Goal: Task Accomplishment & Management: Manage account settings

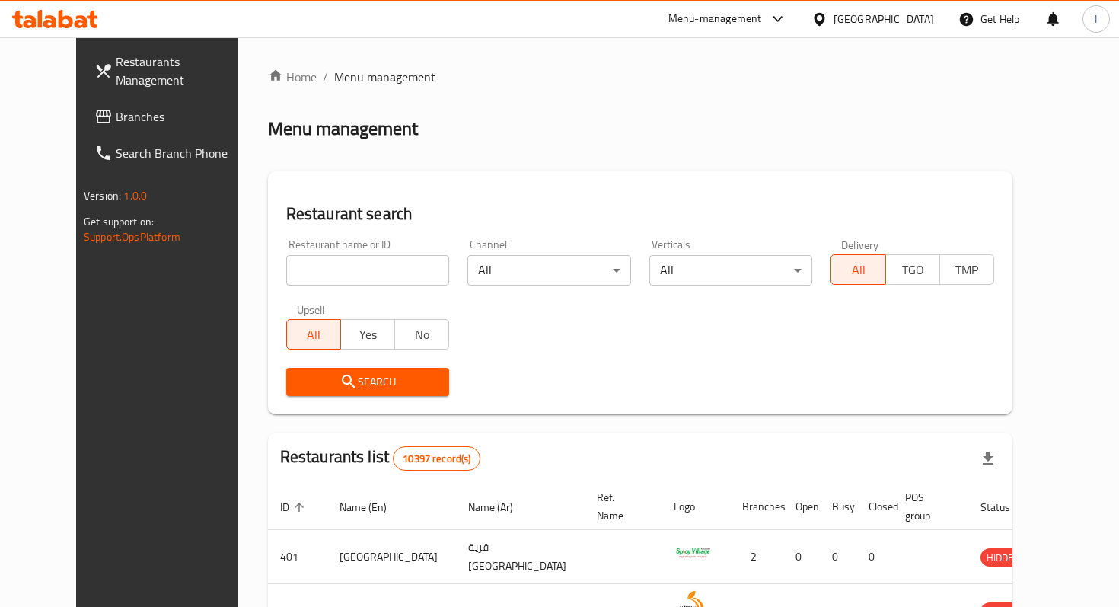
click at [340, 279] on input "search" at bounding box center [368, 270] width 164 height 30
type input "ooka booka"
click button "Search" at bounding box center [368, 382] width 164 height 28
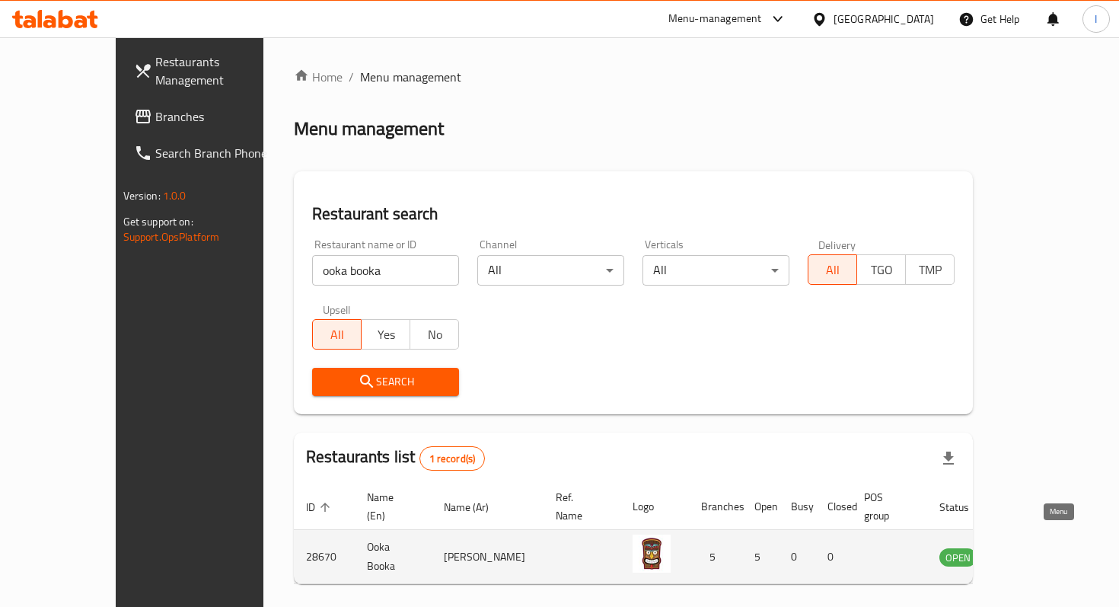
click at [1037, 551] on icon "enhanced table" at bounding box center [1028, 557] width 17 height 13
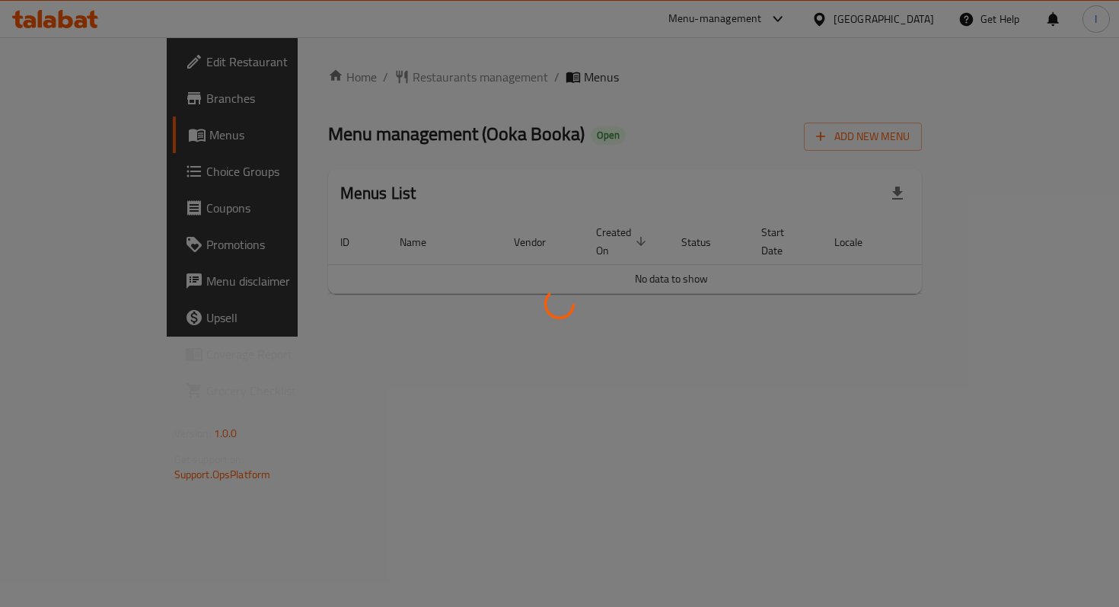
click at [669, 179] on div at bounding box center [559, 303] width 1119 height 607
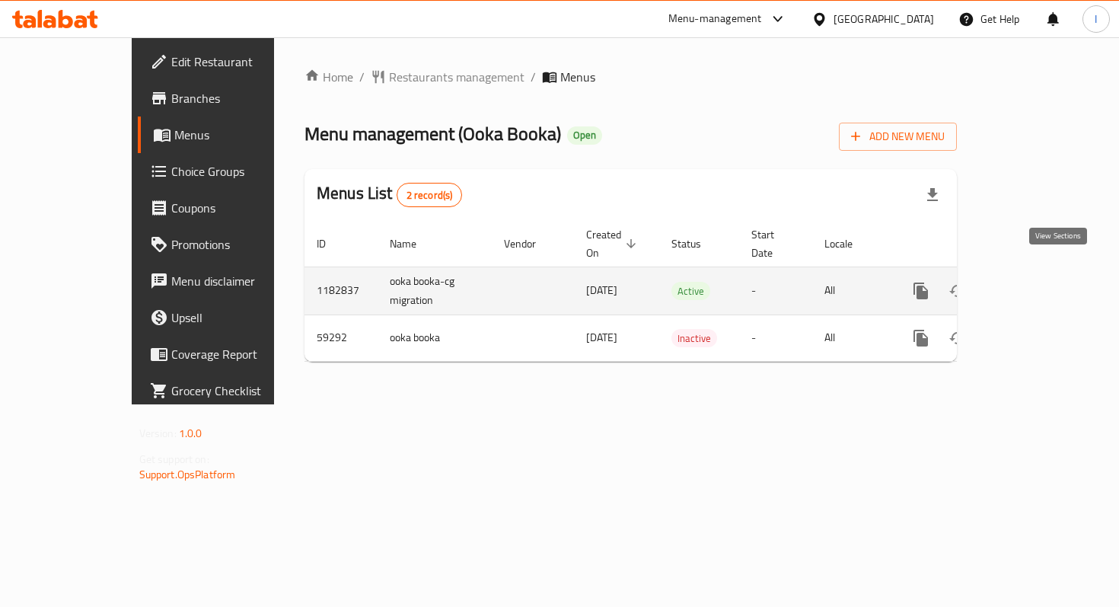
click at [1038, 284] on icon "enhanced table" at bounding box center [1031, 291] width 14 height 14
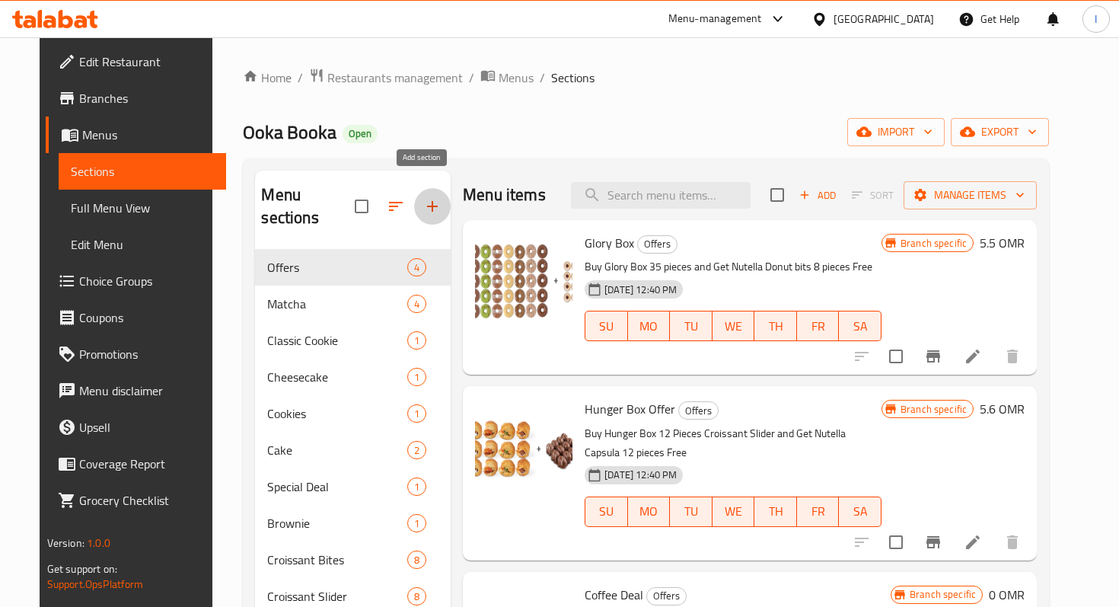
click at [423, 201] on icon "button" at bounding box center [432, 206] width 18 height 18
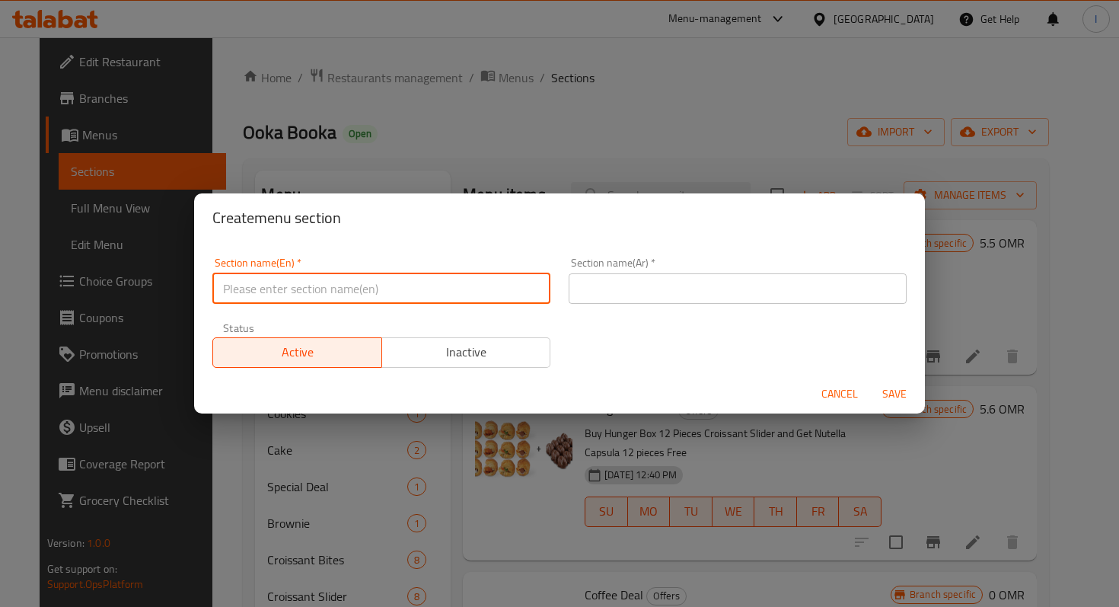
click at [375, 291] on input "text" at bounding box center [381, 288] width 338 height 30
type input "Sticky Date Cake"
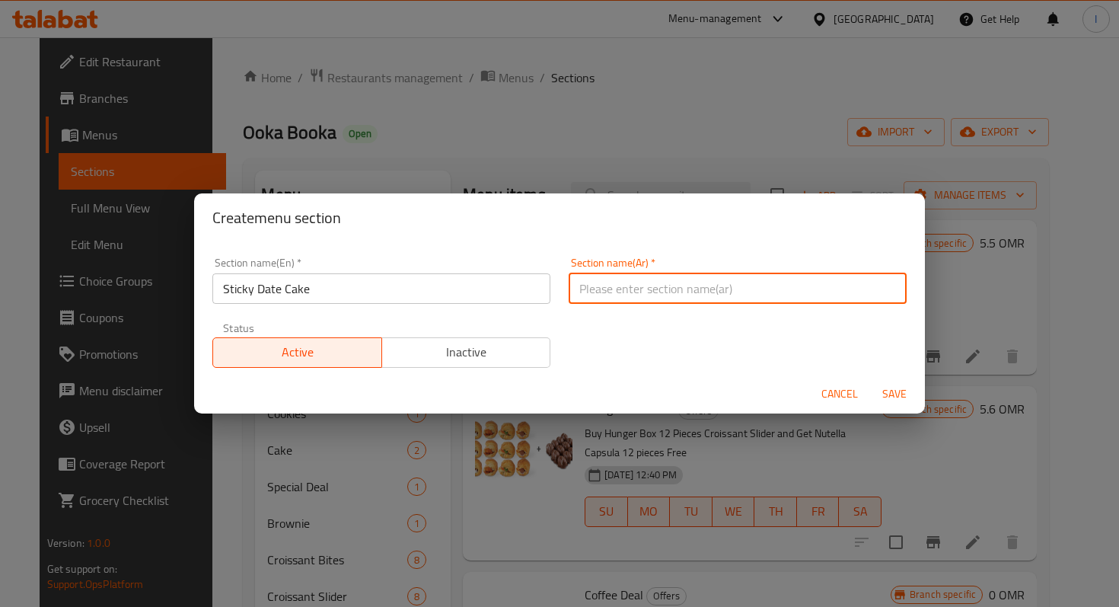
click at [614, 298] on input "text" at bounding box center [738, 288] width 338 height 30
paste input "ستيكي ديت كيك"
type input "ستيكي ديت كيك"
click at [897, 391] on span "Save" at bounding box center [894, 394] width 37 height 19
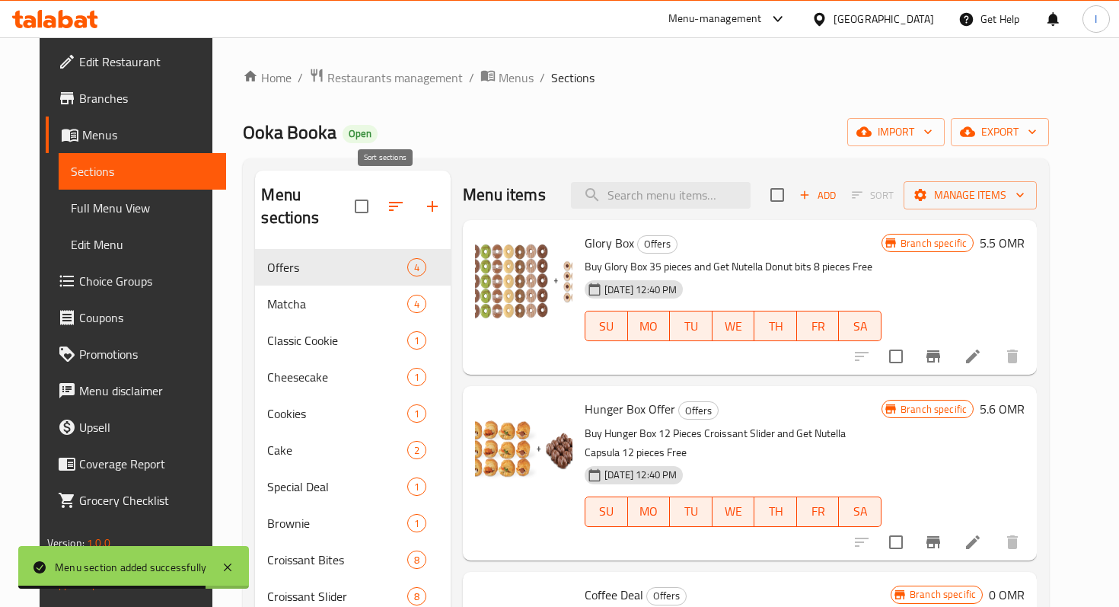
click at [389, 202] on icon "button" at bounding box center [396, 206] width 14 height 9
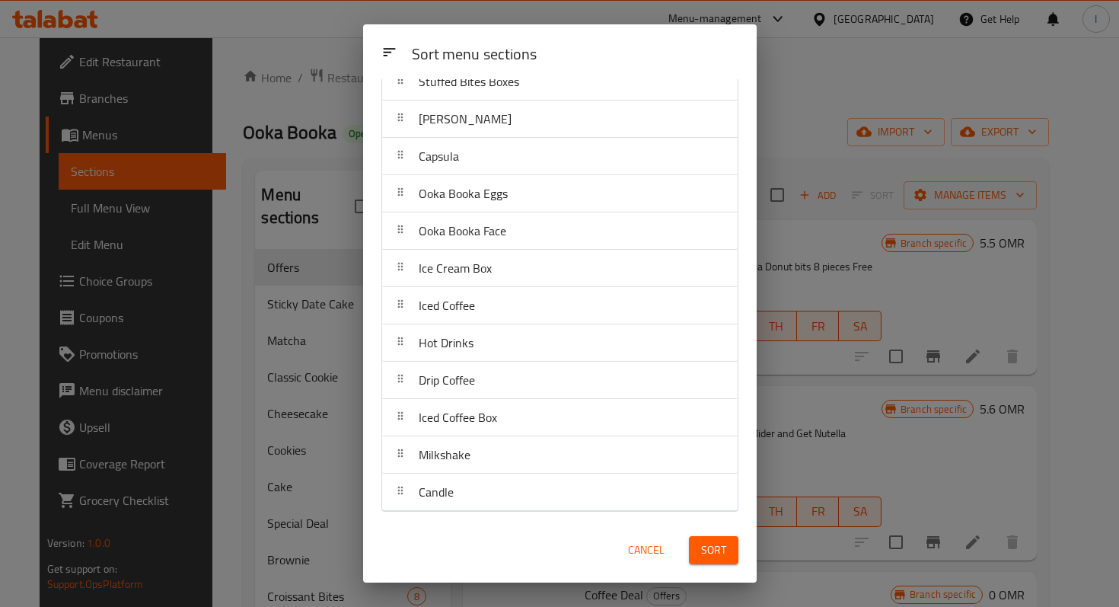
scroll to position [618, 0]
click at [719, 546] on span "Sort" at bounding box center [713, 550] width 25 height 19
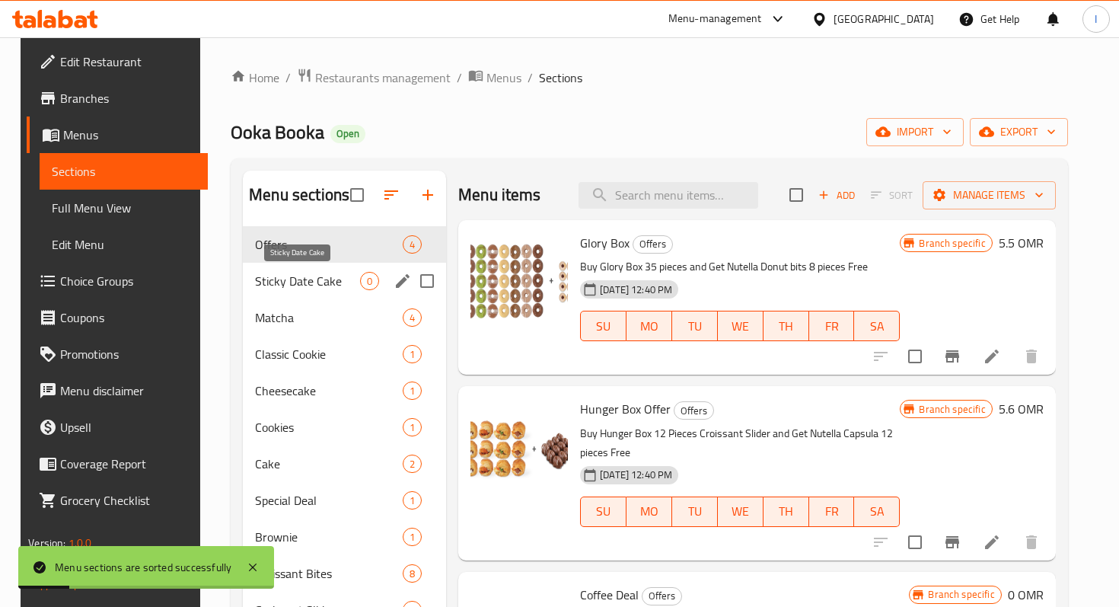
click at [295, 281] on span "Sticky Date Cake" at bounding box center [307, 281] width 105 height 18
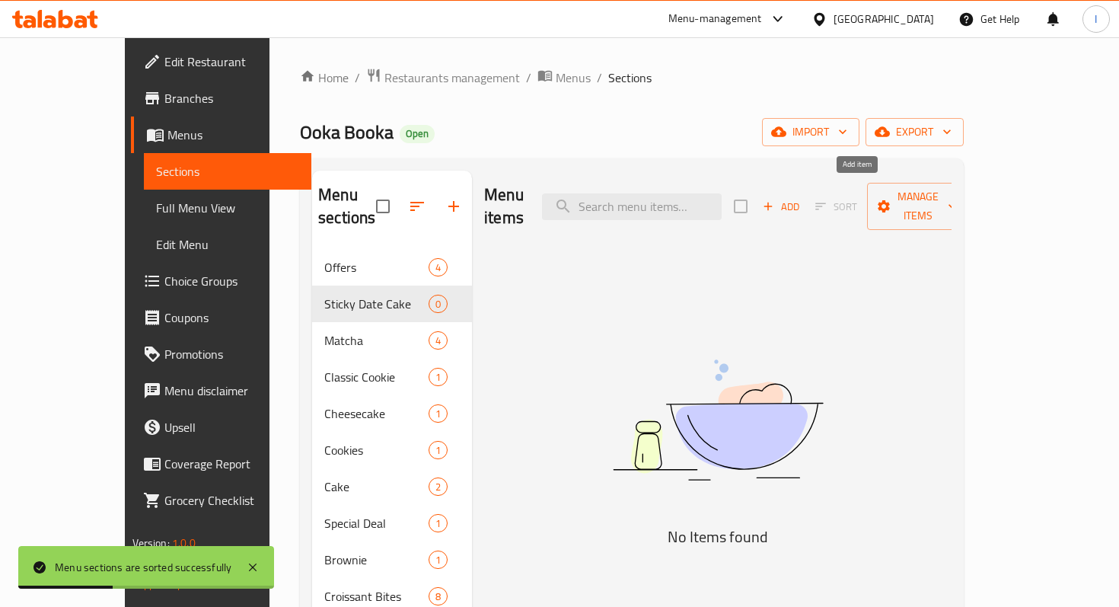
click at [802, 198] on span "Add" at bounding box center [781, 207] width 41 height 18
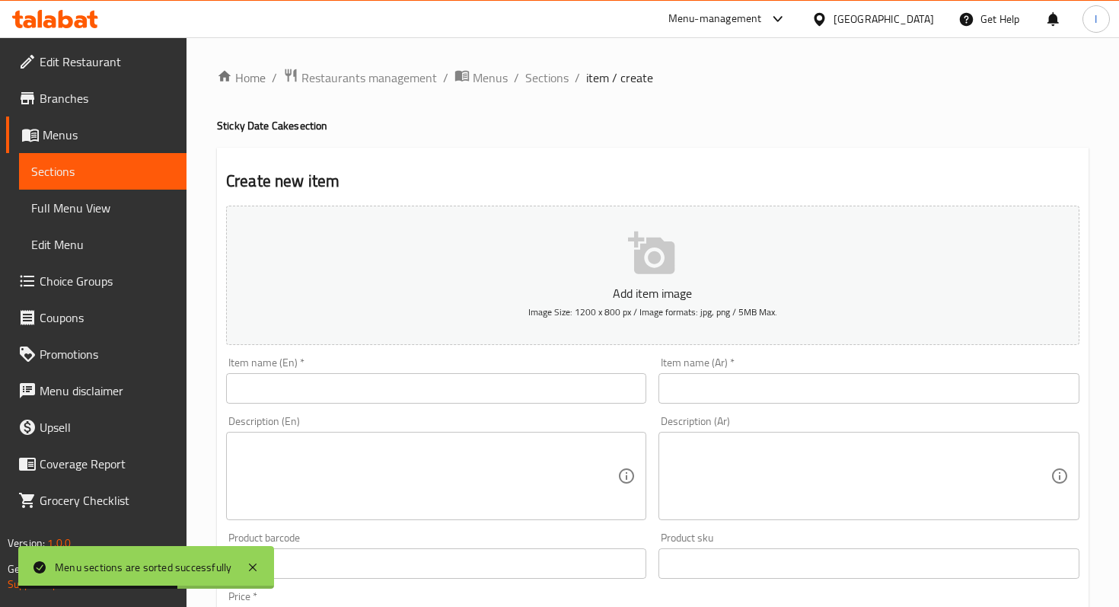
click at [706, 385] on input "text" at bounding box center [869, 388] width 420 height 30
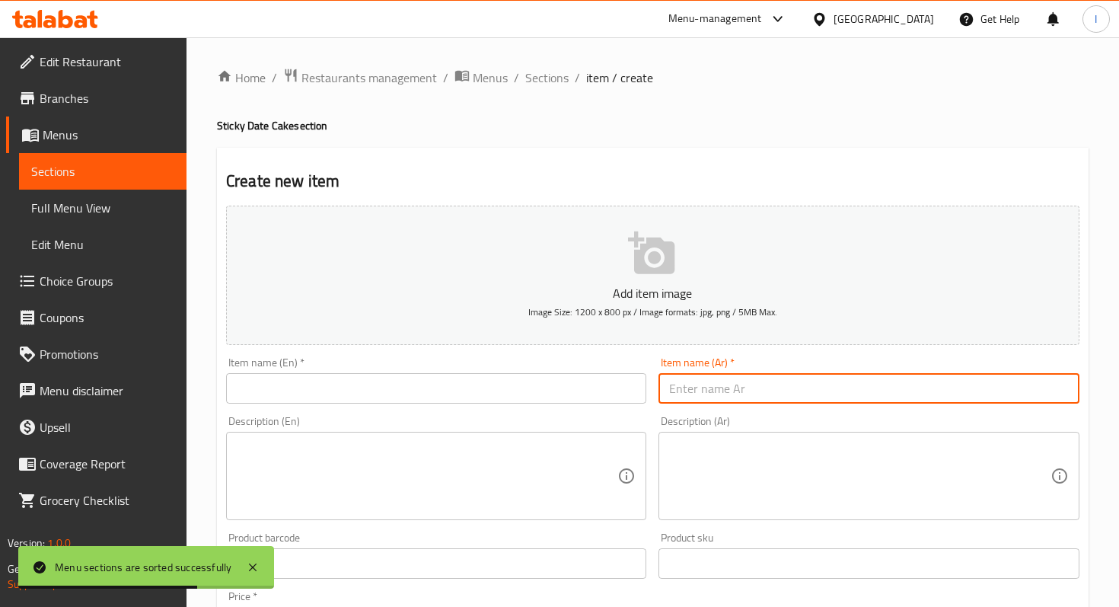
paste input "ستيكي ديت كيك"
type input "ستيكي ديت كيك"
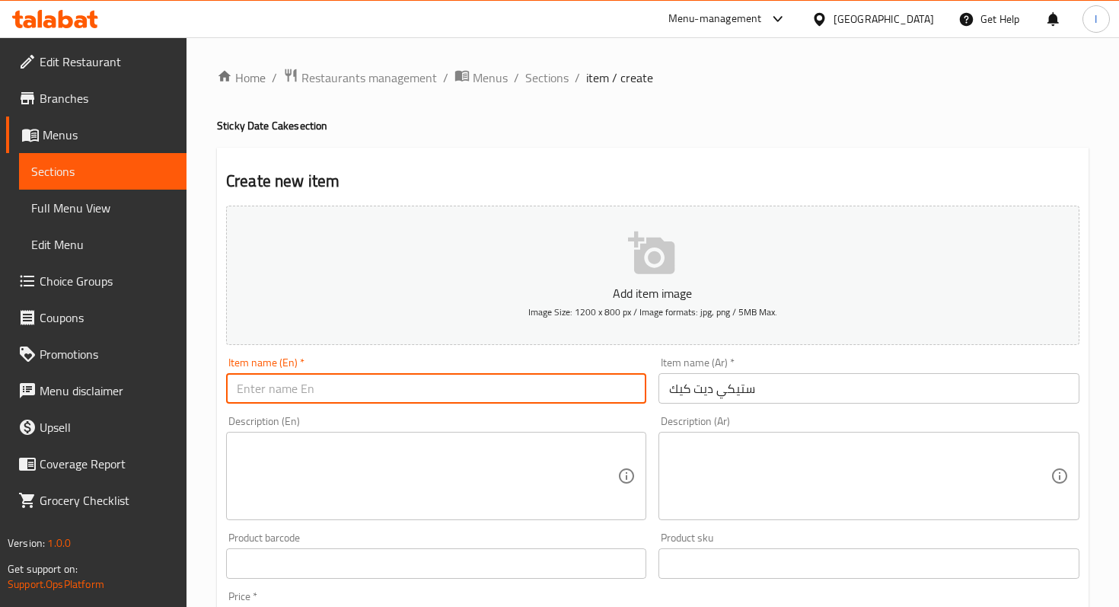
click at [344, 384] on input "text" at bounding box center [436, 388] width 420 height 30
paste input "Sticky Date Cake"
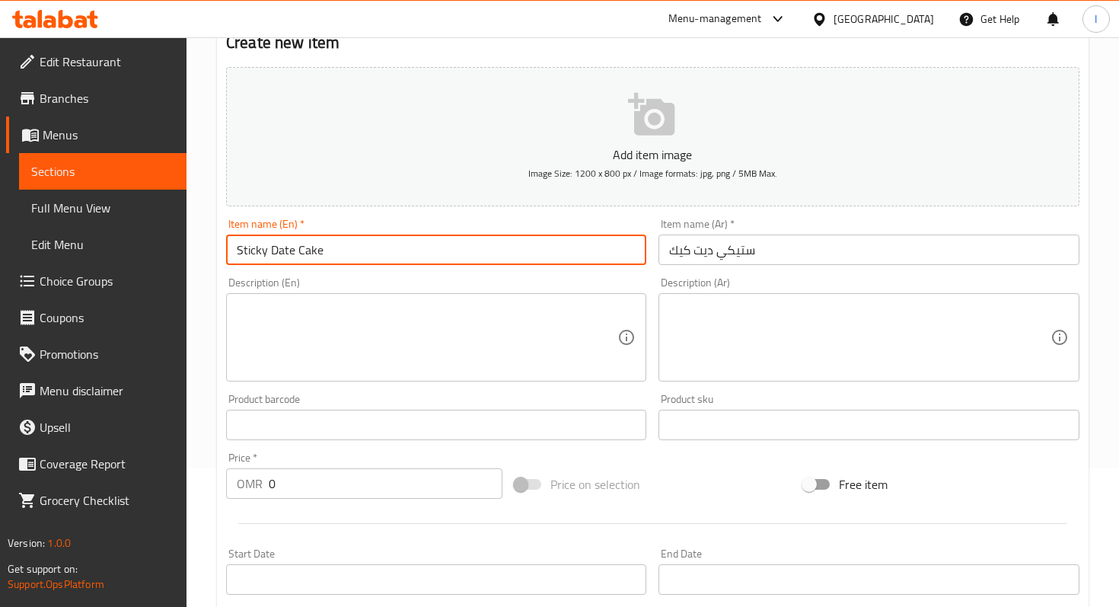
scroll to position [158, 0]
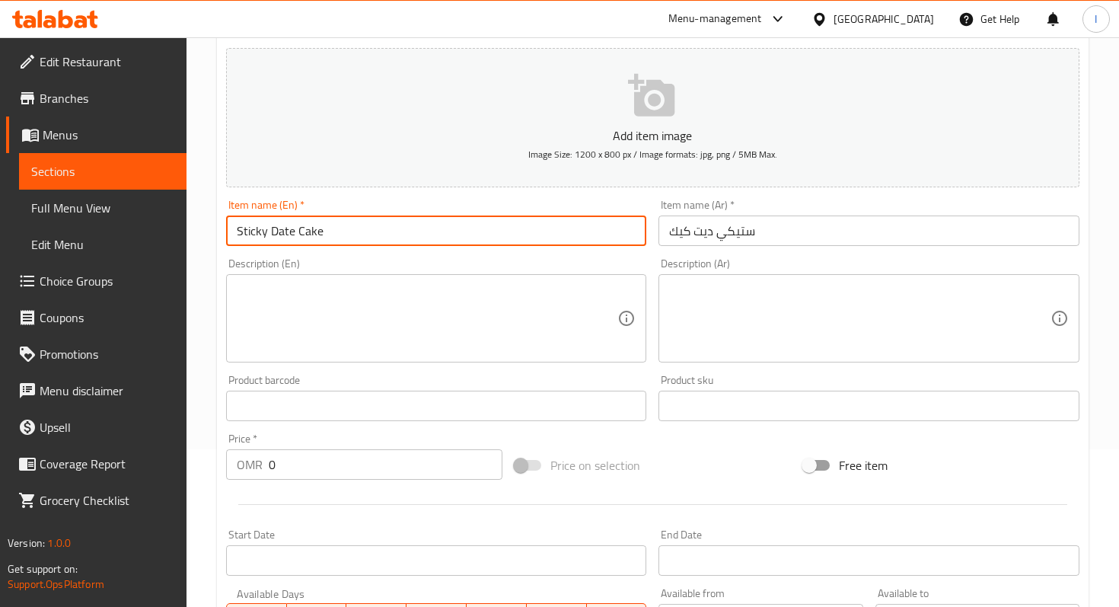
type input "Sticky Date Cake"
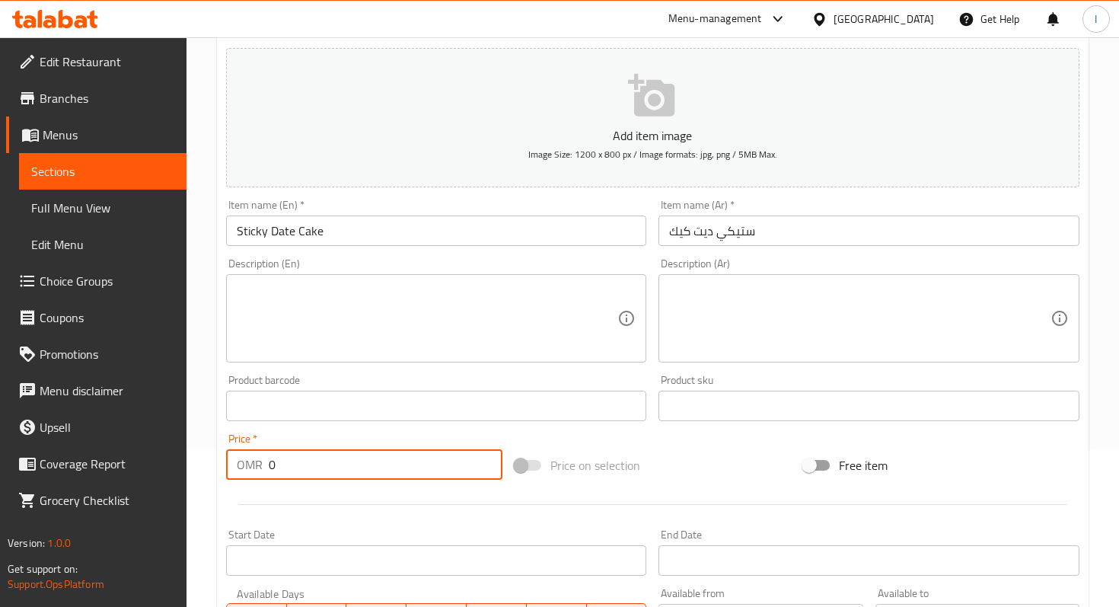
drag, startPoint x: 269, startPoint y: 465, endPoint x: 319, endPoint y: 465, distance: 50.3
click at [319, 465] on input "0" at bounding box center [386, 464] width 234 height 30
type input "3.465"
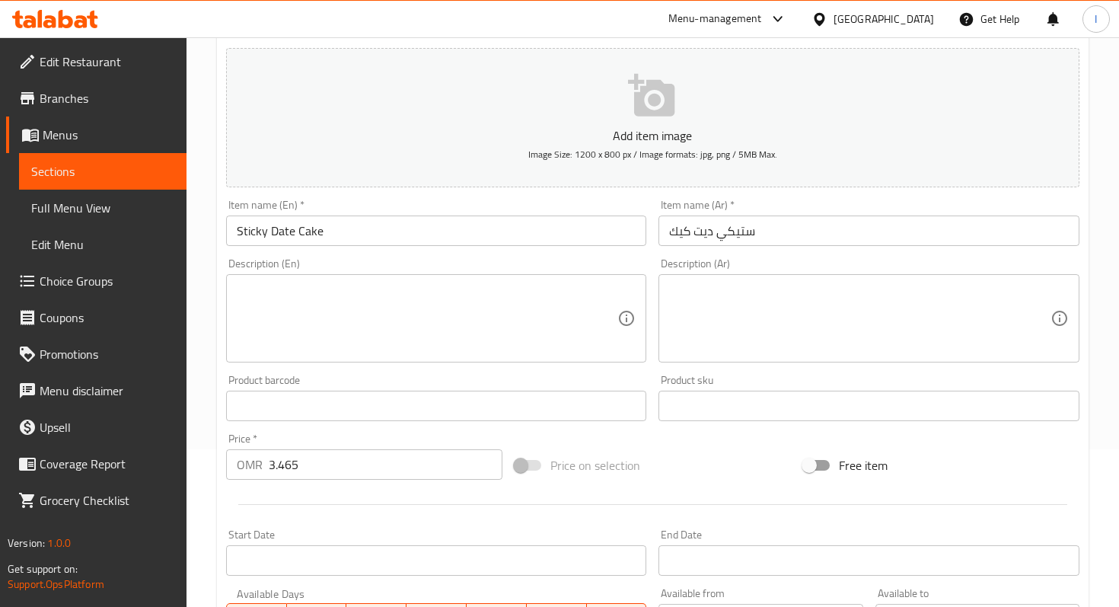
click at [715, 454] on div "Price on selection" at bounding box center [653, 465] width 289 height 41
click at [697, 308] on textarea at bounding box center [859, 319] width 381 height 72
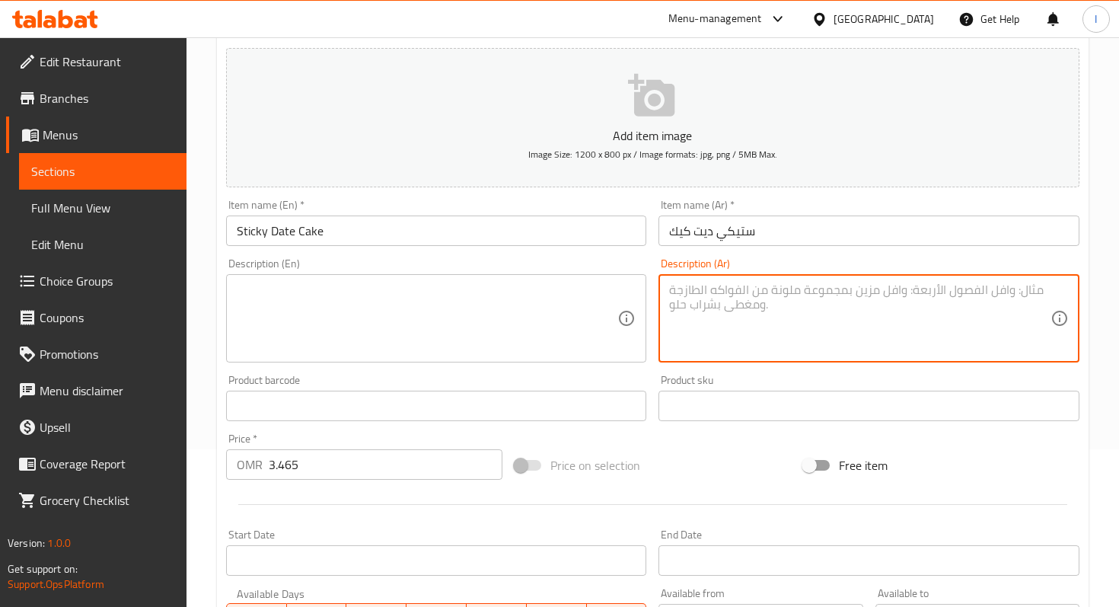
paste textarea "كيكة تمر دافئة وغنية بصوص ستيكي لذيذ، تُقدّم مع [PERSON_NAME] أو [PERSON_NAME]"
type textarea "كيكة تمر دافئة وغنية بصوص ستيكي لذيذ، تُقدّم مع [PERSON_NAME] أو [PERSON_NAME]"
click at [318, 309] on textarea at bounding box center [427, 319] width 381 height 72
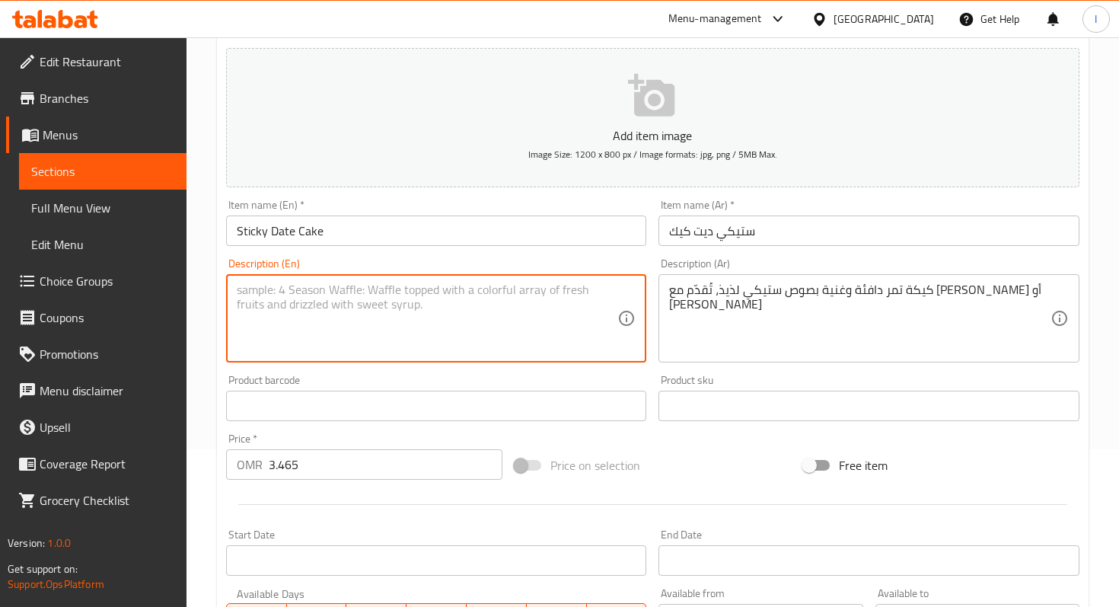
paste textarea "Warm, rich date cake with sticky sauce, served with [PERSON_NAME] cream or espr…"
type textarea "Warm, rich date cake with sticky sauce, served with [PERSON_NAME] cream or espr…"
click at [644, 95] on icon "button" at bounding box center [651, 95] width 46 height 43
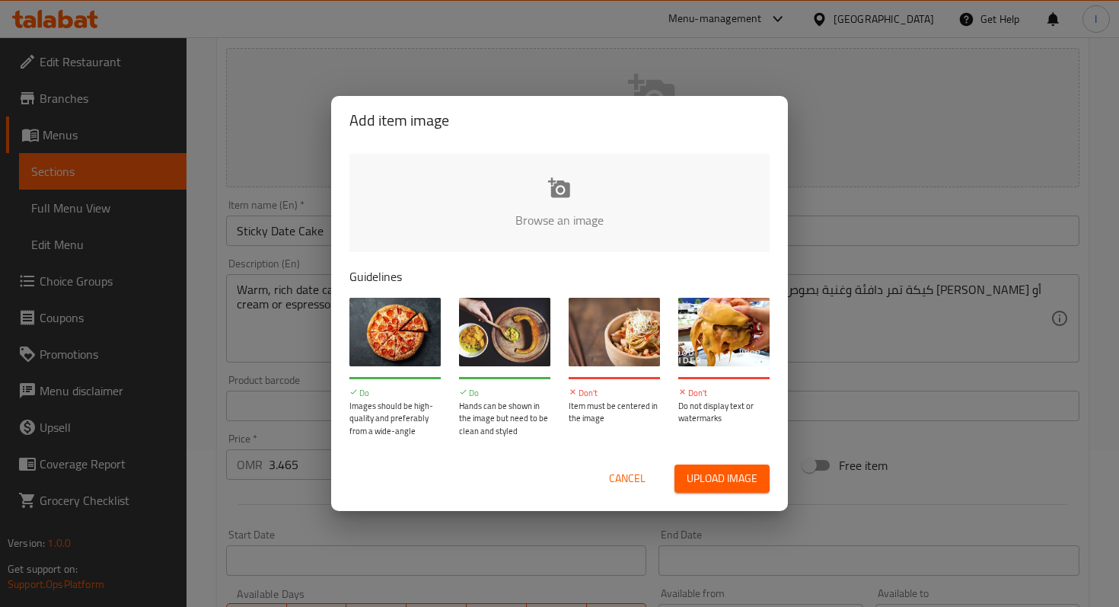
click at [560, 196] on input "file" at bounding box center [1075, 225] width 1450 height 142
type input "C:\fakepath\1 .jpg"
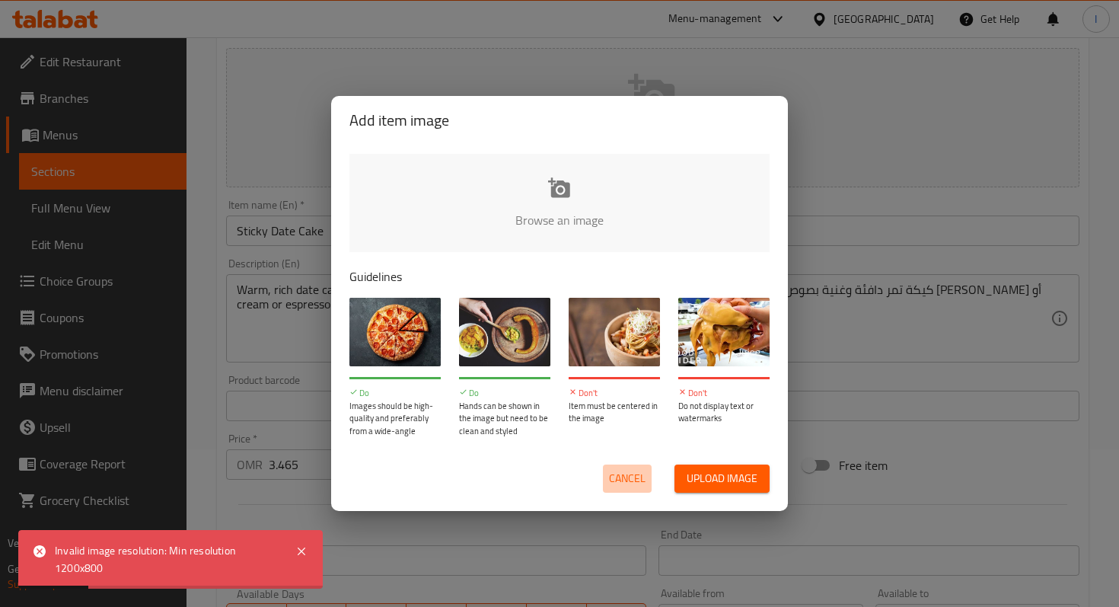
click at [624, 471] on span "Cancel" at bounding box center [627, 478] width 37 height 19
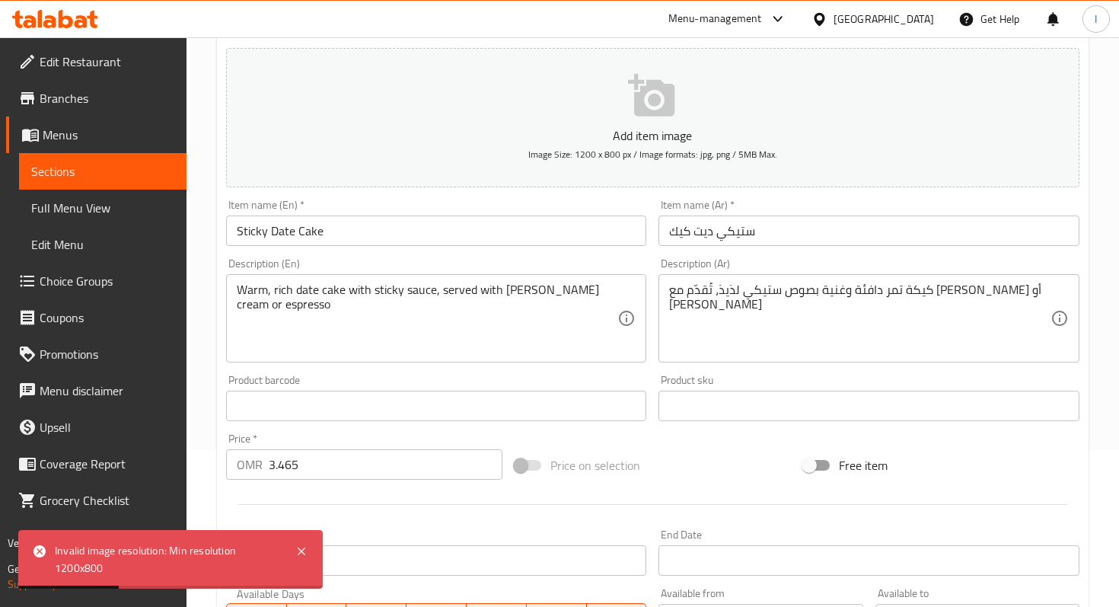
click at [657, 470] on div "Price on selection" at bounding box center [653, 465] width 289 height 41
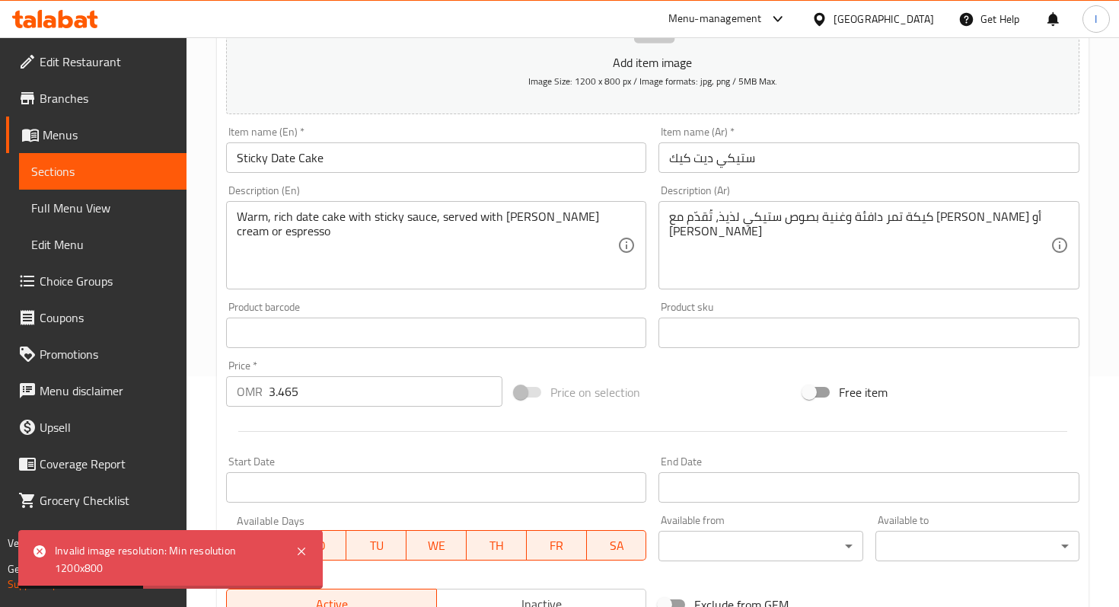
scroll to position [469, 0]
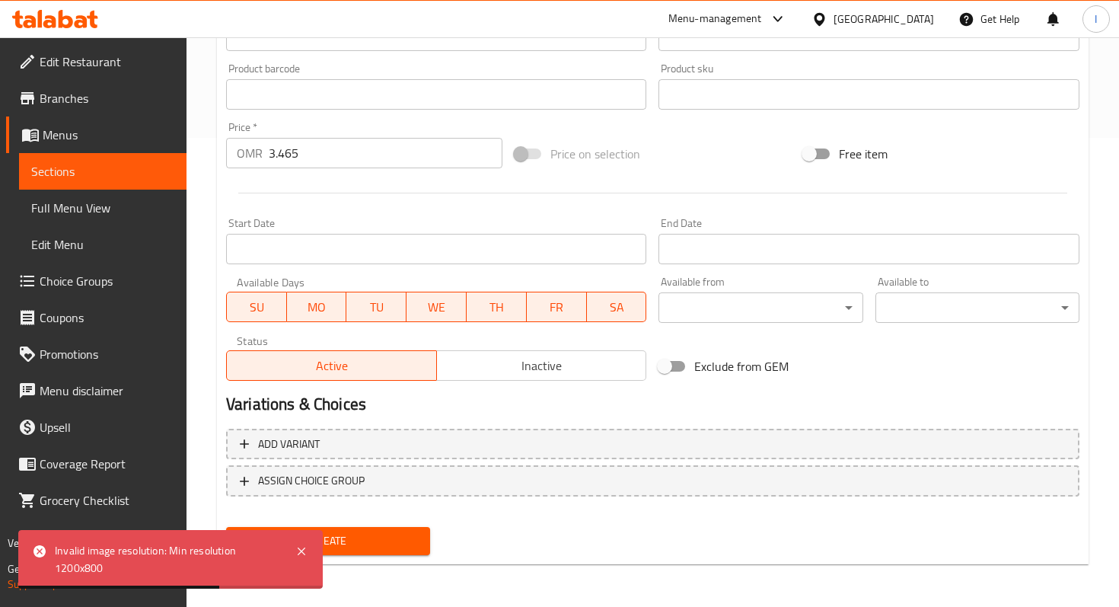
click at [358, 541] on span "Create" at bounding box center [328, 541] width 180 height 19
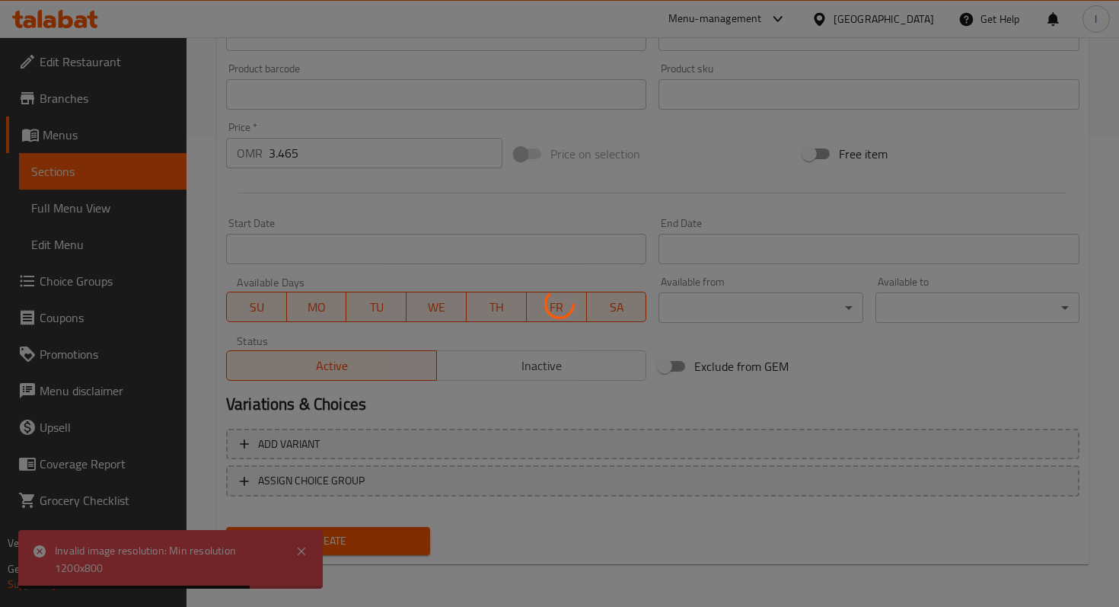
type input "0"
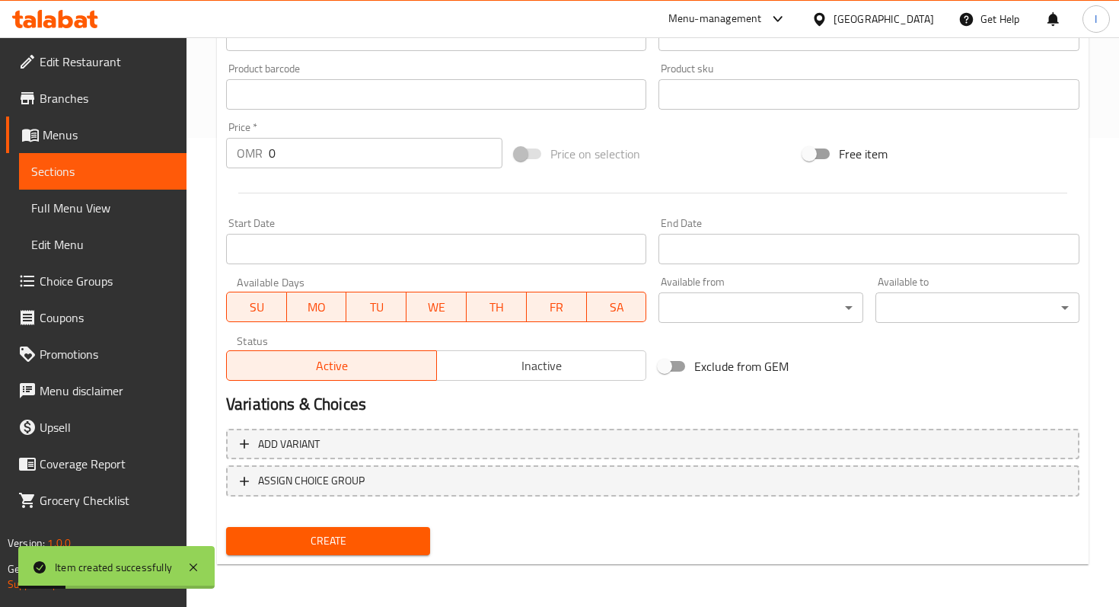
scroll to position [0, 0]
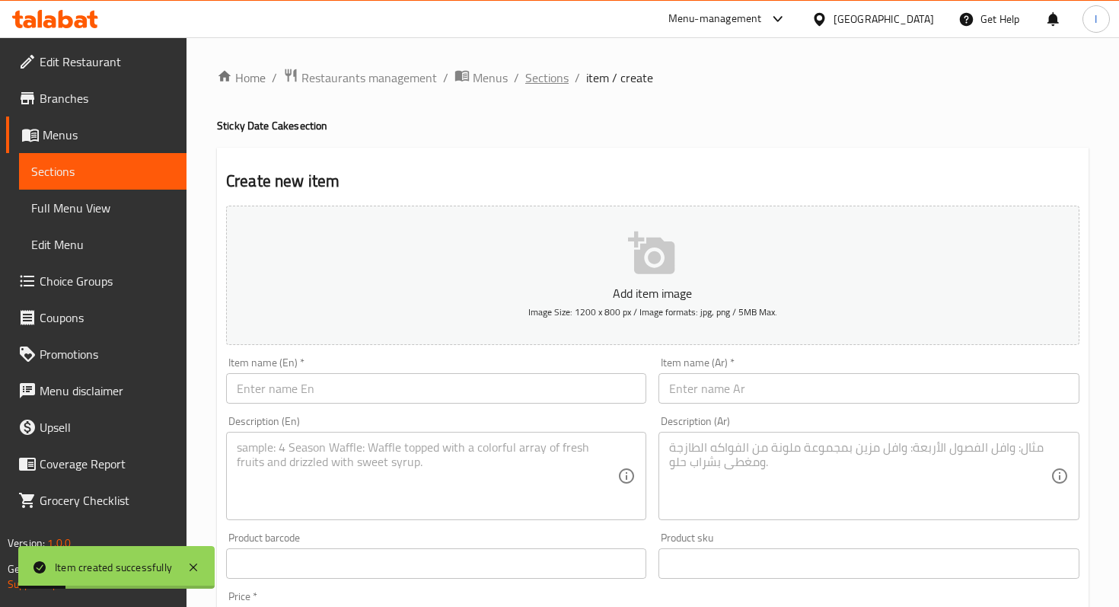
click at [547, 78] on span "Sections" at bounding box center [546, 78] width 43 height 18
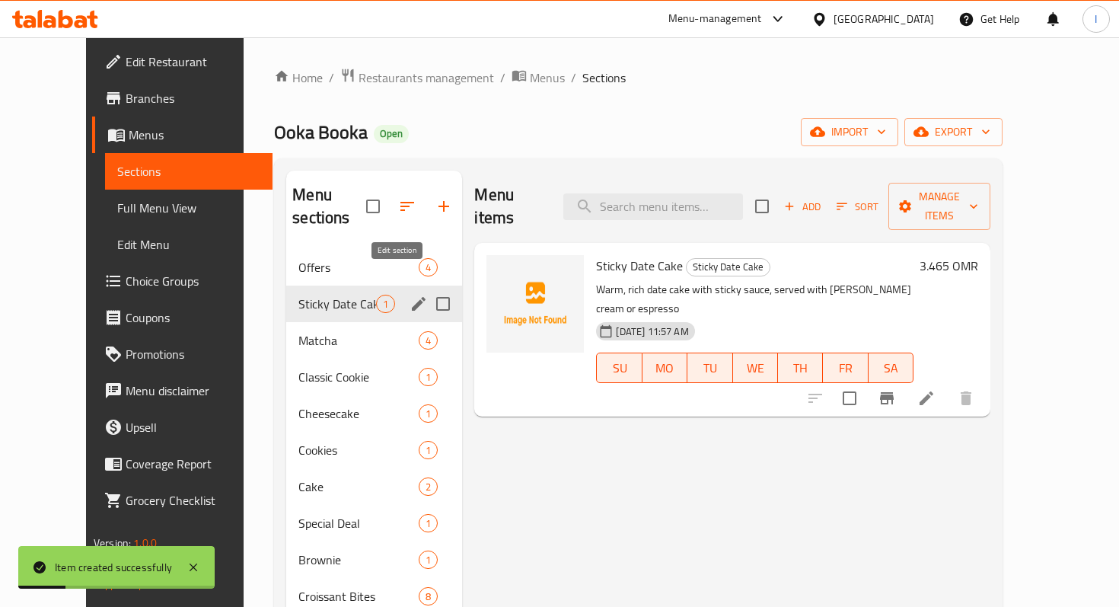
click at [412, 297] on icon "edit" at bounding box center [419, 304] width 14 height 14
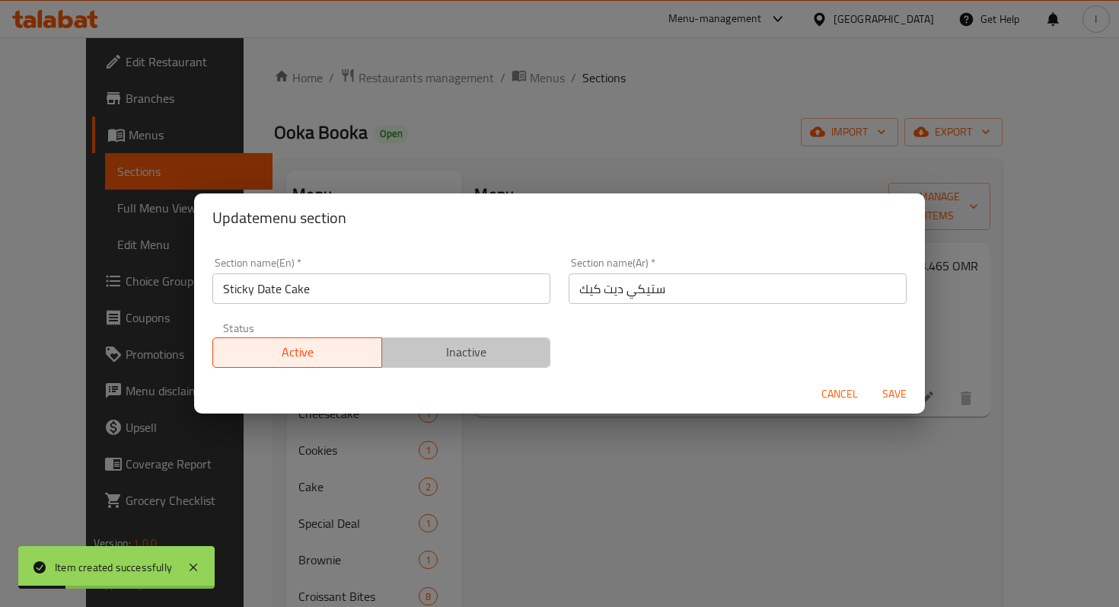
click at [468, 350] on span "Inactive" at bounding box center [466, 352] width 157 height 22
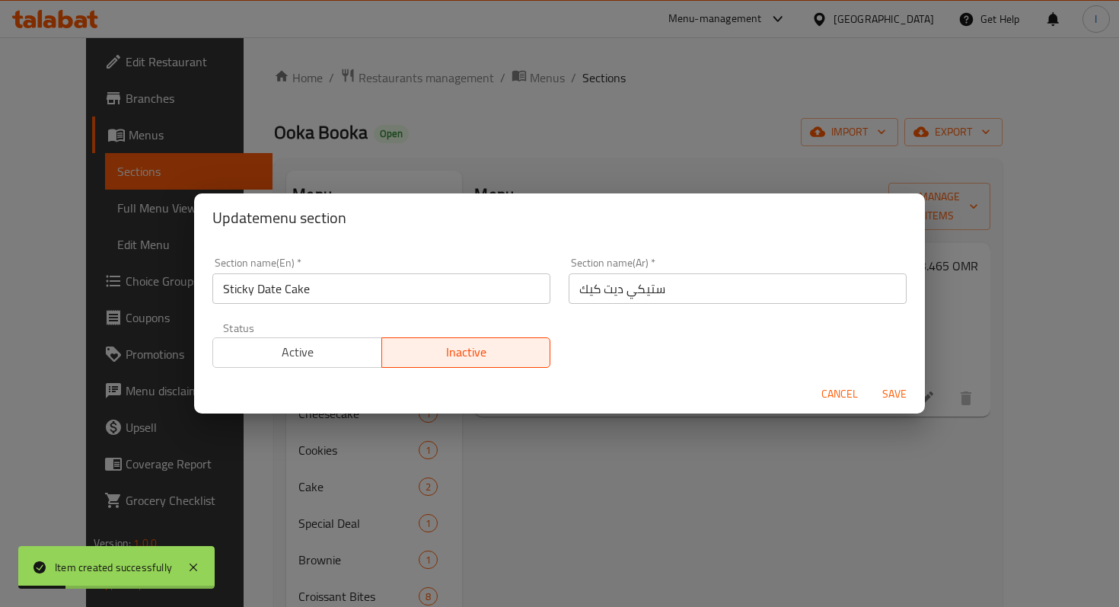
click at [898, 397] on span "Save" at bounding box center [894, 394] width 37 height 19
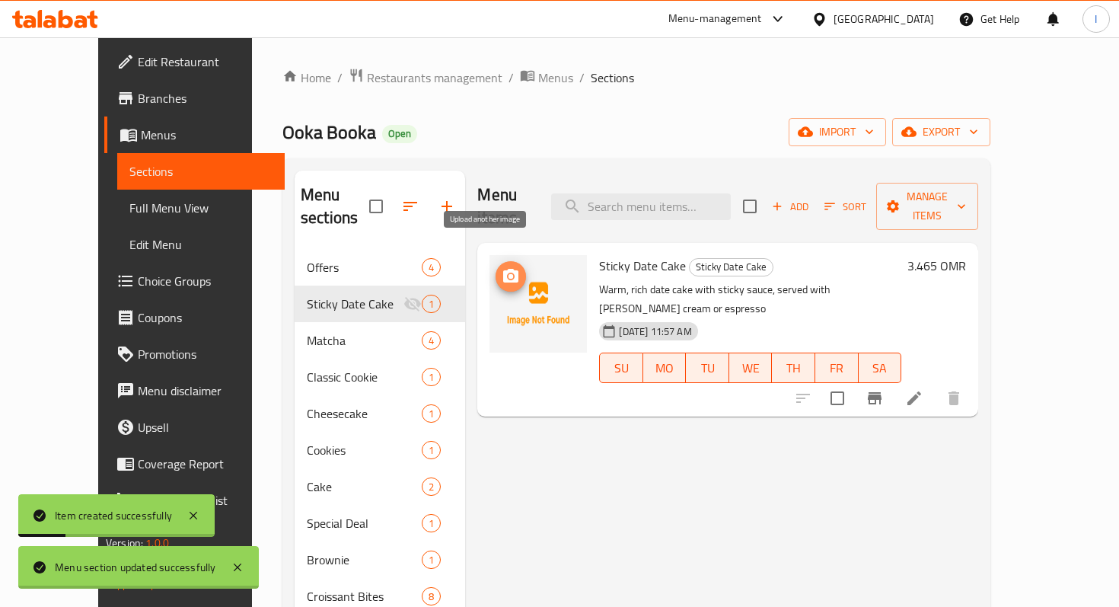
click at [503, 269] on icon "upload picture" at bounding box center [510, 276] width 15 height 14
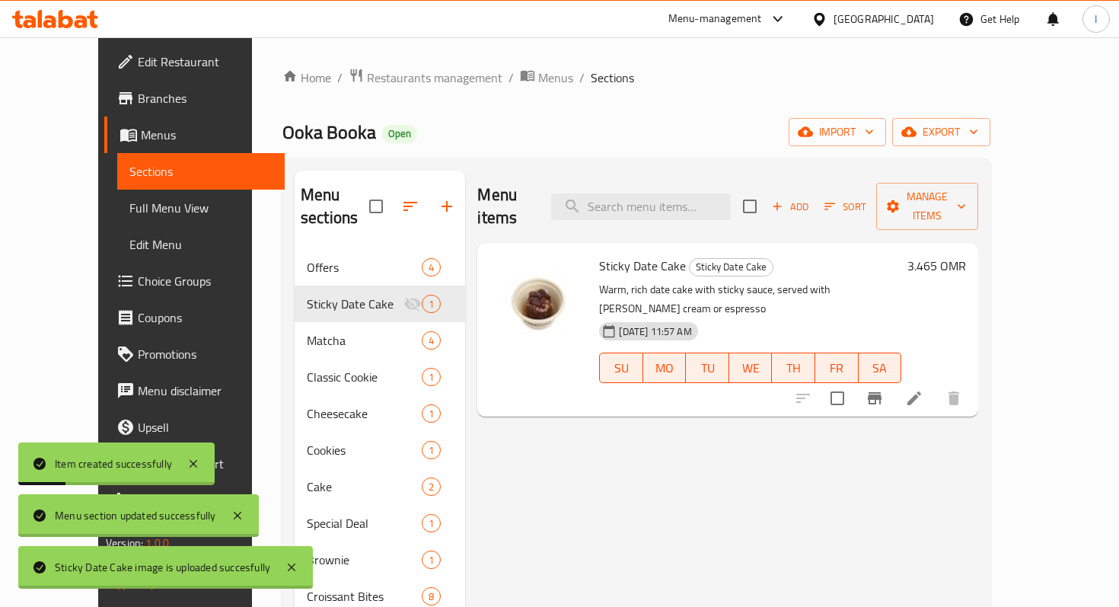
click at [671, 78] on ol "Home / Restaurants management / Menus / Sections" at bounding box center [637, 78] width 708 height 20
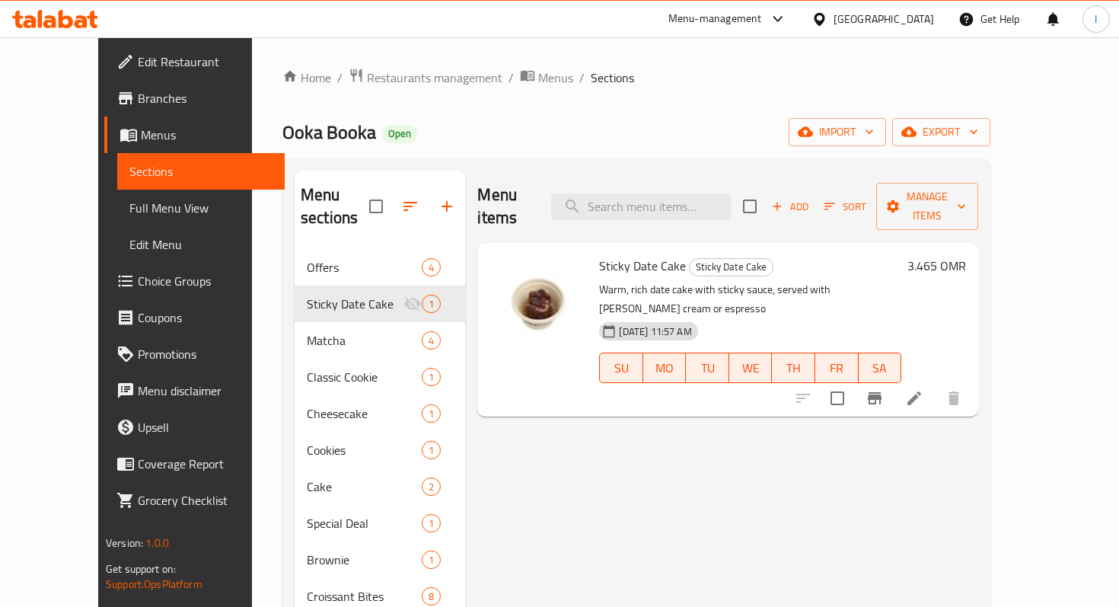
click at [553, 332] on div at bounding box center [539, 329] width 110 height 161
click at [972, 380] on div at bounding box center [878, 398] width 187 height 37
click at [921, 391] on icon at bounding box center [915, 398] width 14 height 14
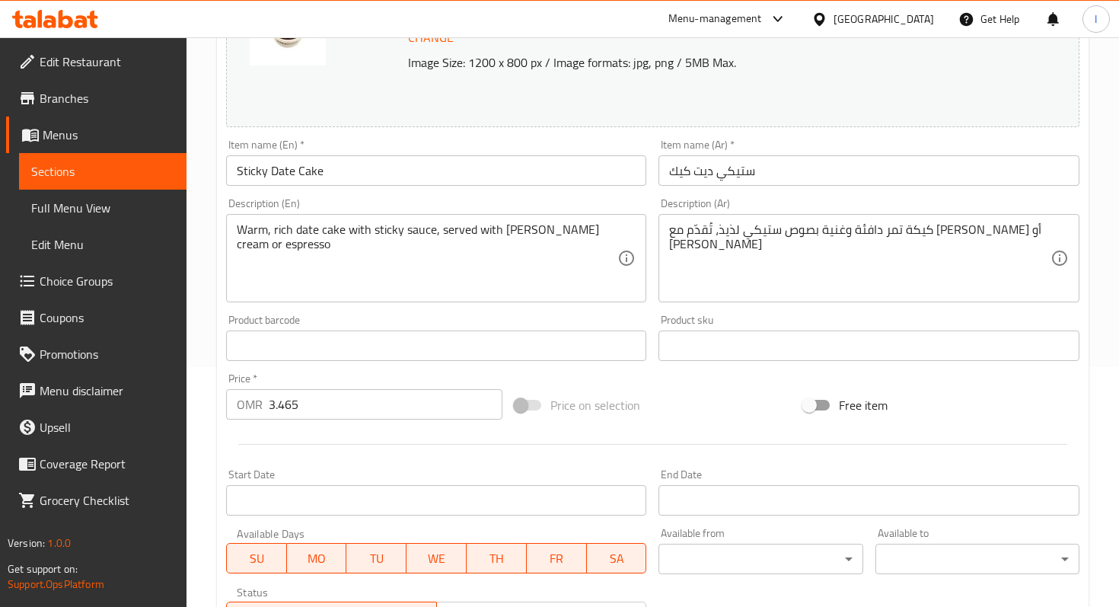
scroll to position [491, 0]
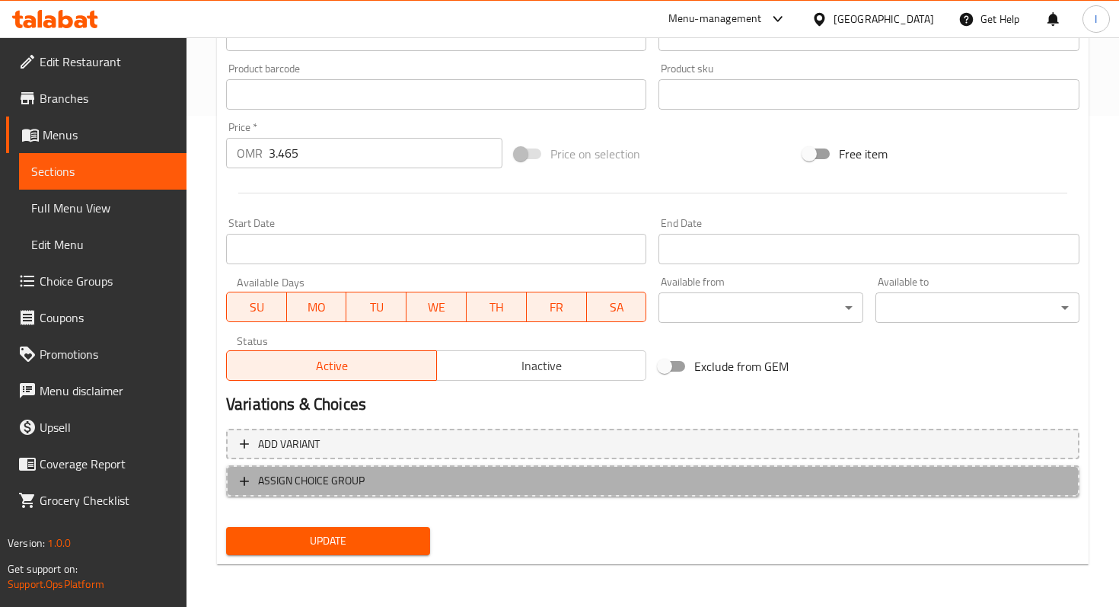
click at [448, 478] on span "ASSIGN CHOICE GROUP" at bounding box center [653, 480] width 826 height 19
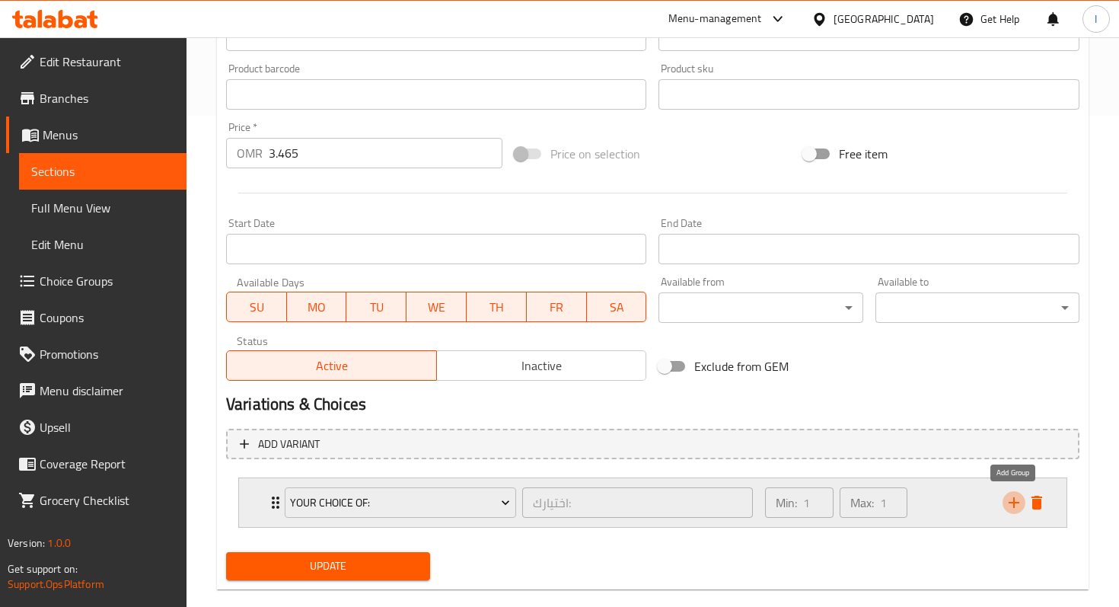
click at [1007, 504] on icon "add" at bounding box center [1014, 502] width 18 height 18
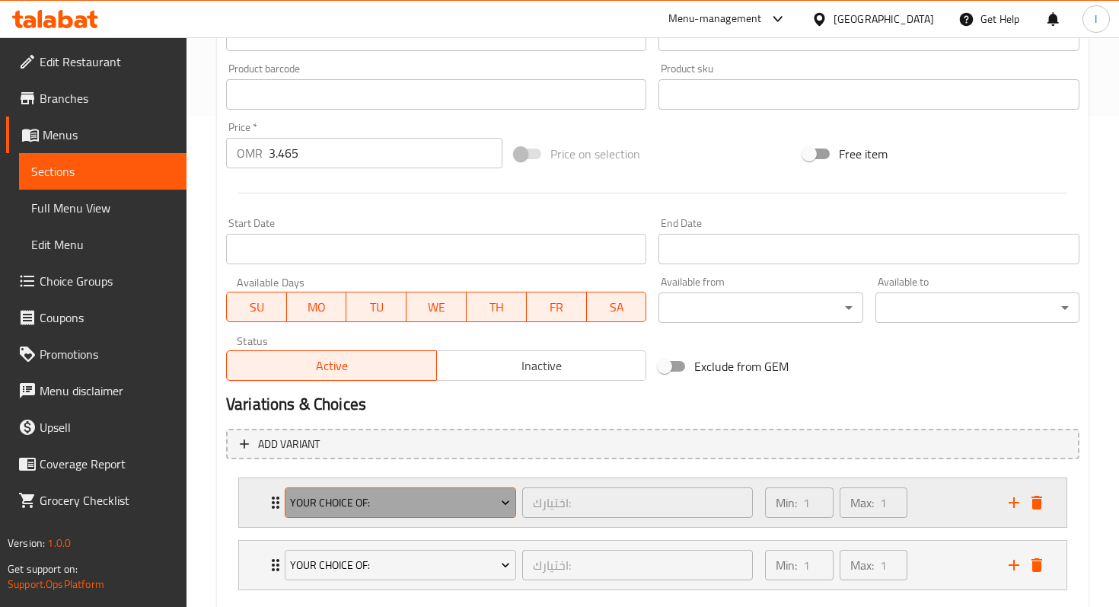
click at [480, 516] on button "Your Choice of:" at bounding box center [400, 502] width 231 height 30
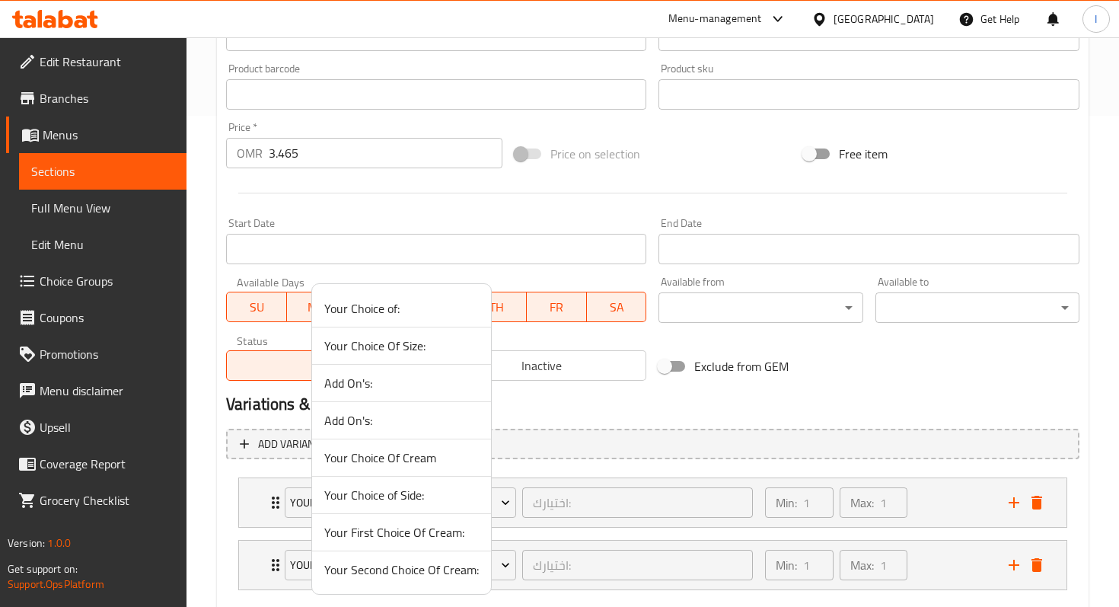
click at [548, 412] on div at bounding box center [559, 303] width 1119 height 607
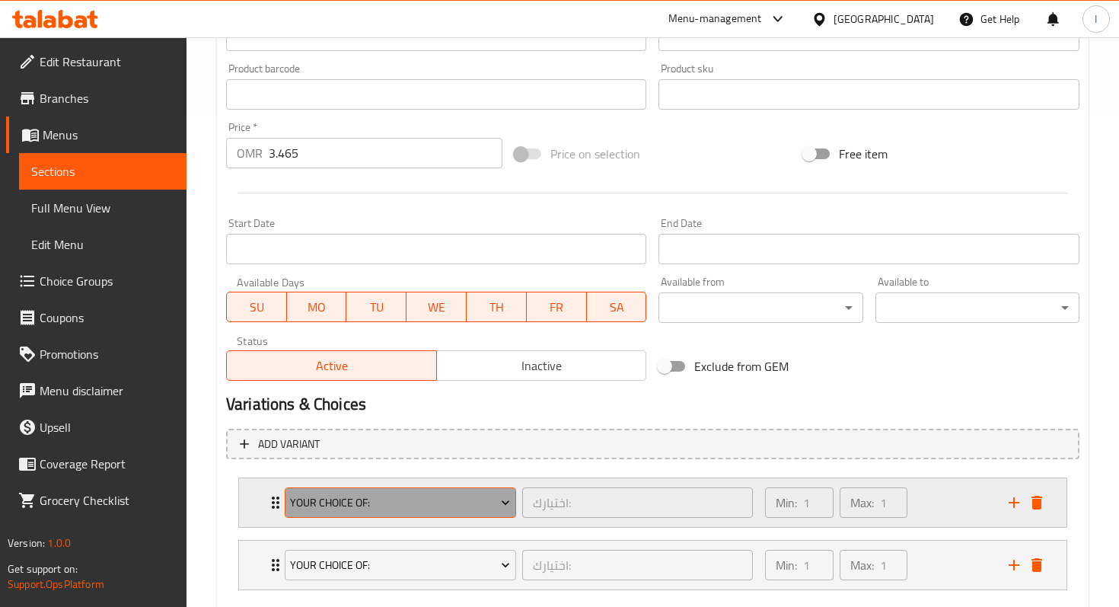
click at [446, 516] on button "Your Choice of:" at bounding box center [400, 502] width 231 height 30
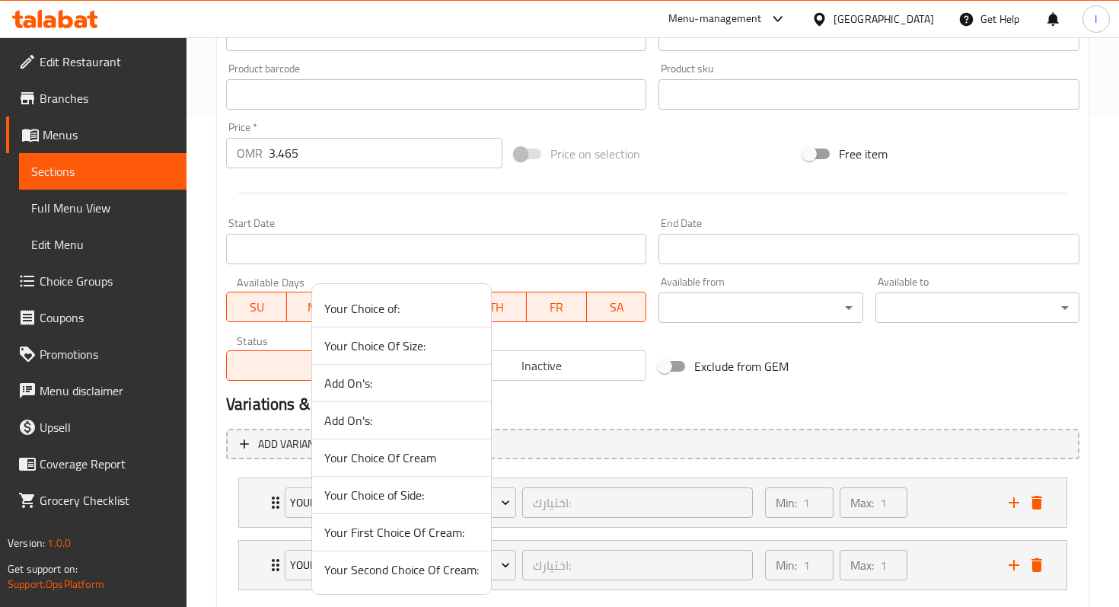
drag, startPoint x: 276, startPoint y: 544, endPoint x: 257, endPoint y: 543, distance: 19.1
click at [257, 543] on div at bounding box center [559, 303] width 1119 height 607
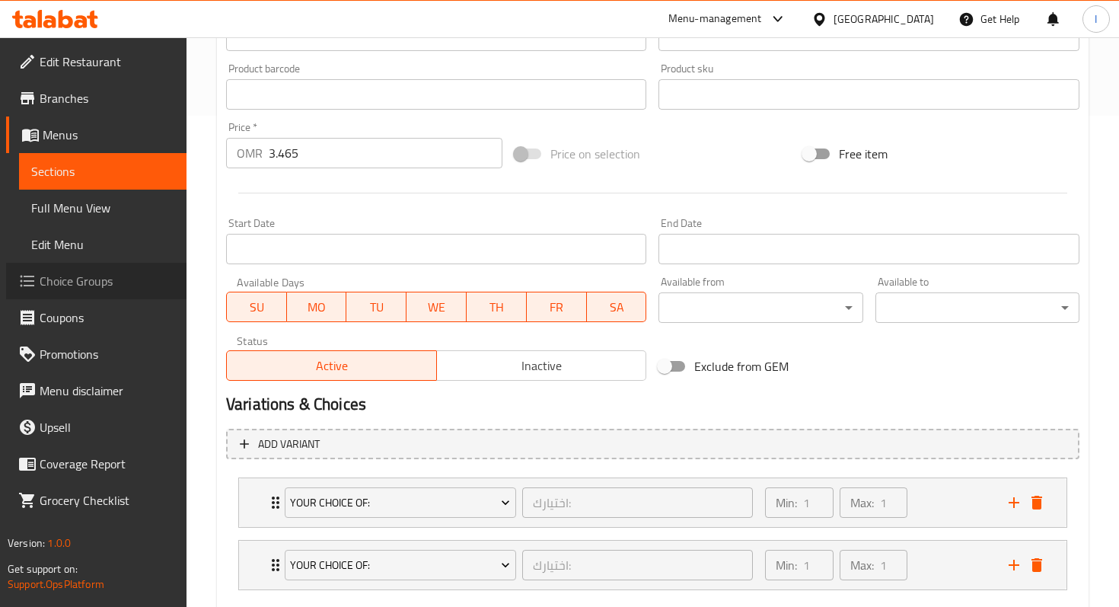
click at [81, 295] on link "Choice Groups" at bounding box center [96, 281] width 180 height 37
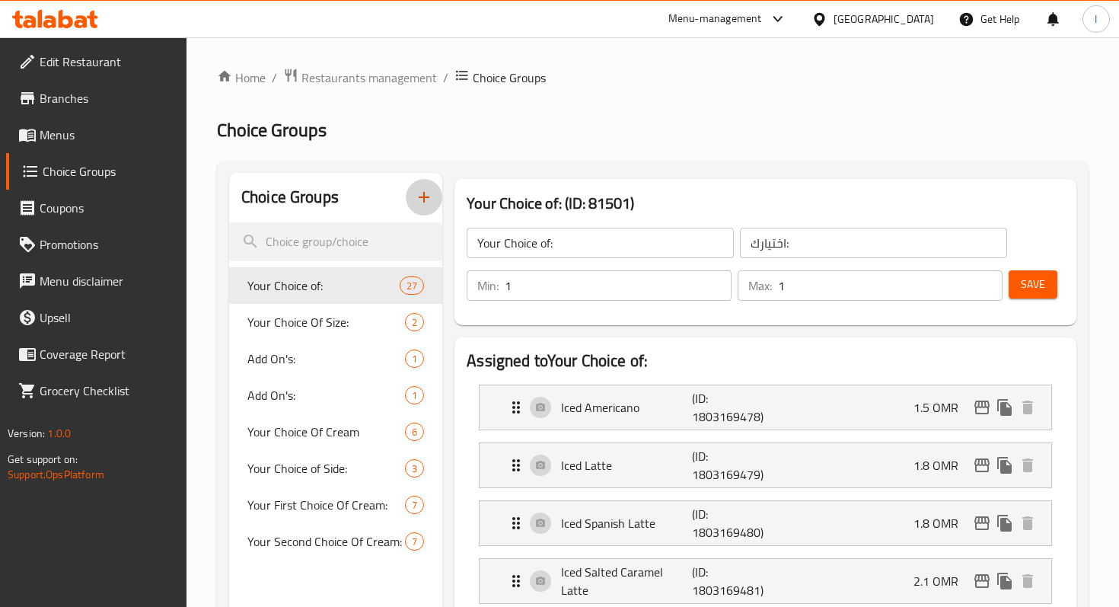
click at [419, 202] on icon "button" at bounding box center [424, 197] width 18 height 18
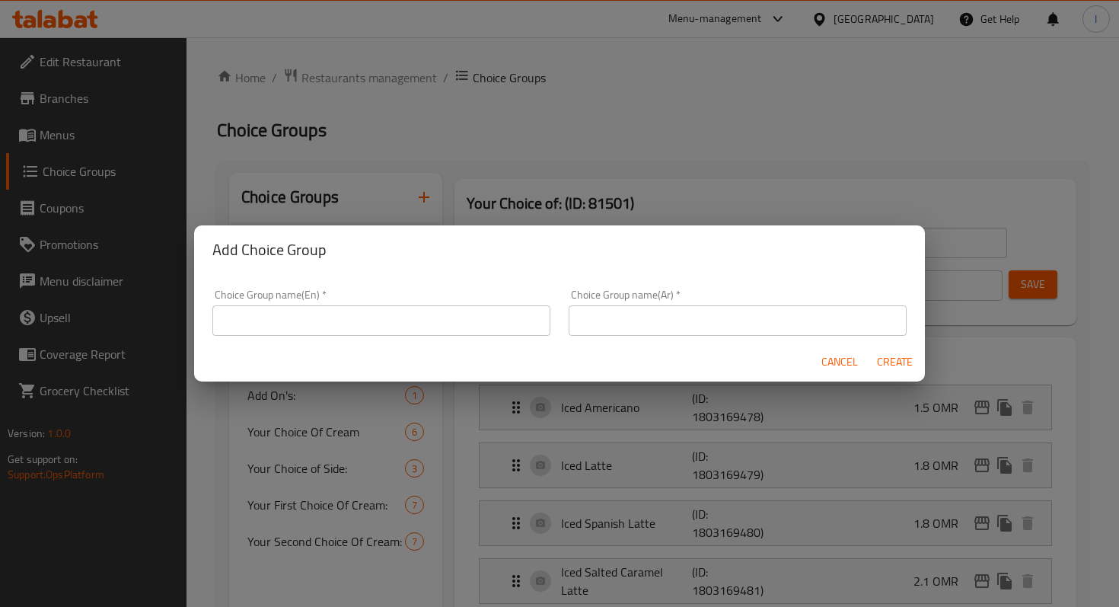
click at [392, 299] on div "Choice Group name(En)   * Choice Group name(En) *" at bounding box center [381, 312] width 338 height 46
click at [372, 326] on input "text" at bounding box center [381, 320] width 338 height 30
type input "C"
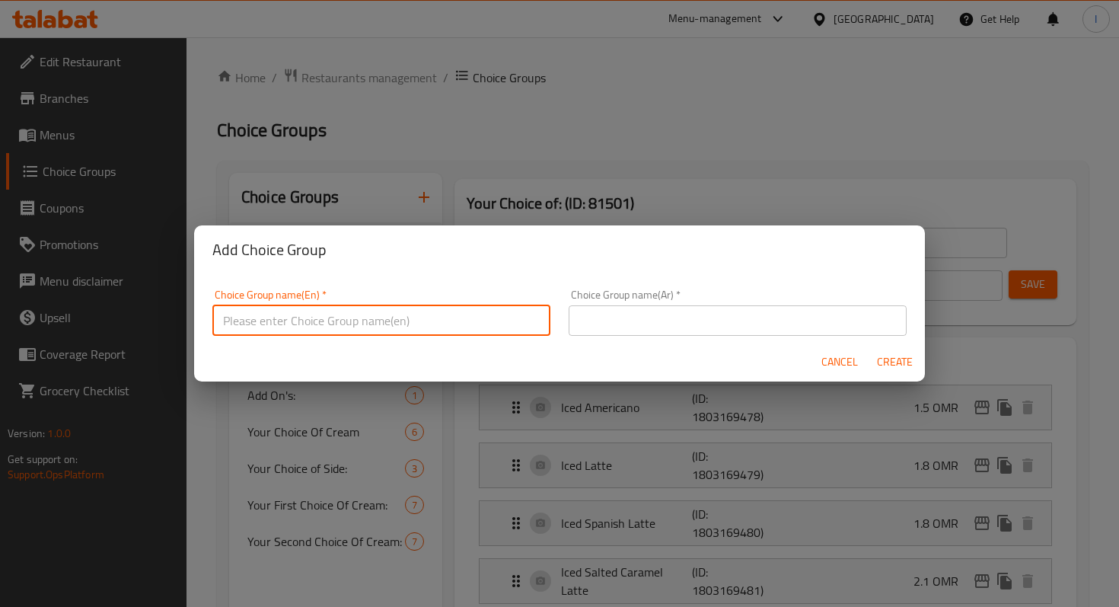
type input "C"
type input "Your Choice of:"
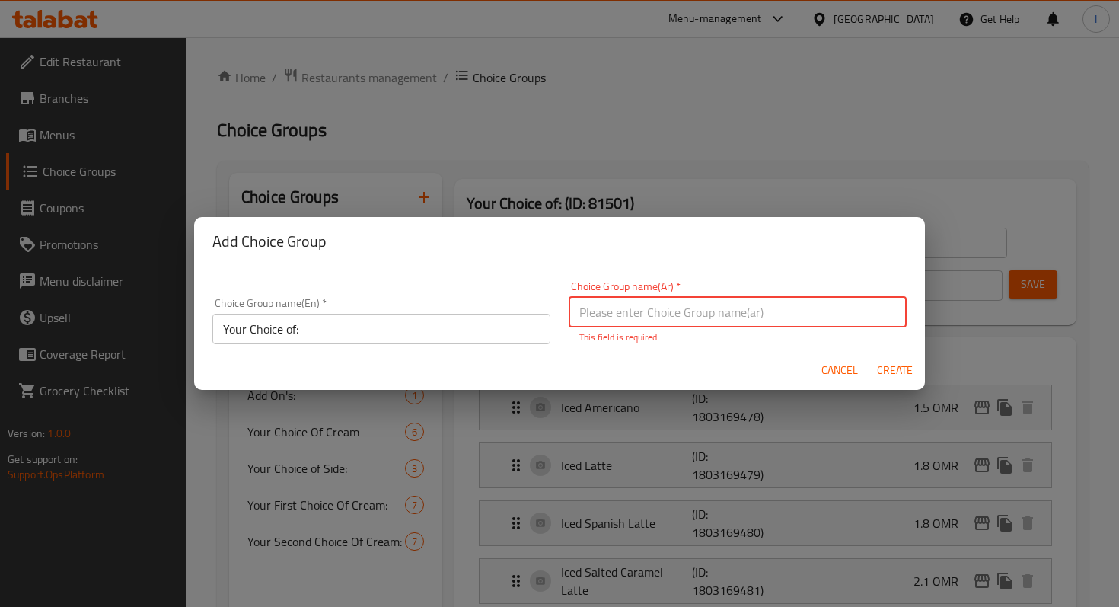
type input "h"
type input "اختيارك من:"
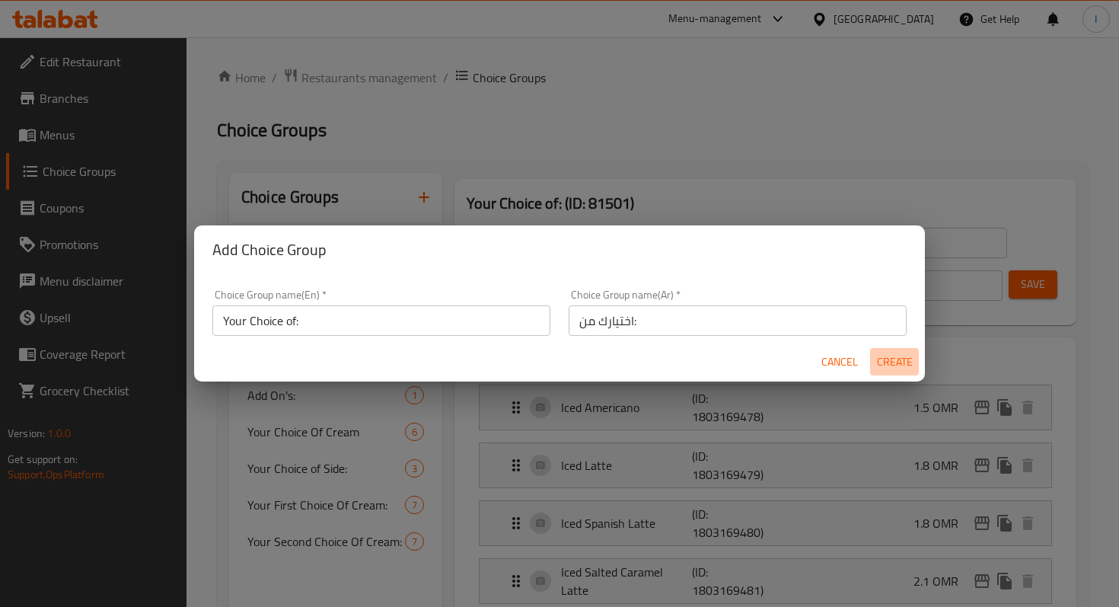
click at [895, 366] on span "Create" at bounding box center [894, 362] width 37 height 19
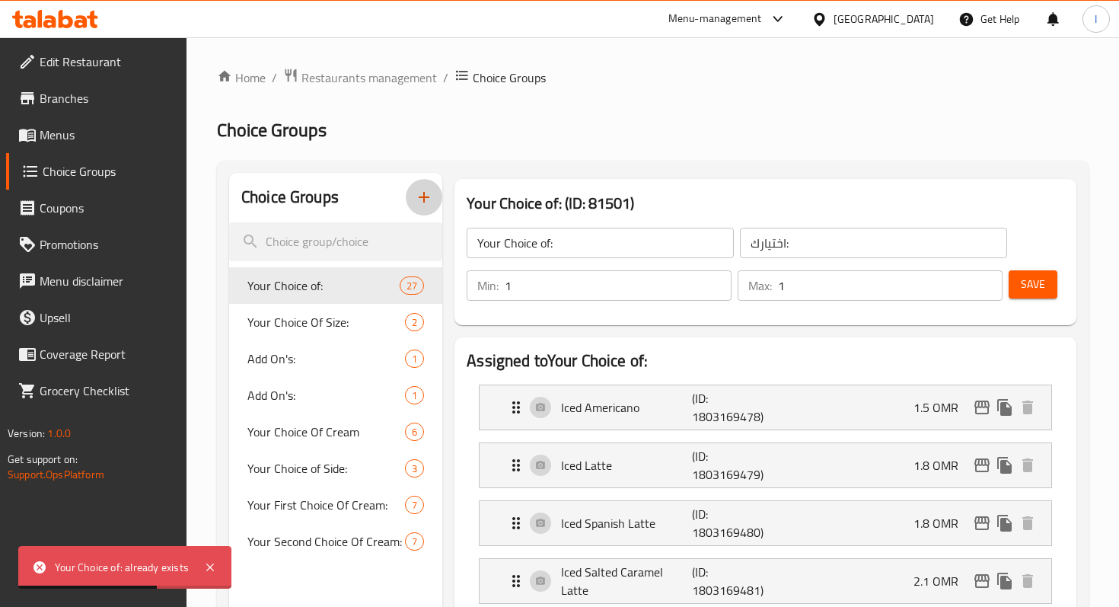
click at [412, 201] on button "button" at bounding box center [424, 197] width 37 height 37
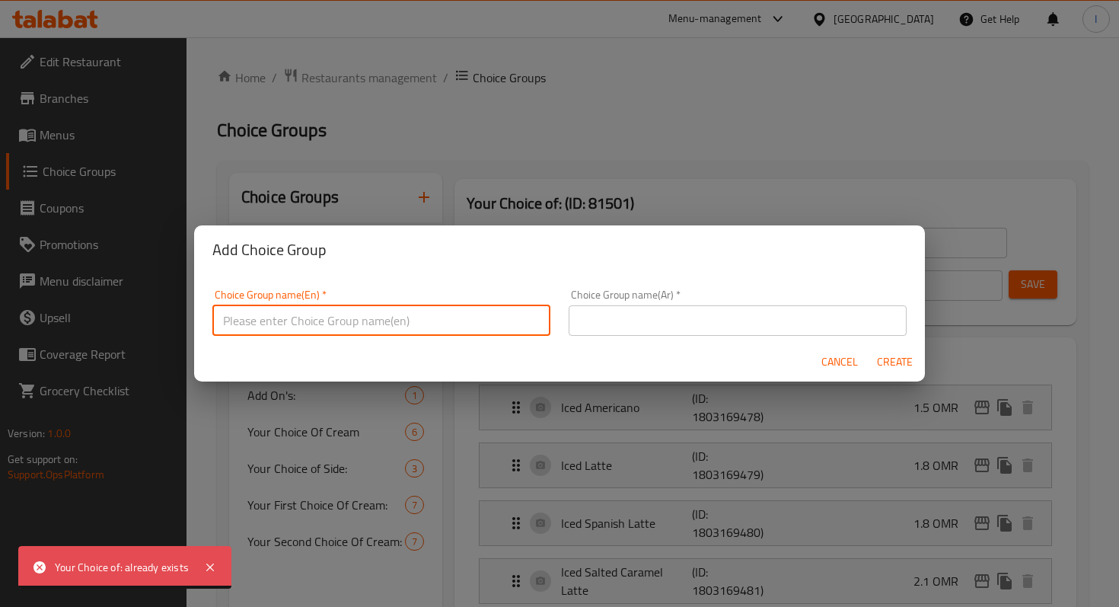
click at [434, 306] on input "text" at bounding box center [381, 320] width 338 height 30
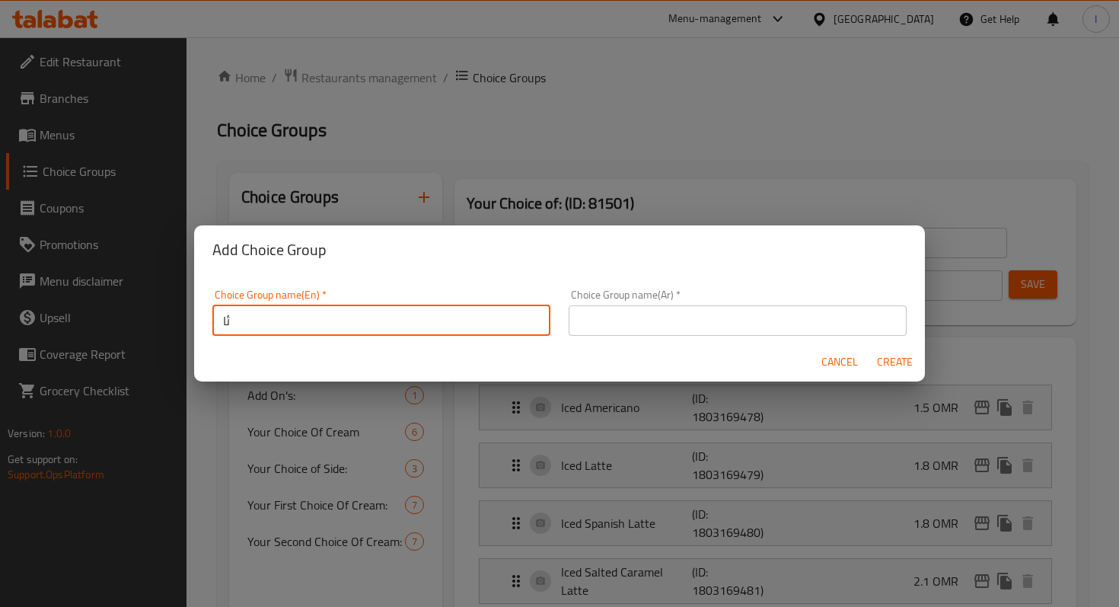
type input "ئ"
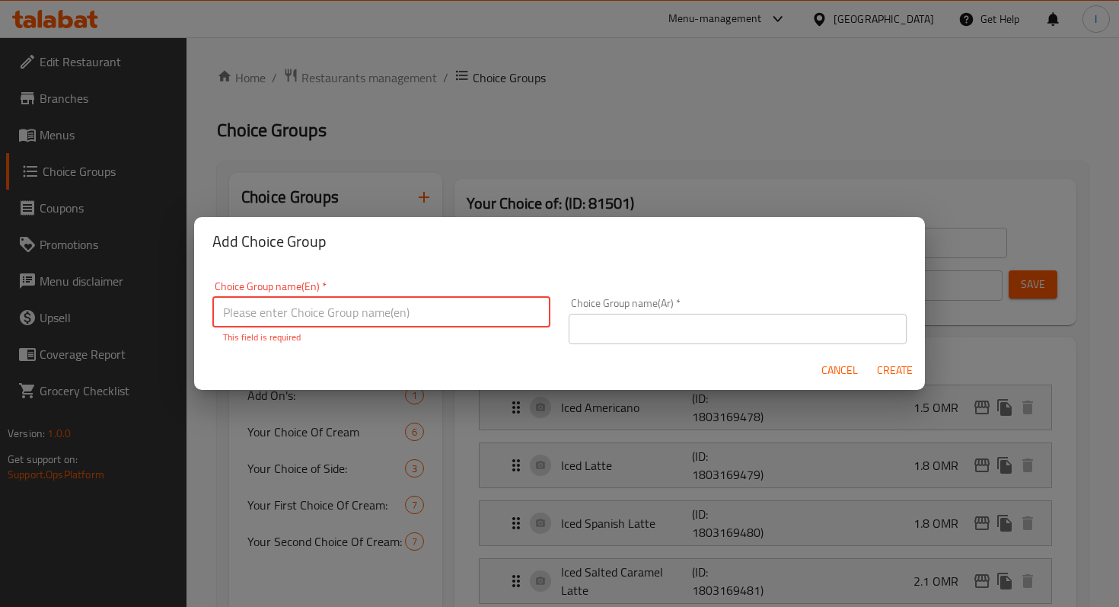
click at [413, 318] on input "text" at bounding box center [381, 312] width 338 height 30
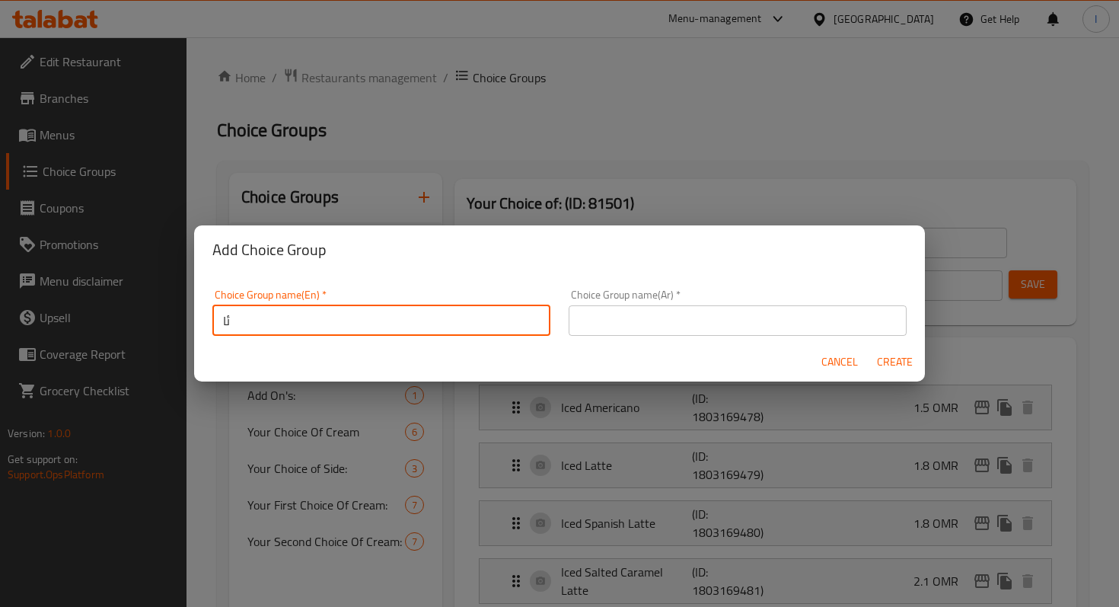
type input "ئ"
type input "Choice of Date Cake:"
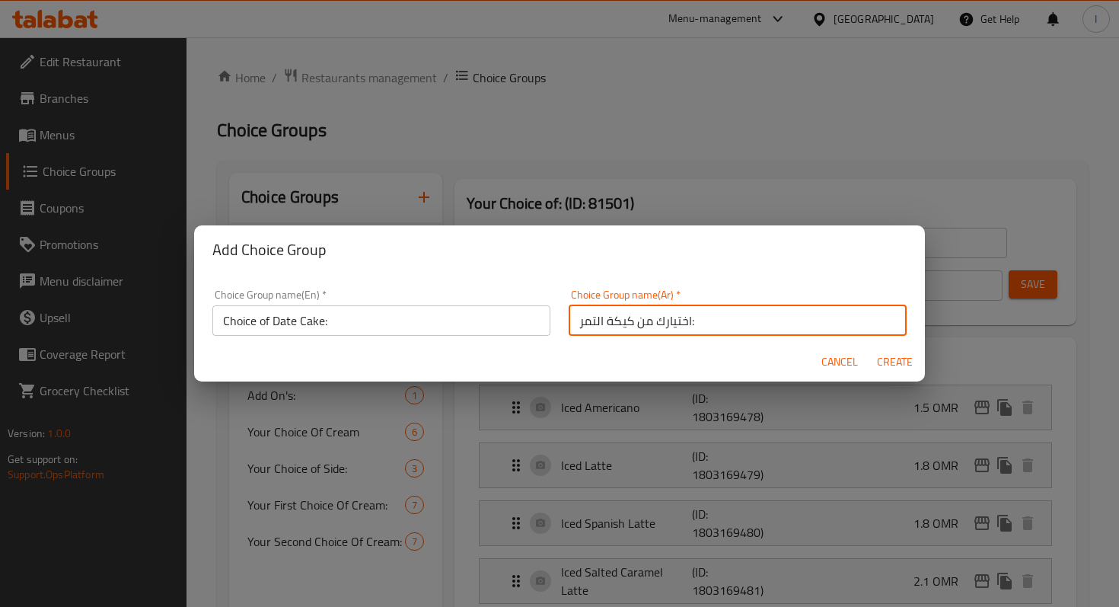
type input "اختيارك من كيكة التمر:"
click at [893, 364] on span "Create" at bounding box center [894, 362] width 37 height 19
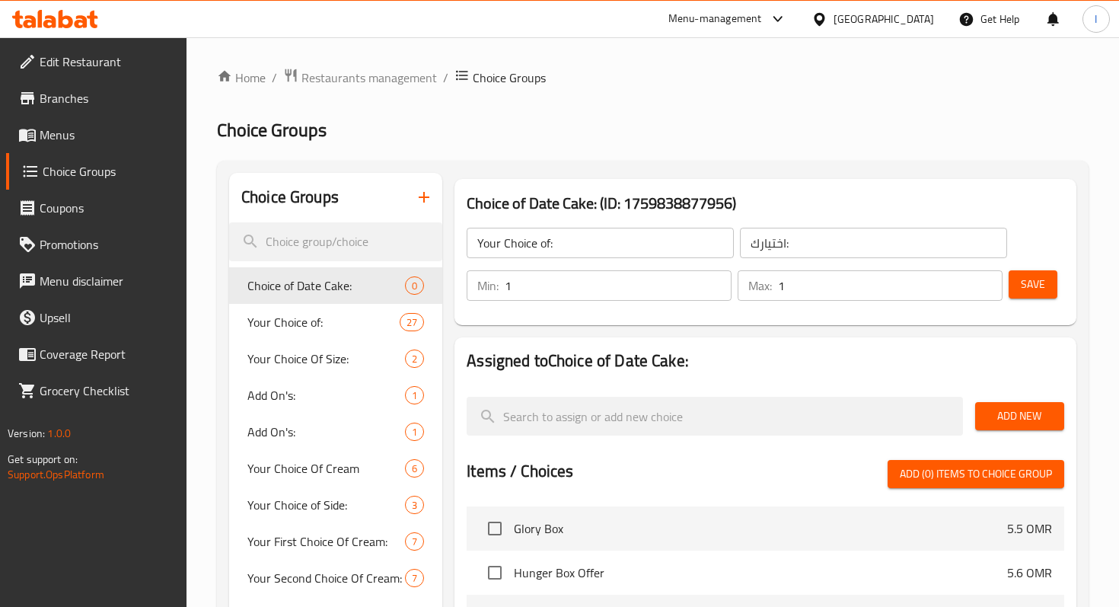
type input "Choice of Date Cake:"
type input "اختيارك من كيكة التمر:"
type input "0"
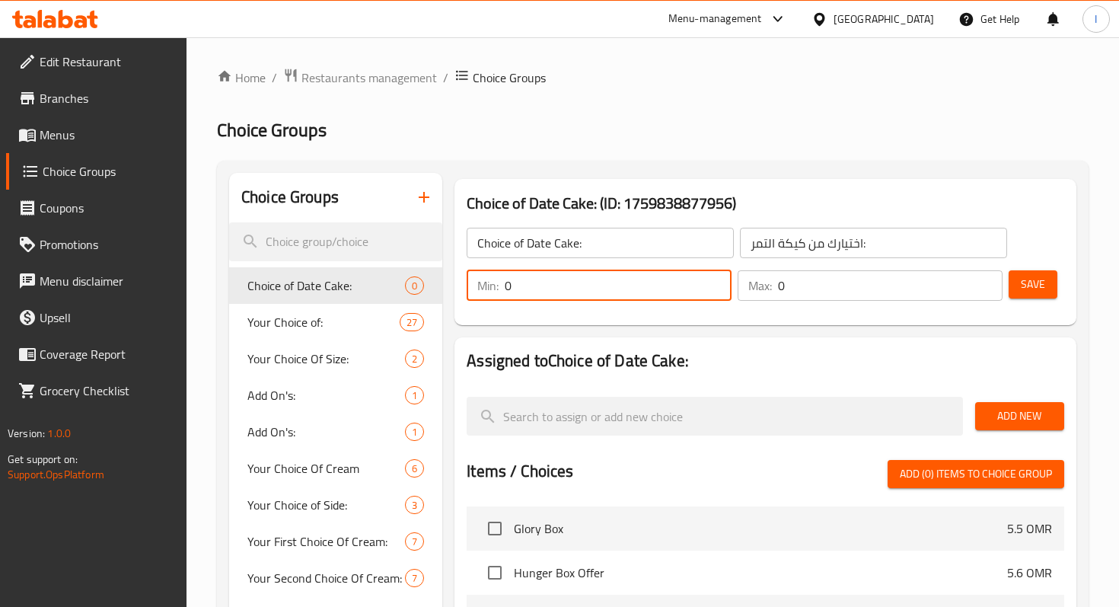
drag, startPoint x: 505, startPoint y: 286, endPoint x: 522, endPoint y: 285, distance: 17.6
click at [522, 285] on div "Min: 0 ​" at bounding box center [599, 285] width 265 height 30
click at [856, 297] on input "0" at bounding box center [890, 285] width 225 height 30
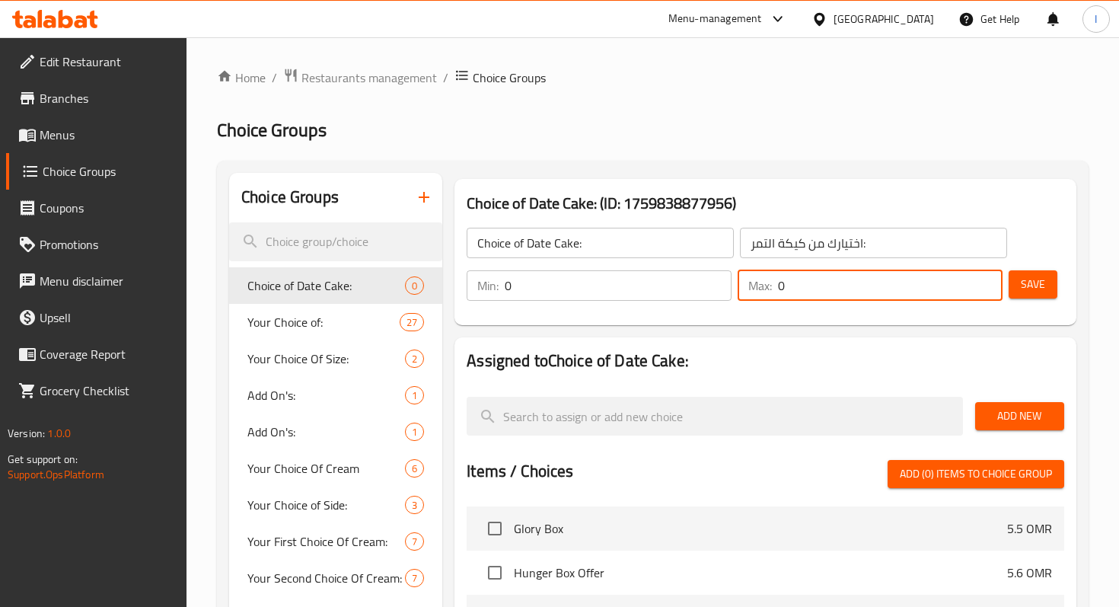
drag, startPoint x: 778, startPoint y: 289, endPoint x: 790, endPoint y: 289, distance: 11.4
click at [790, 289] on input "0" at bounding box center [890, 285] width 225 height 30
type input "1"
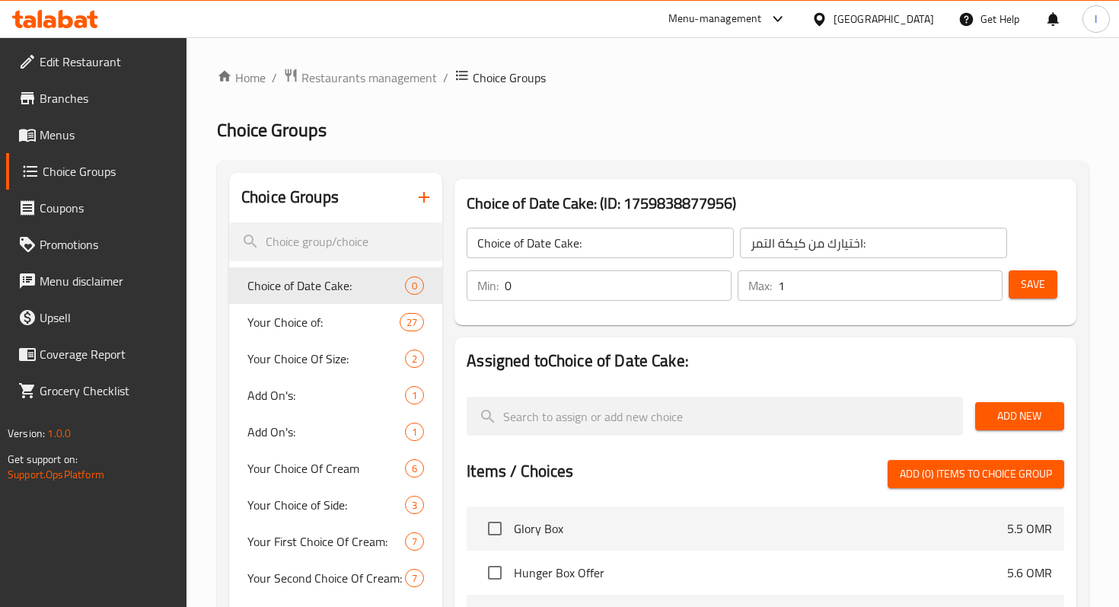
click at [744, 328] on div "Choice of Date Cake: (ID: 1759838877956) Choice of Date Cake: ​ اختيارك من كيكة…" at bounding box center [766, 252] width 634 height 158
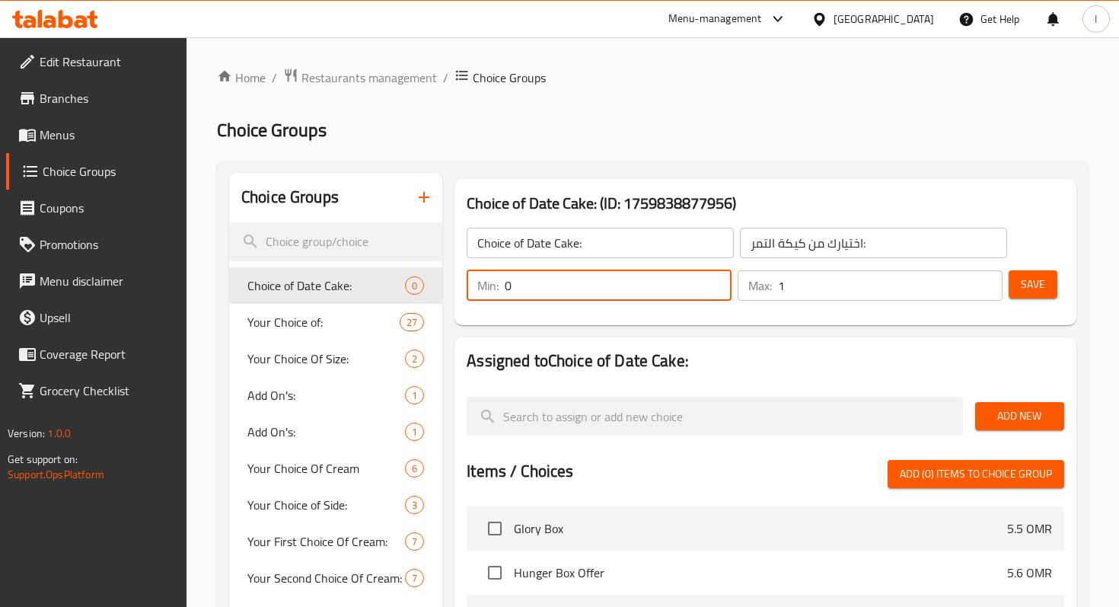
drag, startPoint x: 506, startPoint y: 285, endPoint x: 528, endPoint y: 285, distance: 22.1
click at [528, 285] on input "0" at bounding box center [618, 285] width 227 height 30
type input "1"
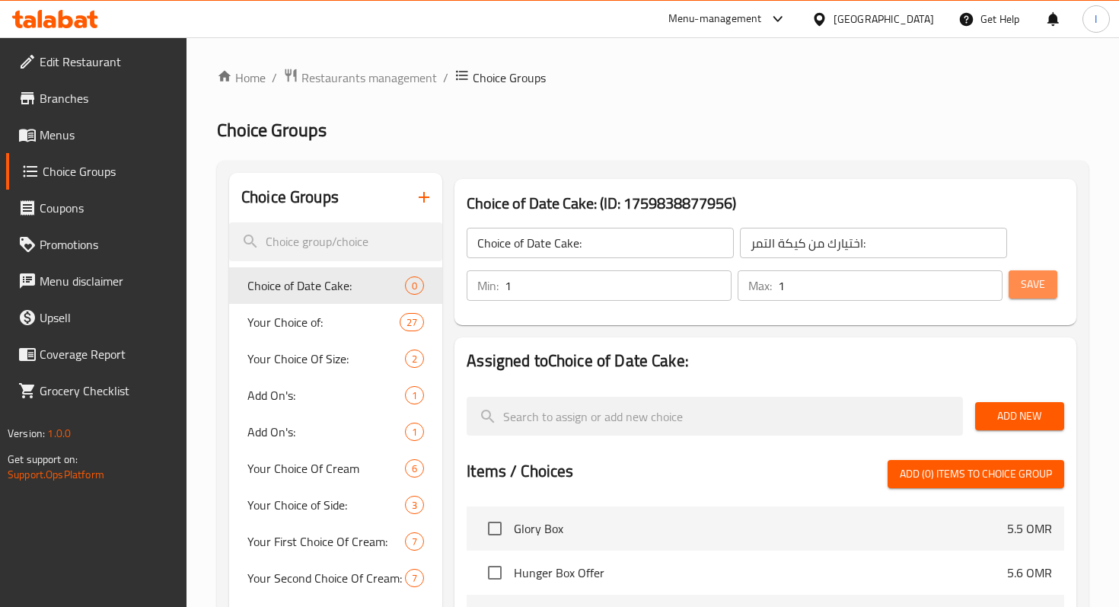
click at [1023, 293] on span "Save" at bounding box center [1033, 284] width 24 height 19
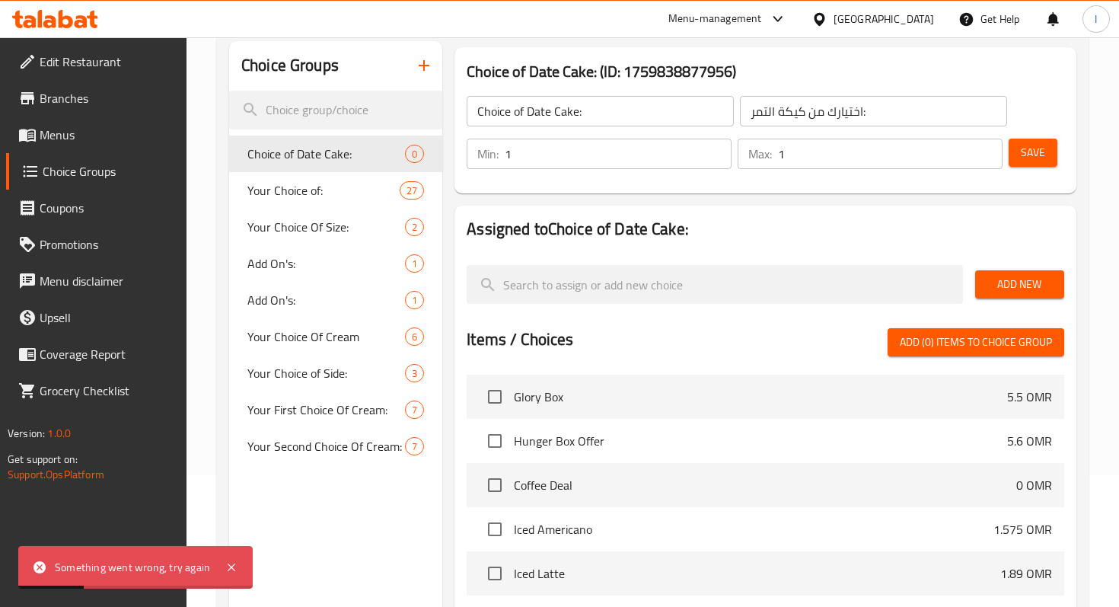
scroll to position [132, 0]
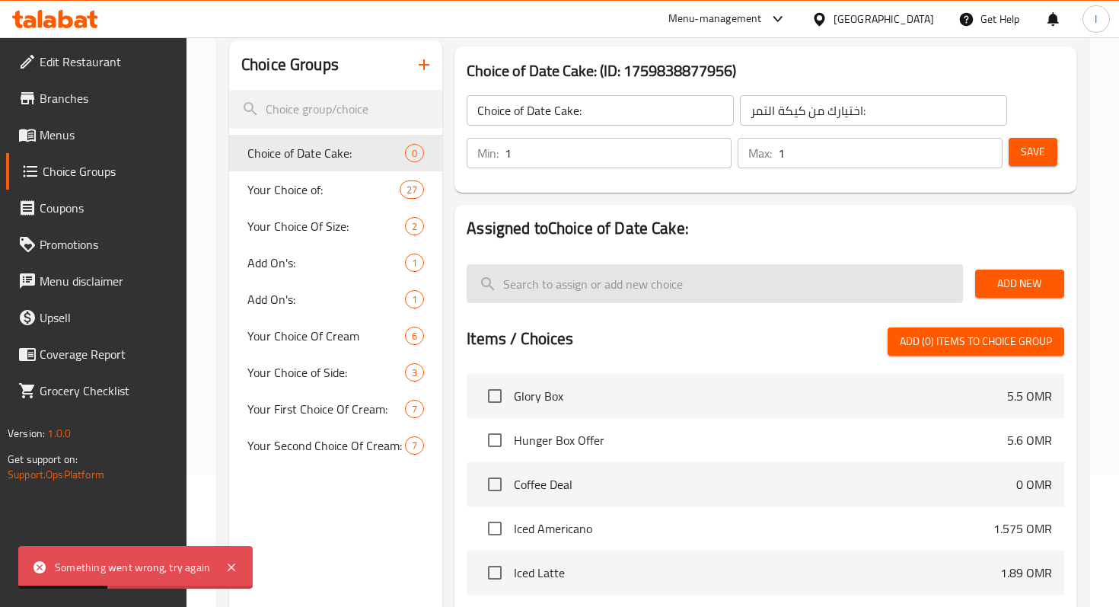
click at [710, 279] on input "search" at bounding box center [715, 283] width 496 height 39
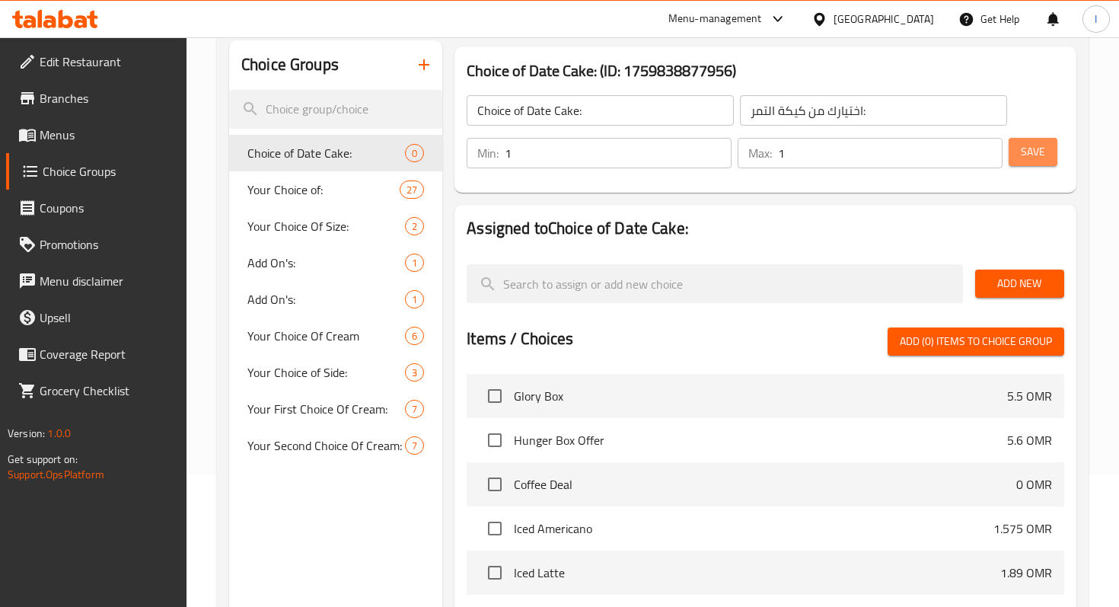
click at [1030, 152] on span "Save" at bounding box center [1033, 151] width 24 height 19
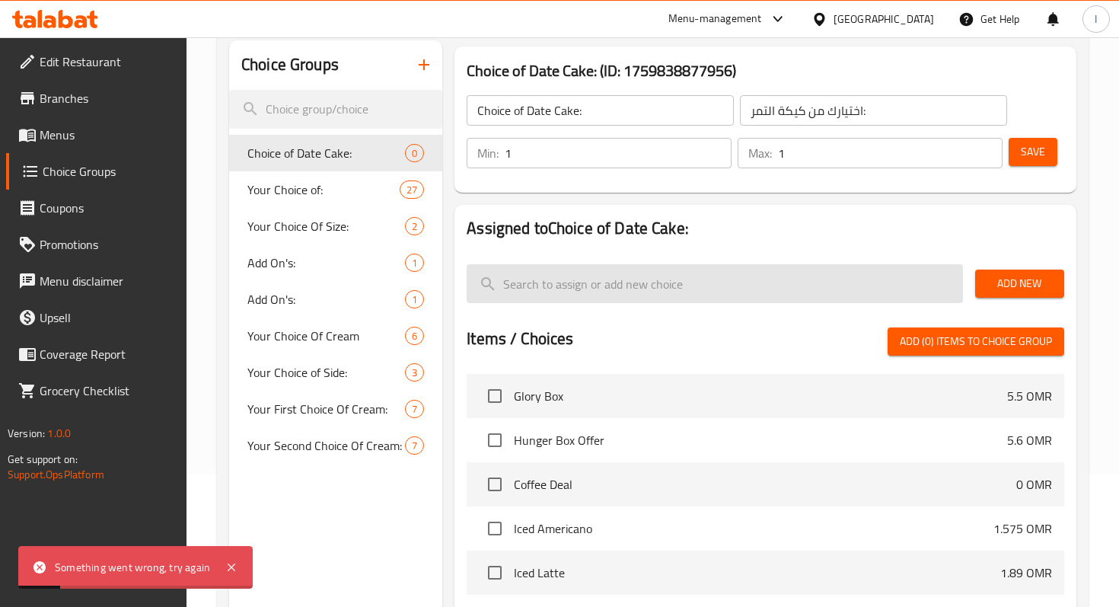
click at [631, 297] on input "search" at bounding box center [715, 283] width 496 height 39
type input "I"
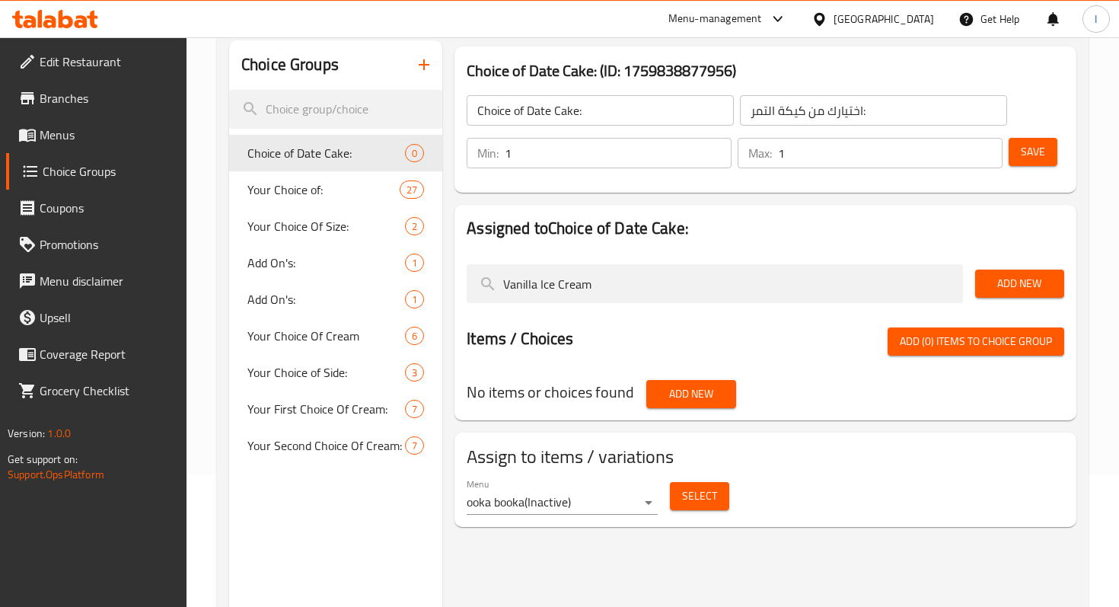
type input "Vanilla Ice Cream"
click at [1030, 286] on span "Add New" at bounding box center [1020, 283] width 65 height 19
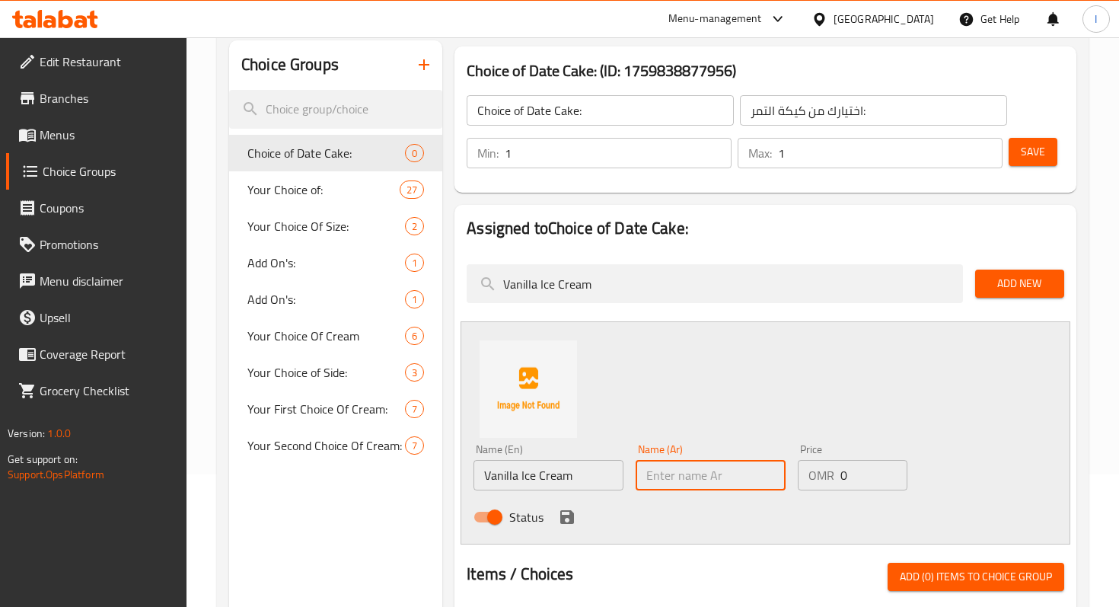
click at [733, 472] on input "text" at bounding box center [711, 475] width 150 height 30
click at [688, 468] on input "text" at bounding box center [711, 475] width 150 height 30
paste input "آيس [PERSON_NAME]"
type input "آيس [PERSON_NAME]"
click at [575, 525] on button "save" at bounding box center [567, 517] width 23 height 23
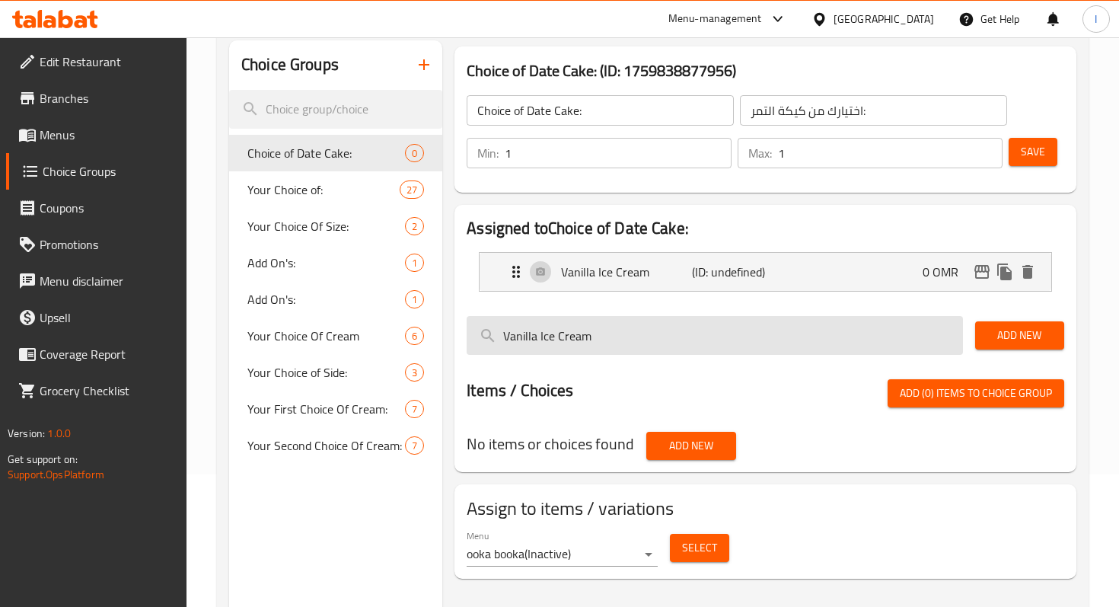
click at [880, 331] on input "Vanilla Ice Cream" at bounding box center [715, 335] width 496 height 39
type input "="
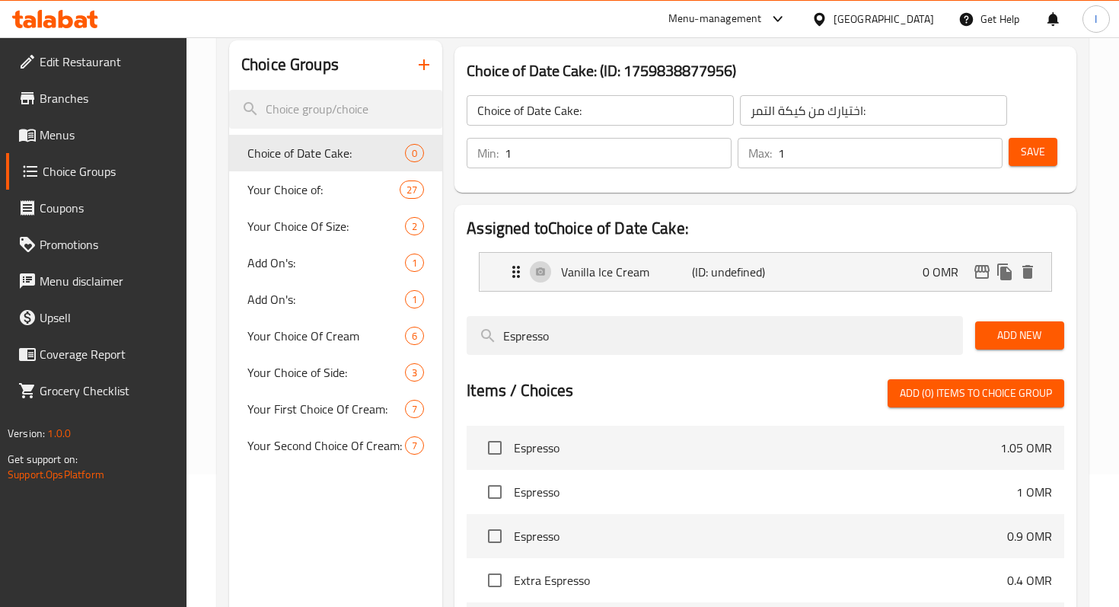
type input "Espresso"
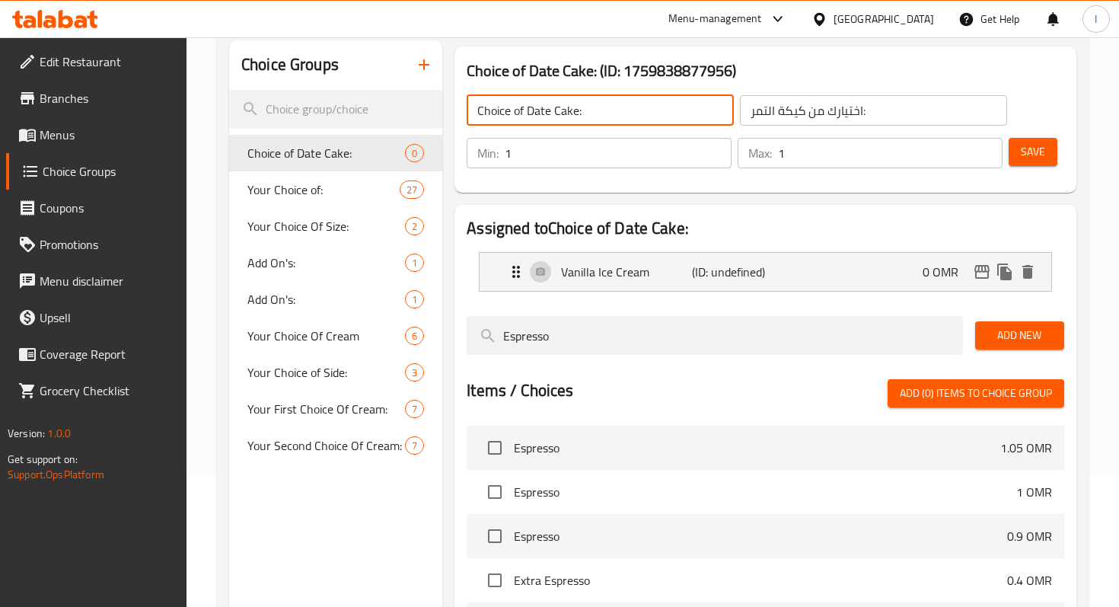
click at [587, 110] on input "Choice of Date Cake:" at bounding box center [600, 110] width 267 height 30
drag, startPoint x: 584, startPoint y: 117, endPoint x: 519, endPoint y: 112, distance: 65.6
click at [519, 112] on input "Choice of Date Cake:" at bounding box center [600, 110] width 267 height 30
click at [603, 107] on input "Choice of Date Cake:" at bounding box center [600, 110] width 267 height 30
type input "Choice of Extra:"
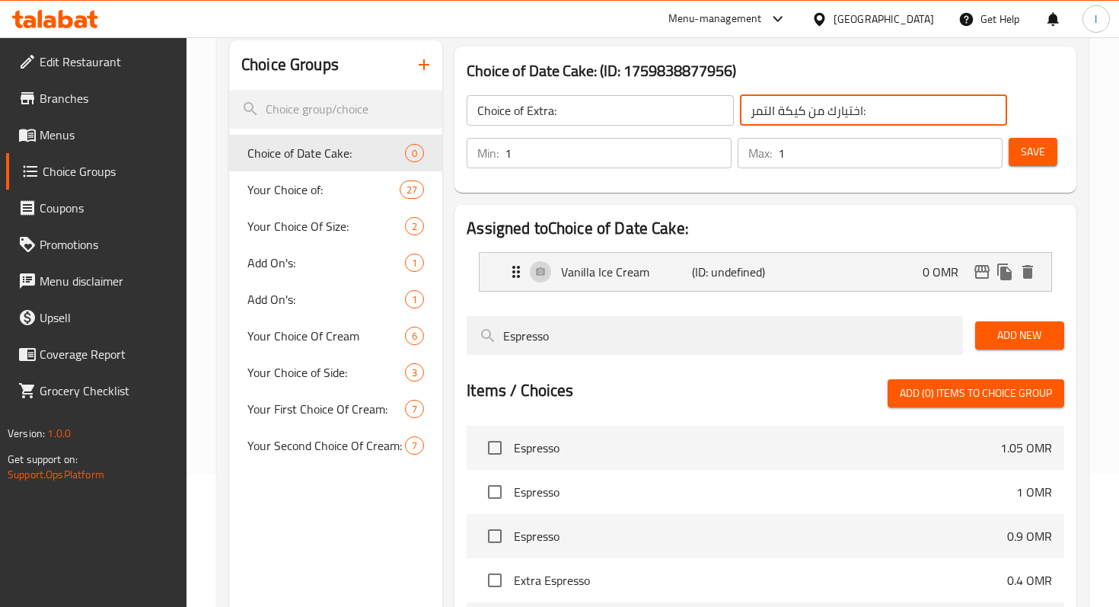
drag, startPoint x: 755, startPoint y: 118, endPoint x: 804, endPoint y: 120, distance: 48.8
click at [804, 120] on input "اختيارك من كيكة التمر:" at bounding box center [873, 110] width 267 height 30
drag, startPoint x: 805, startPoint y: 120, endPoint x: 723, endPoint y: 128, distance: 81.9
click at [723, 128] on div "Choice of Extra: ​ اختيارك من كيكة التمر: ​" at bounding box center [737, 110] width 559 height 49
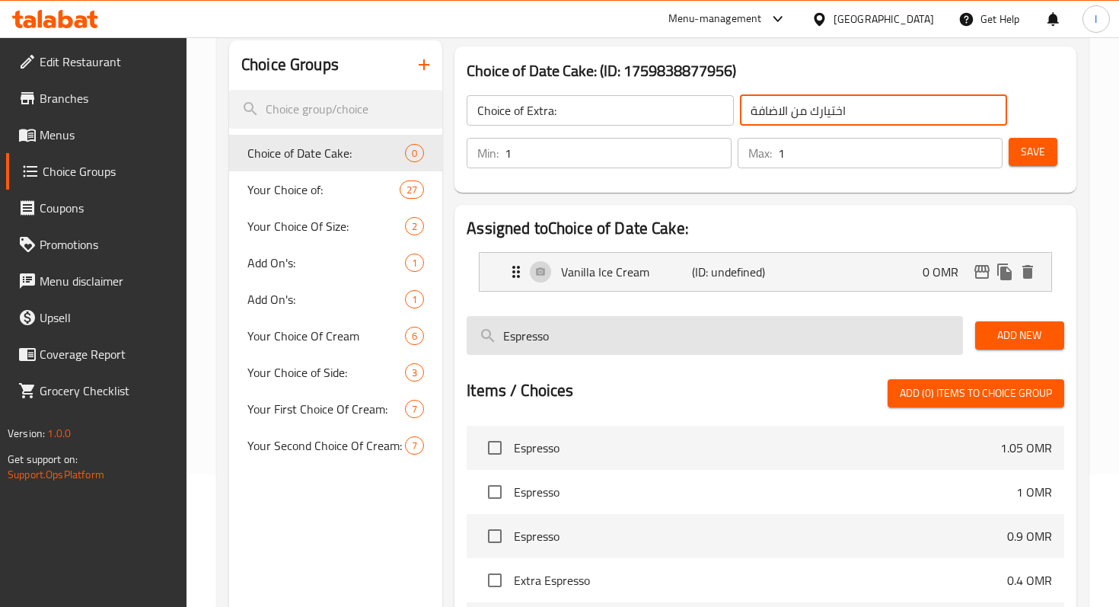
type input "اختيارك من الاضافة"
click at [731, 322] on input "Espresso" at bounding box center [715, 335] width 496 height 39
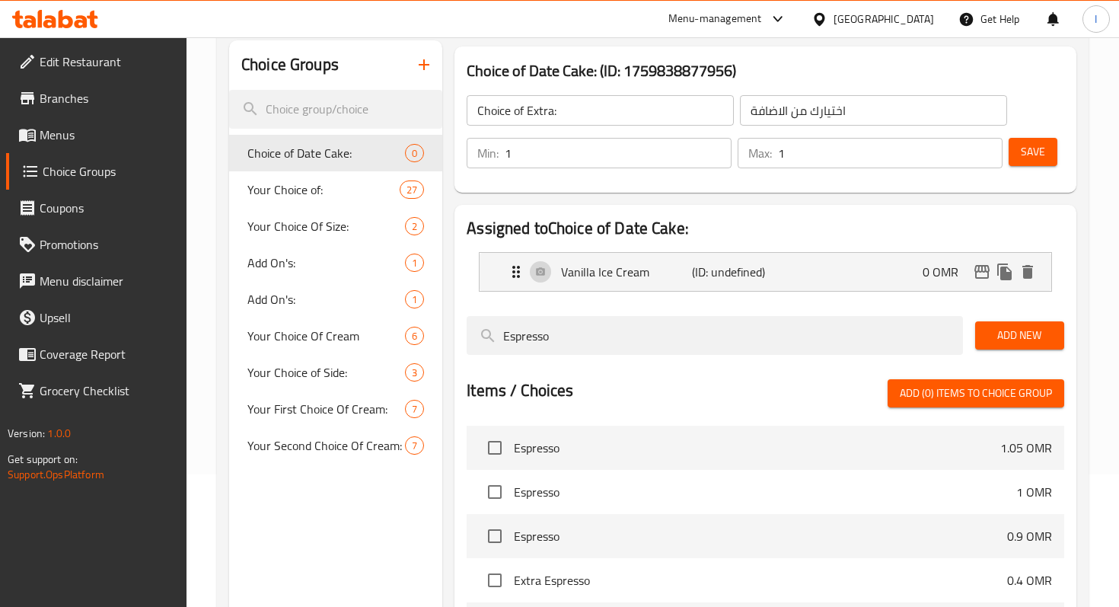
click at [988, 334] on span "Add New" at bounding box center [1020, 335] width 65 height 19
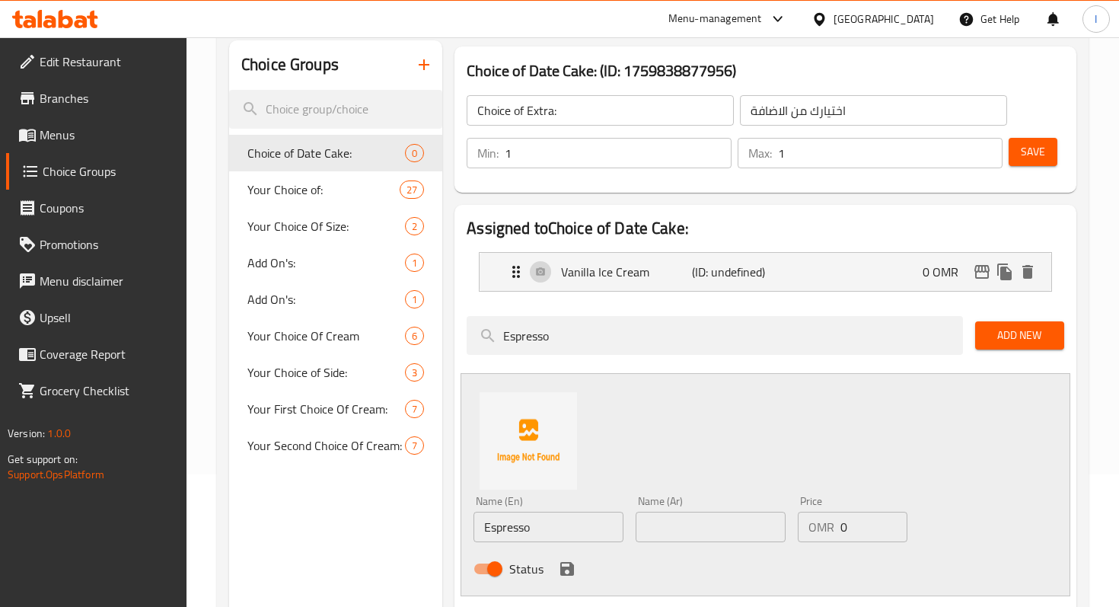
click at [685, 509] on div "Name (Ar) Name (Ar)" at bounding box center [711, 519] width 150 height 46
click at [678, 526] on input "text" at bounding box center [711, 527] width 150 height 30
paste input "اسبريسو"
type input "اسبريسو"
click at [563, 576] on icon "save" at bounding box center [567, 569] width 18 height 18
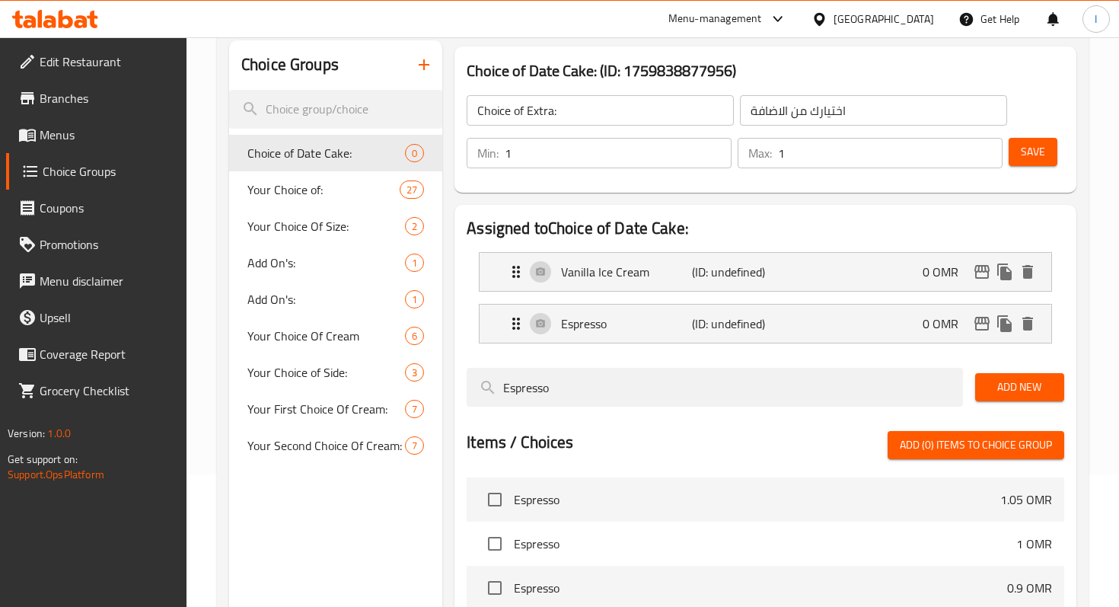
click at [1039, 165] on button "Save" at bounding box center [1033, 152] width 49 height 28
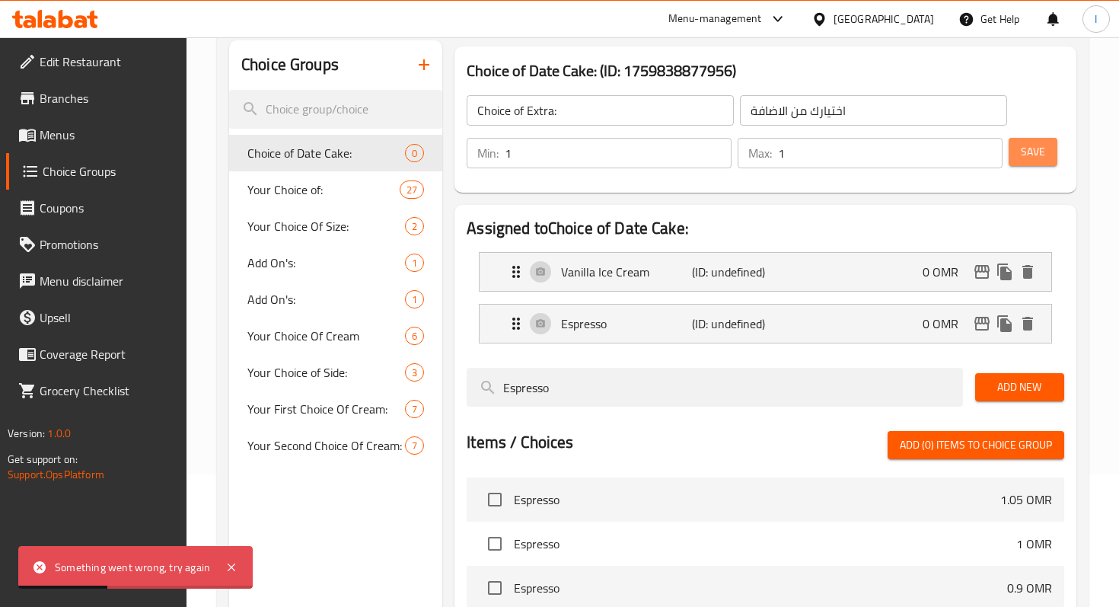
click at [1017, 160] on button "Save" at bounding box center [1033, 152] width 49 height 28
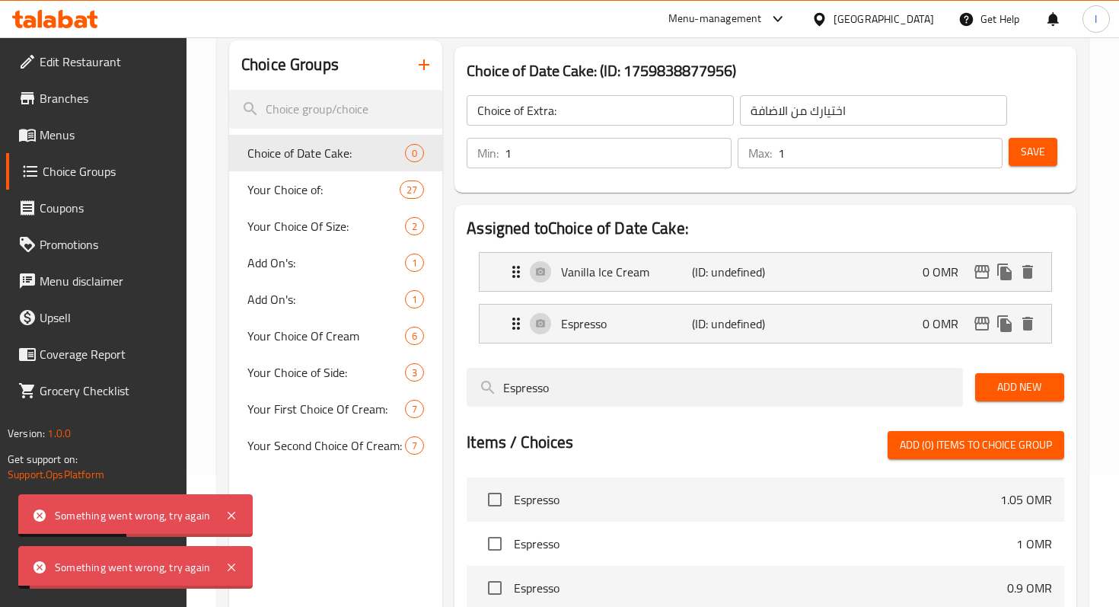
click at [1017, 160] on button "Save" at bounding box center [1033, 152] width 49 height 28
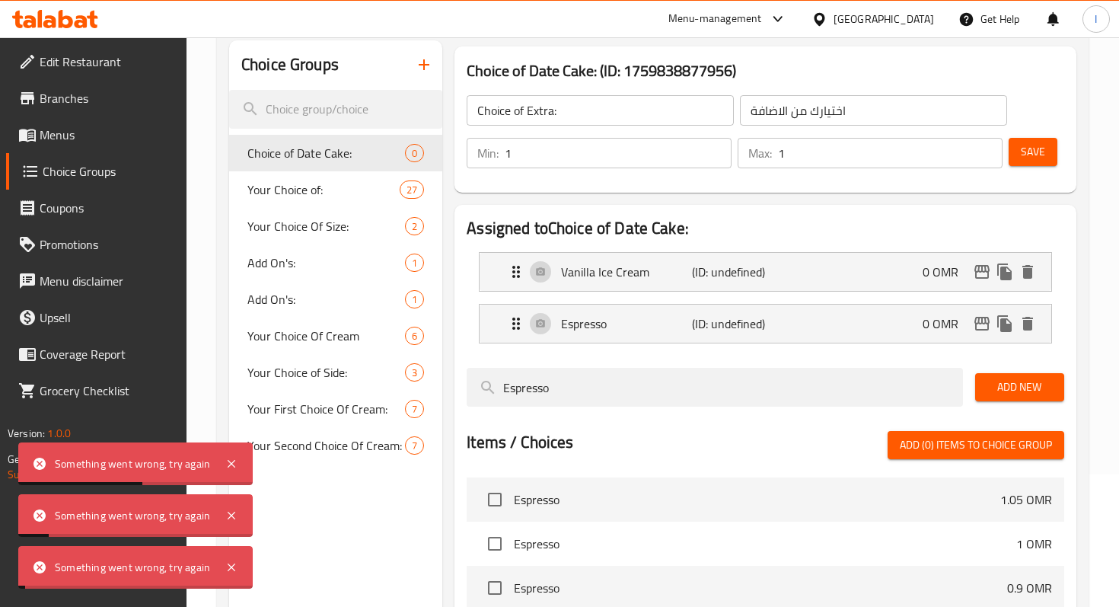
click at [1017, 160] on button "Save" at bounding box center [1033, 152] width 49 height 28
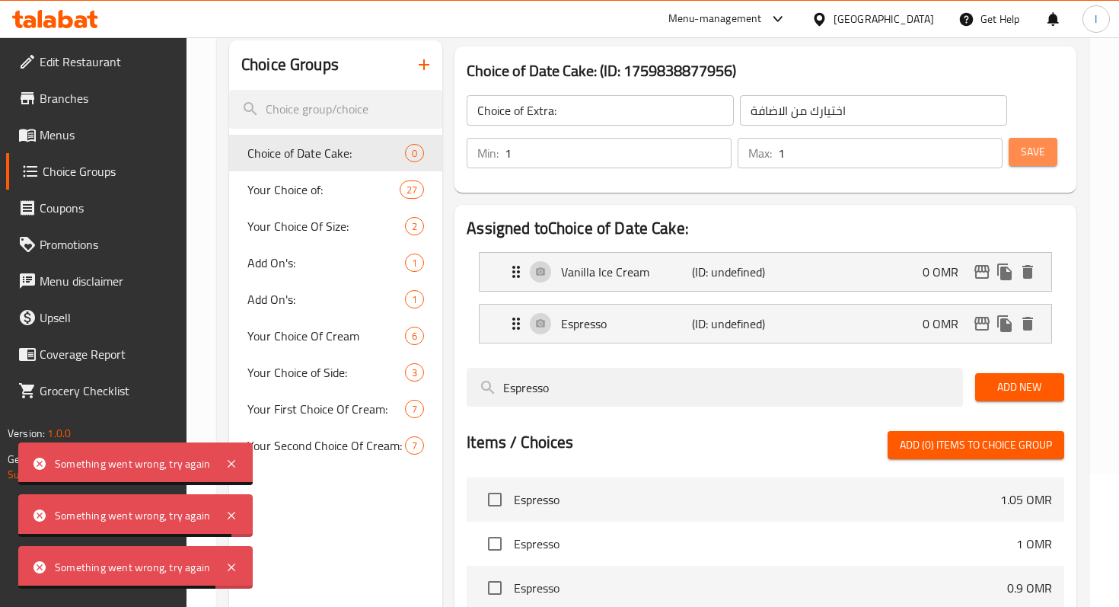
click at [1015, 152] on button "Save" at bounding box center [1033, 152] width 49 height 28
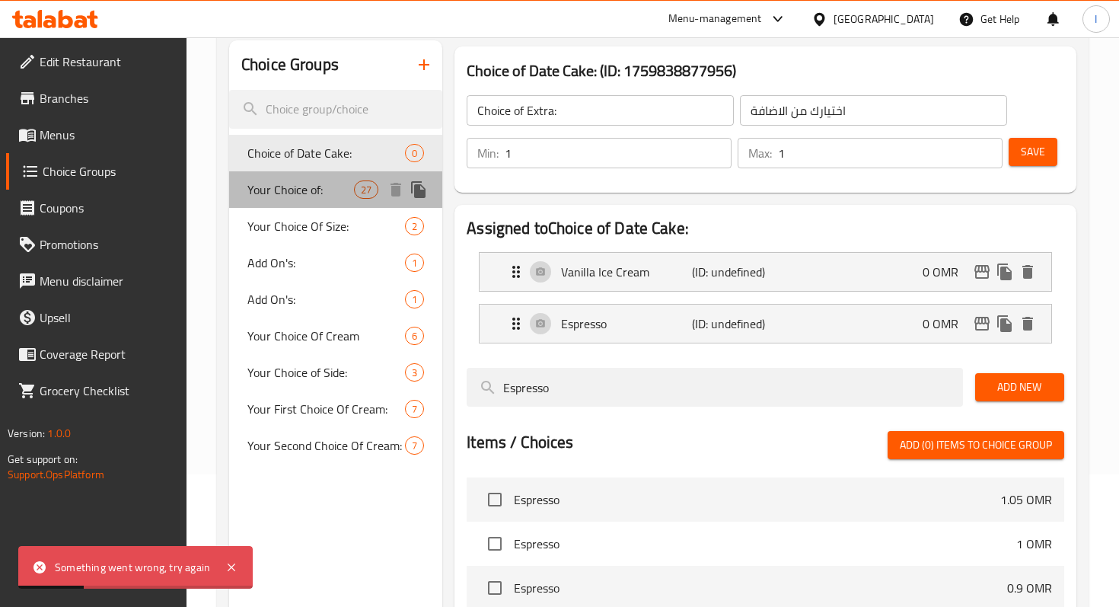
click at [375, 171] on div "Your Choice of: 27" at bounding box center [335, 189] width 213 height 37
type input "Your Choice of:"
type input "اختيارك:"
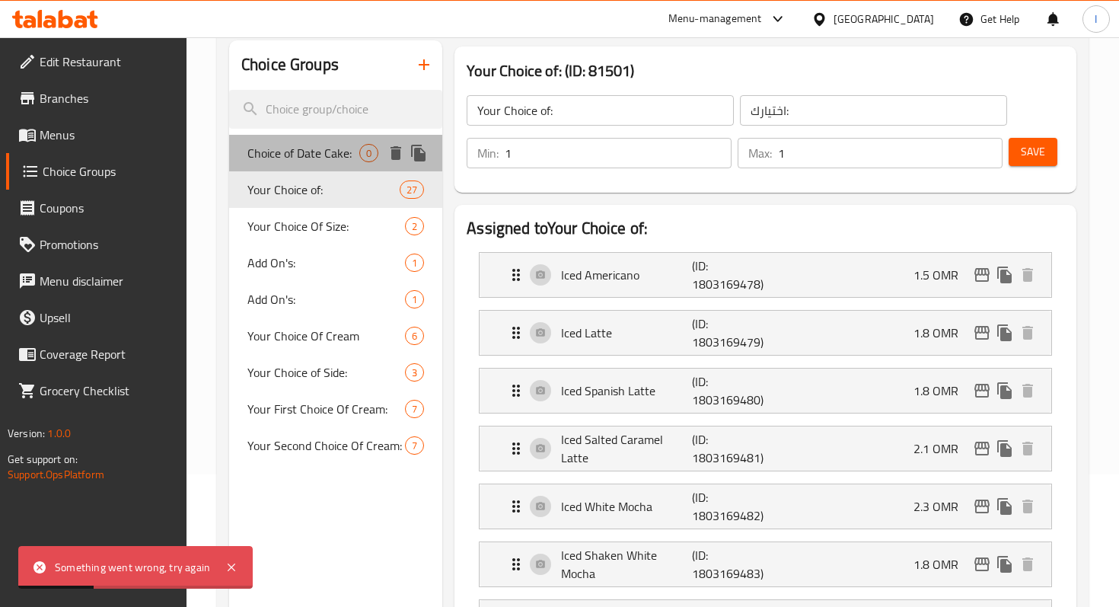
click at [371, 164] on div "Choice of Date Cake: 0" at bounding box center [335, 153] width 213 height 37
type input "Choice of Date Cake:"
type input "اختيارك من كيكة التمر:"
type input "0"
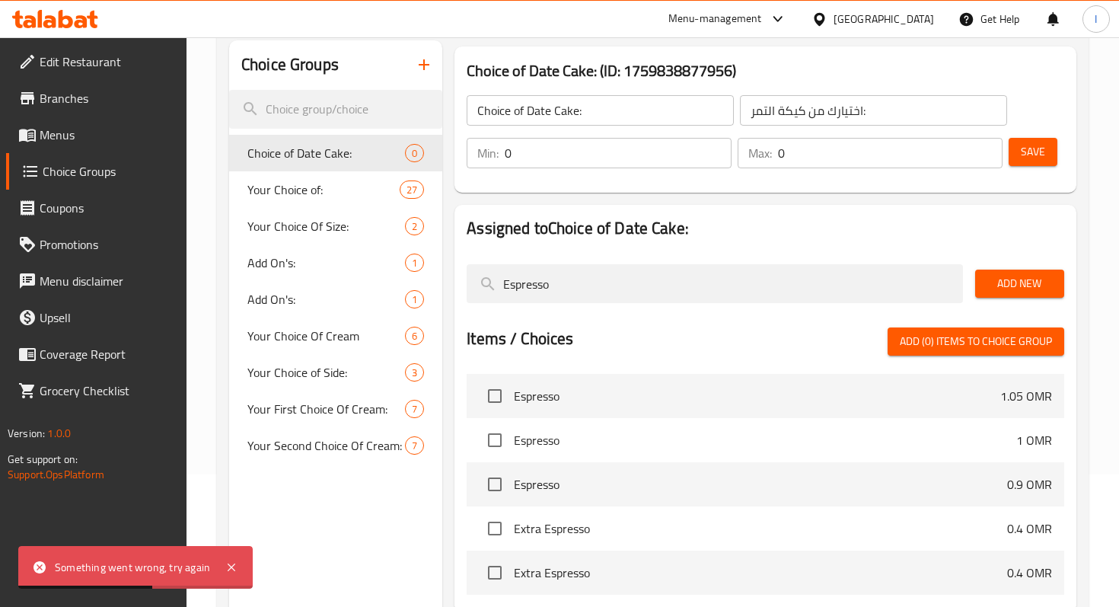
click at [593, 108] on input "Choice of Date Cake:" at bounding box center [600, 110] width 267 height 30
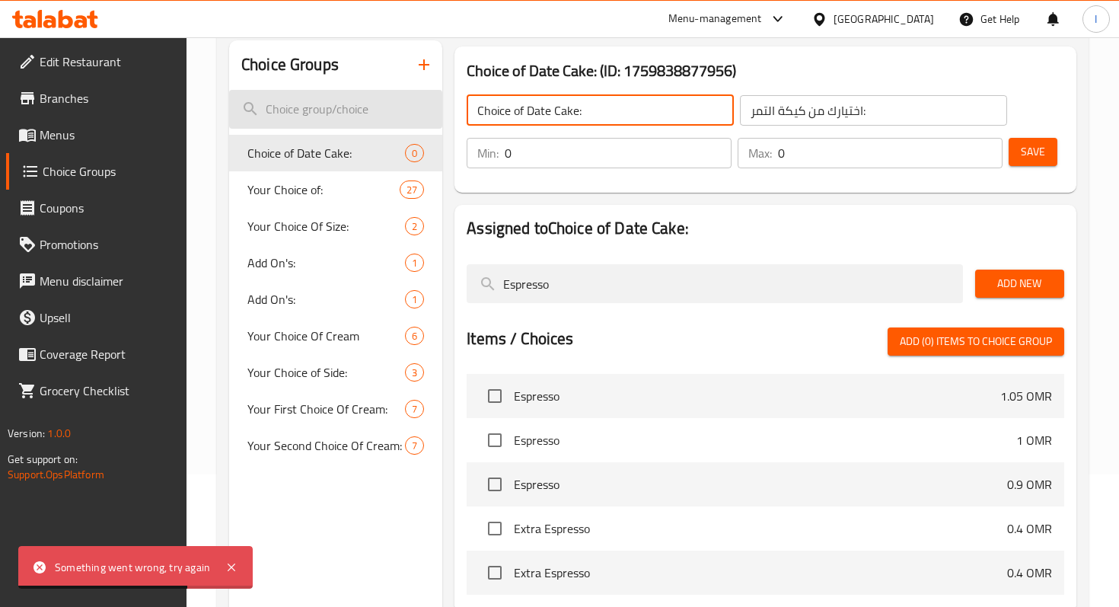
click at [404, 119] on input "search" at bounding box center [335, 109] width 213 height 39
click at [599, 107] on input "Choice of Date Cake:" at bounding box center [600, 110] width 267 height 30
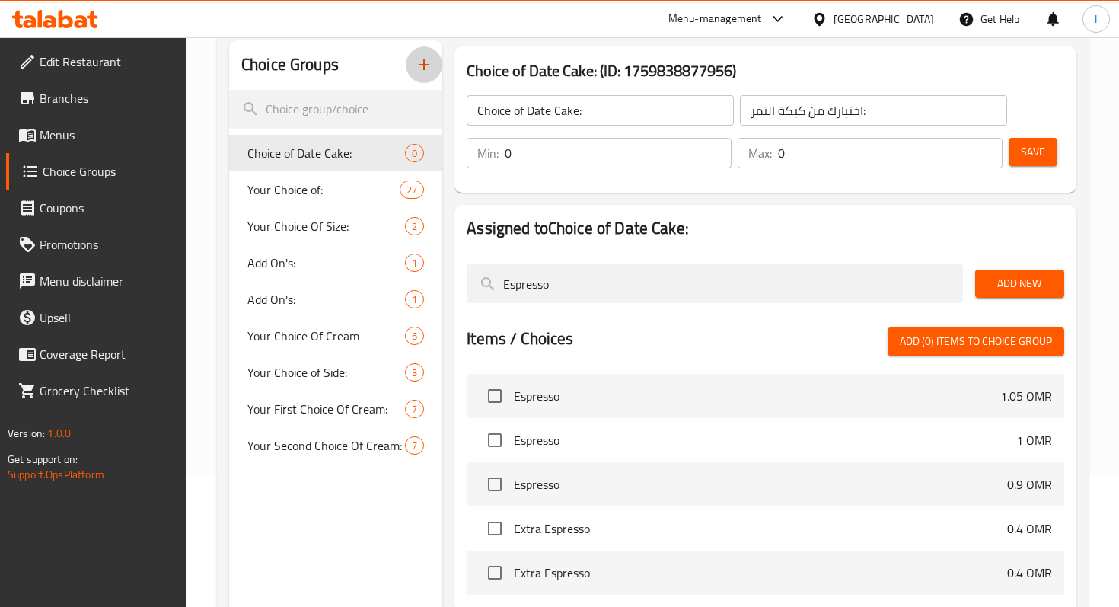
click at [424, 78] on button "button" at bounding box center [424, 64] width 37 height 37
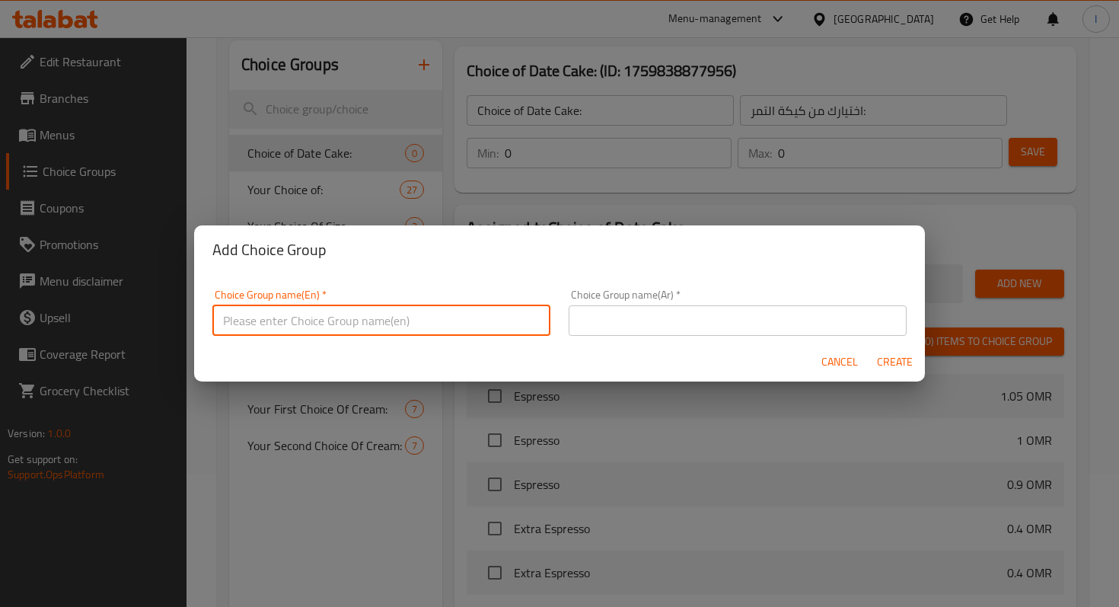
click at [407, 310] on input "text" at bounding box center [381, 320] width 338 height 30
type input "ئ"
type input "Choice of Extra:"
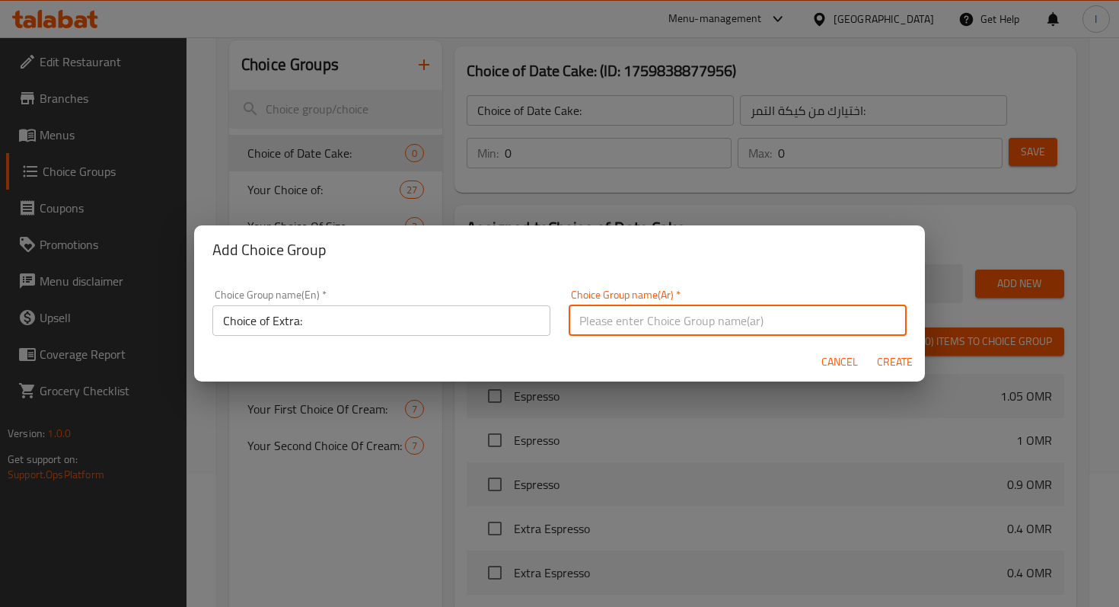
click at [593, 327] on input "text" at bounding box center [738, 320] width 338 height 30
click at [718, 331] on input "text" at bounding box center [738, 320] width 338 height 30
type input "h"
type input "[DEMOGRAPHIC_DATA]:"
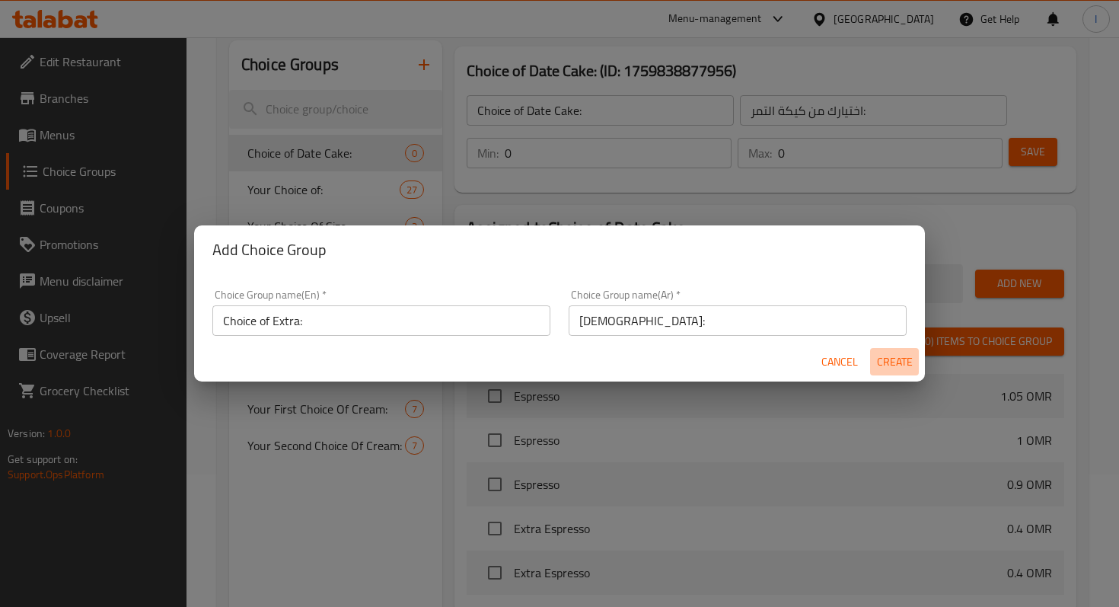
click at [896, 365] on span "Create" at bounding box center [894, 362] width 37 height 19
type input "Choice of Extra:"
type input "[DEMOGRAPHIC_DATA]:"
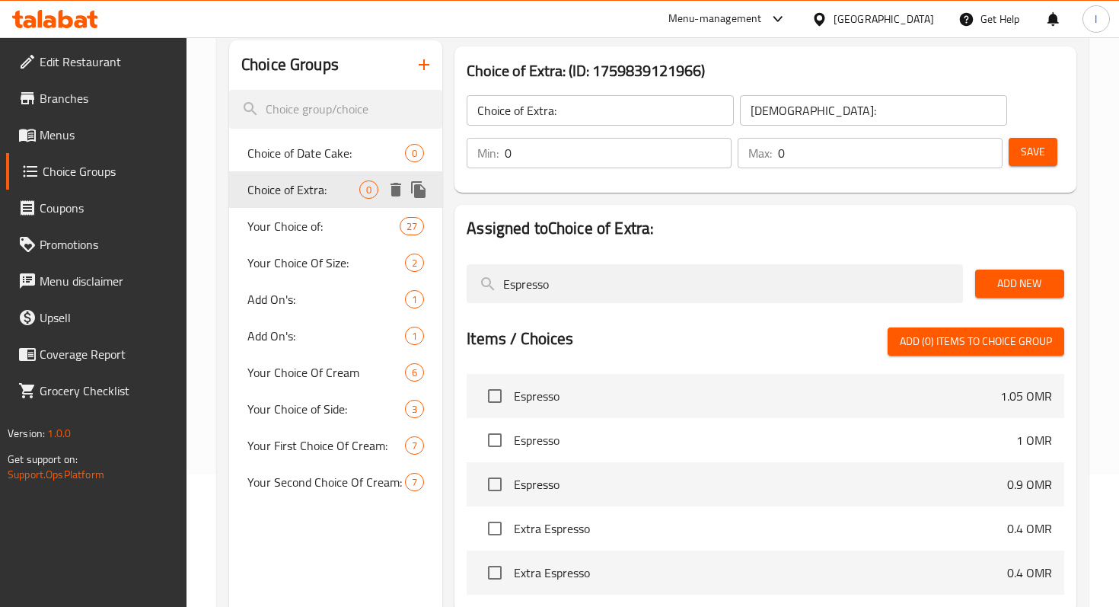
click at [318, 207] on div "Choice of Date Cake: 0 Choice of Extra: 0 Your Choice of: 27 Your Choice Of Siz…" at bounding box center [335, 318] width 213 height 366
drag, startPoint x: 525, startPoint y: 153, endPoint x: 478, endPoint y: 153, distance: 47.2
click at [478, 153] on div "Min: 0 ​" at bounding box center [599, 153] width 265 height 30
type input "1"
drag, startPoint x: 834, startPoint y: 155, endPoint x: 750, endPoint y: 156, distance: 83.8
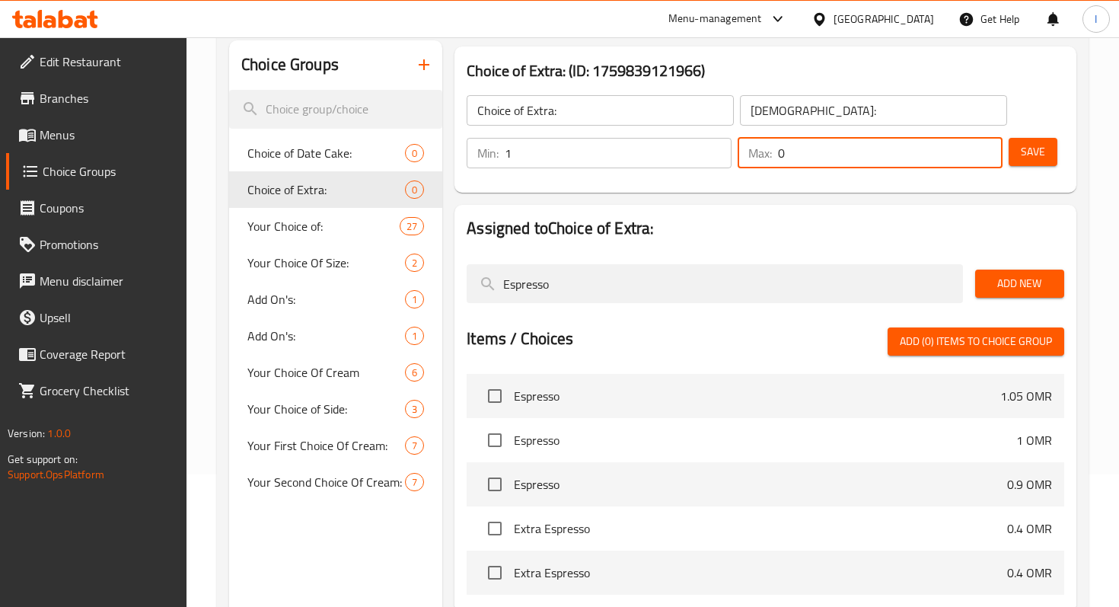
click at [750, 156] on div "Max: 0 ​" at bounding box center [870, 153] width 265 height 30
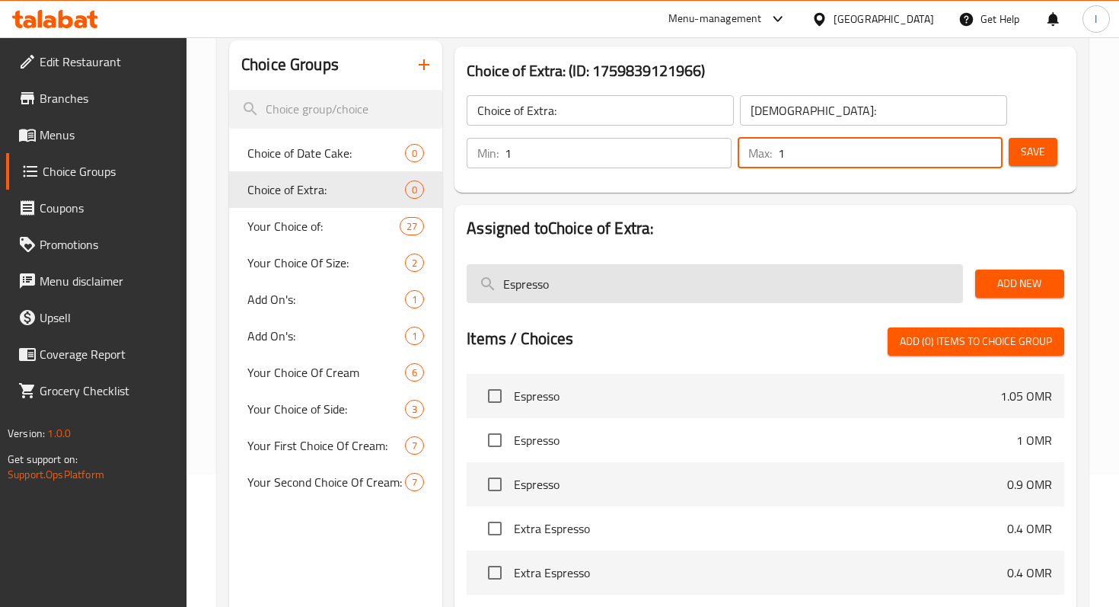
type input "1"
click at [641, 292] on input "Espresso" at bounding box center [715, 283] width 496 height 39
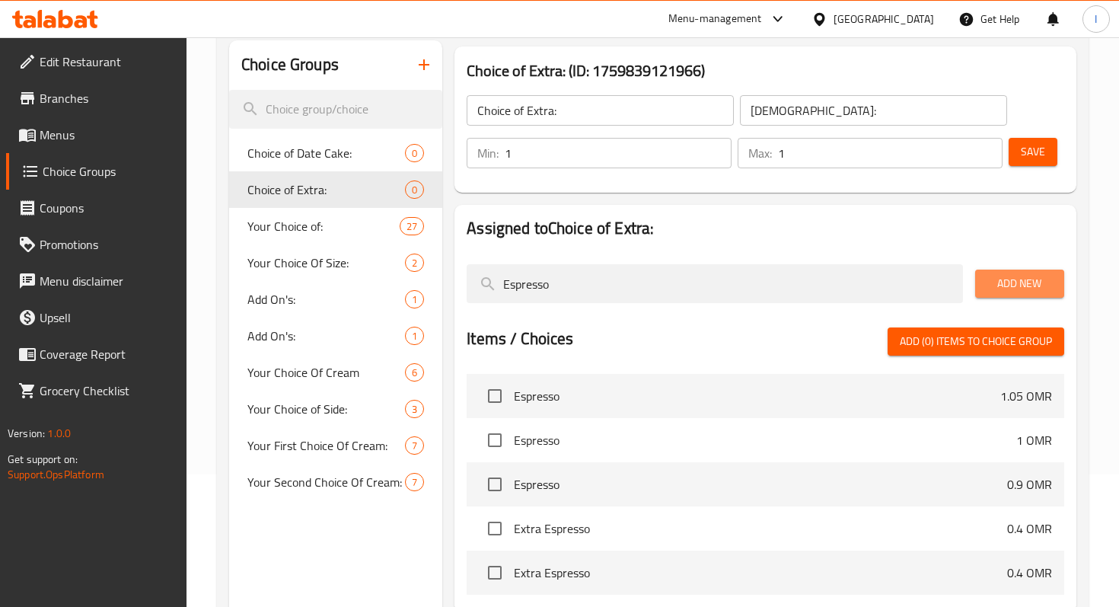
click at [984, 277] on button "Add New" at bounding box center [1019, 284] width 89 height 28
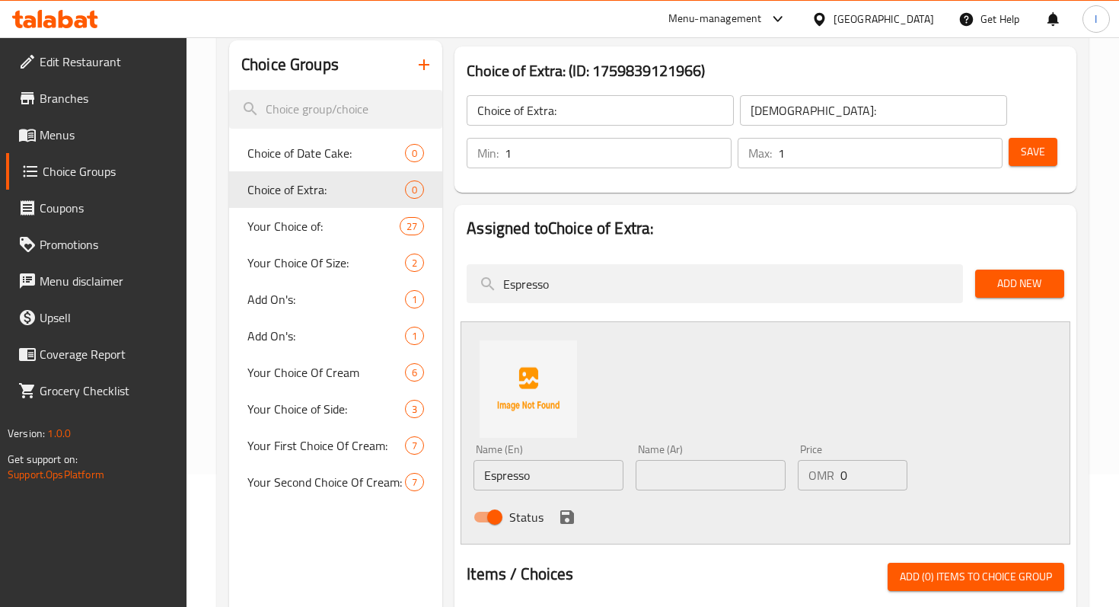
click at [663, 466] on input "text" at bounding box center [711, 475] width 150 height 30
paste input "اسبريسو"
type input "اسبريسو"
click at [571, 525] on icon "save" at bounding box center [567, 517] width 18 height 18
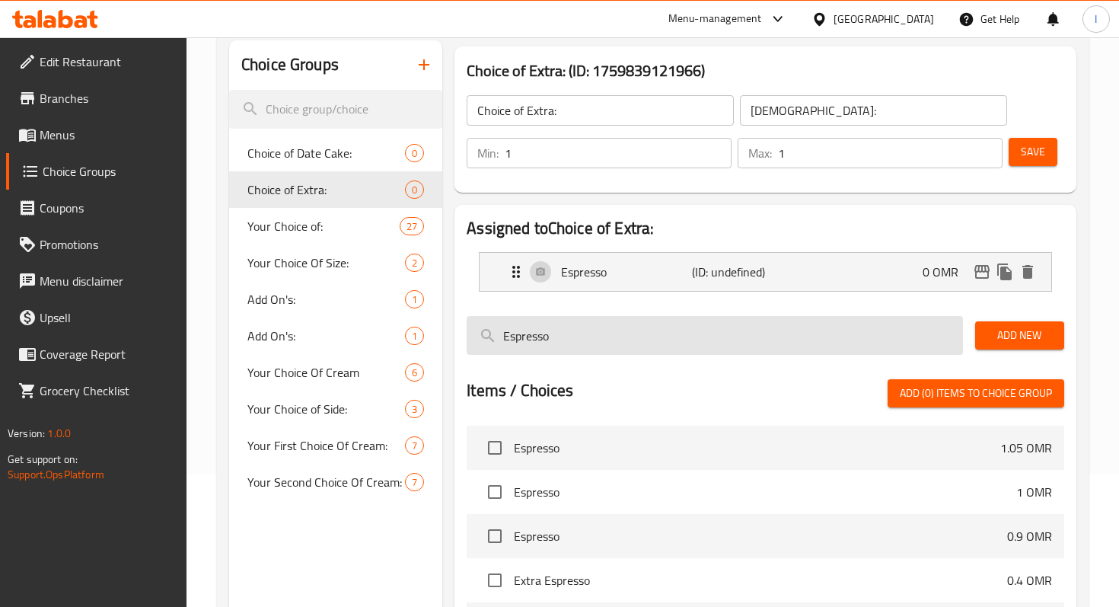
click at [913, 321] on input "Espresso" at bounding box center [715, 335] width 496 height 39
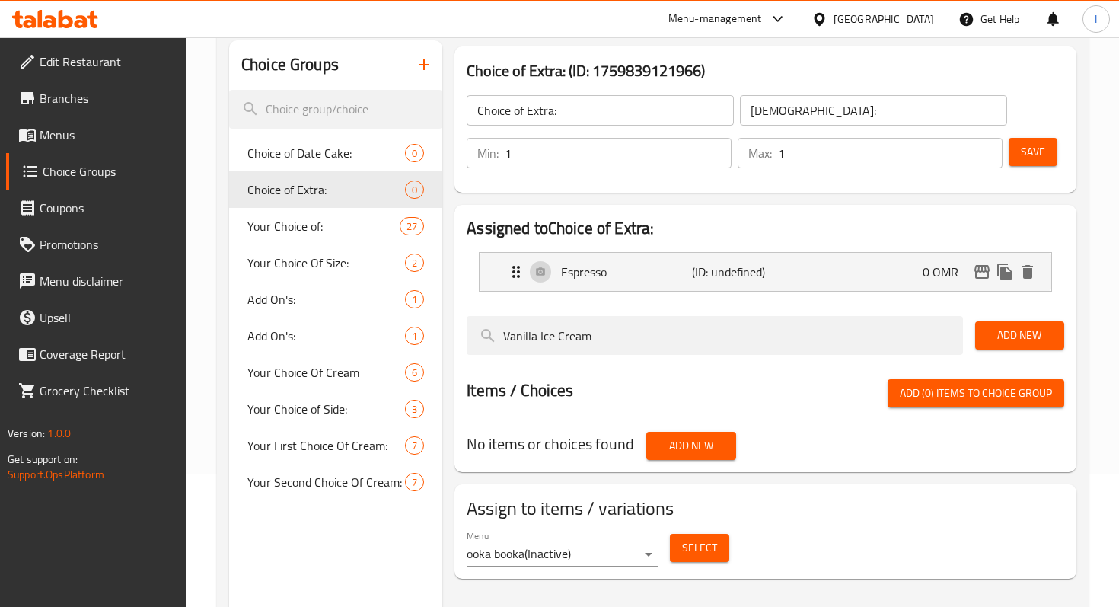
type input "Vanilla Ice Cream"
click at [1045, 339] on span "Add New" at bounding box center [1020, 335] width 65 height 19
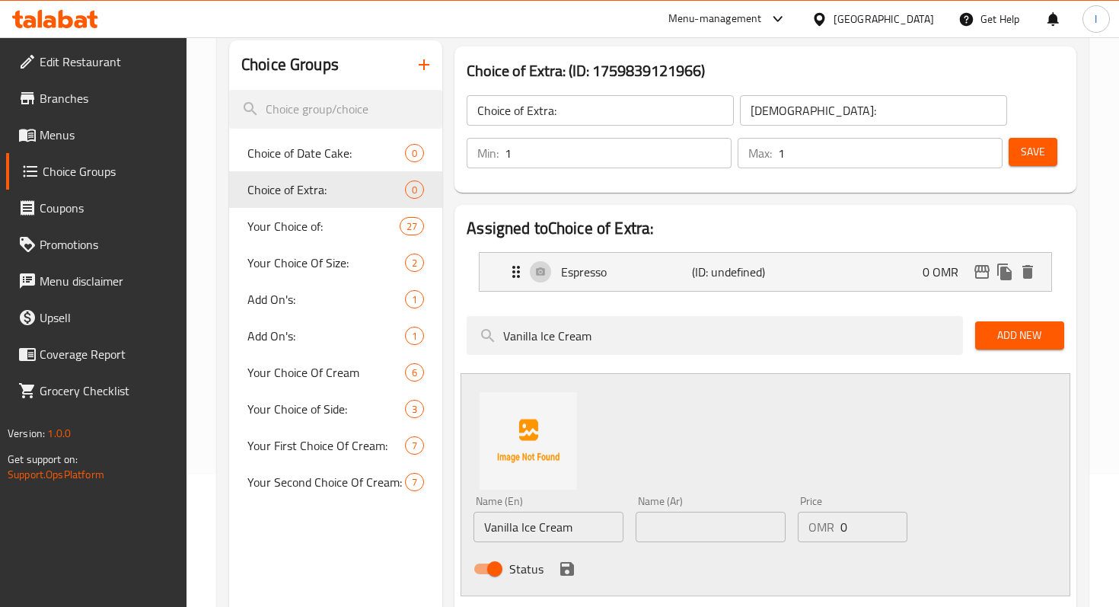
click at [705, 522] on input "text" at bounding box center [711, 527] width 150 height 30
paste input "آيس [PERSON_NAME]"
type input "آيس [PERSON_NAME]"
click at [572, 570] on icon "save" at bounding box center [567, 569] width 14 height 14
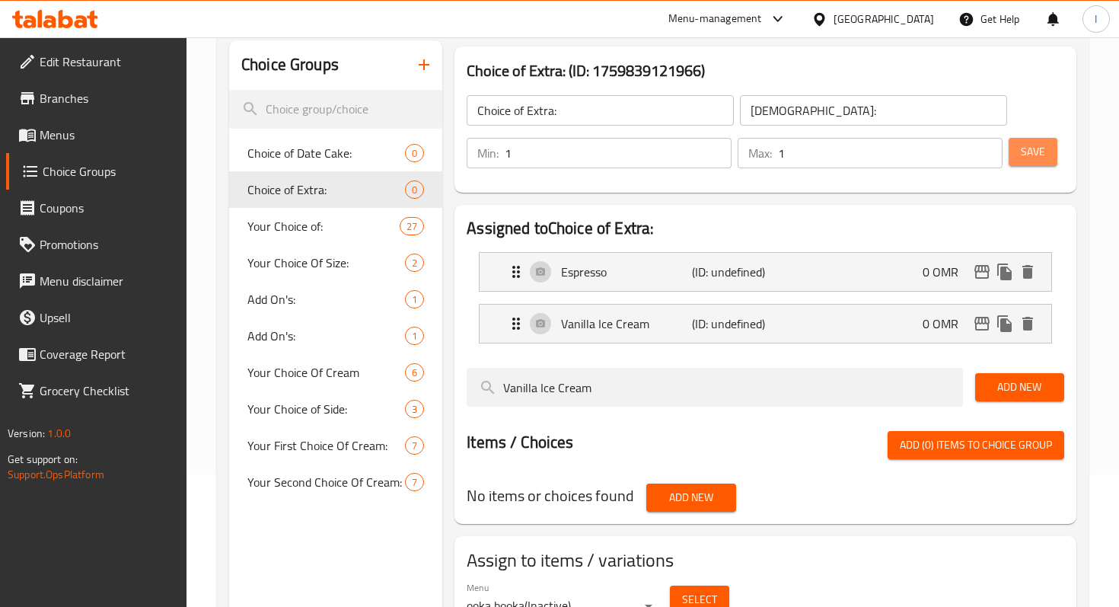
click at [1029, 164] on button "Save" at bounding box center [1033, 152] width 49 height 28
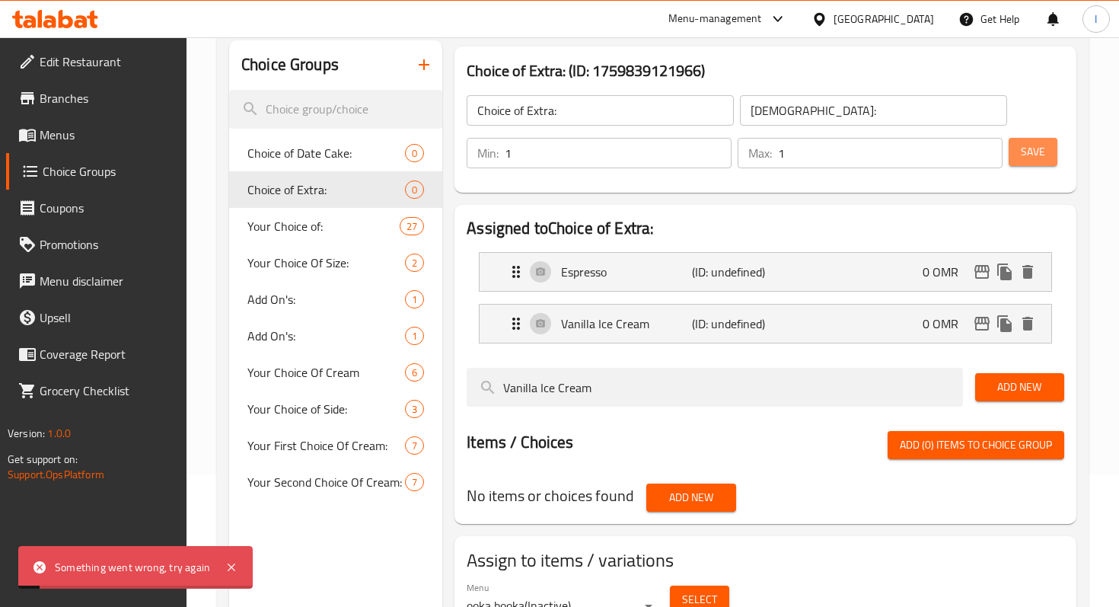
click at [1029, 164] on button "Save" at bounding box center [1033, 152] width 49 height 28
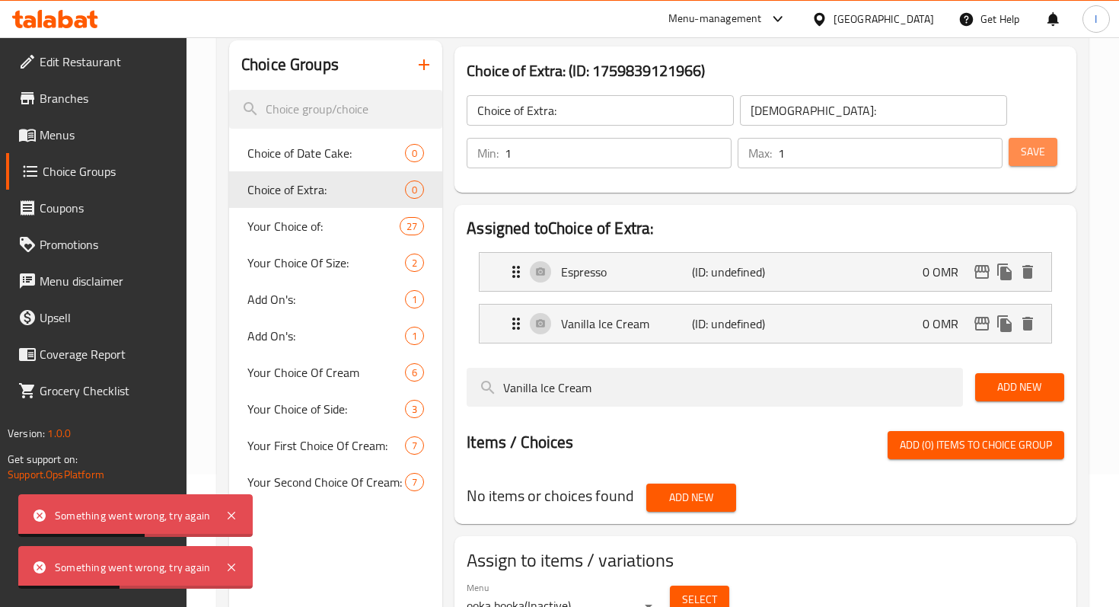
click at [1035, 152] on span "Save" at bounding box center [1033, 151] width 24 height 19
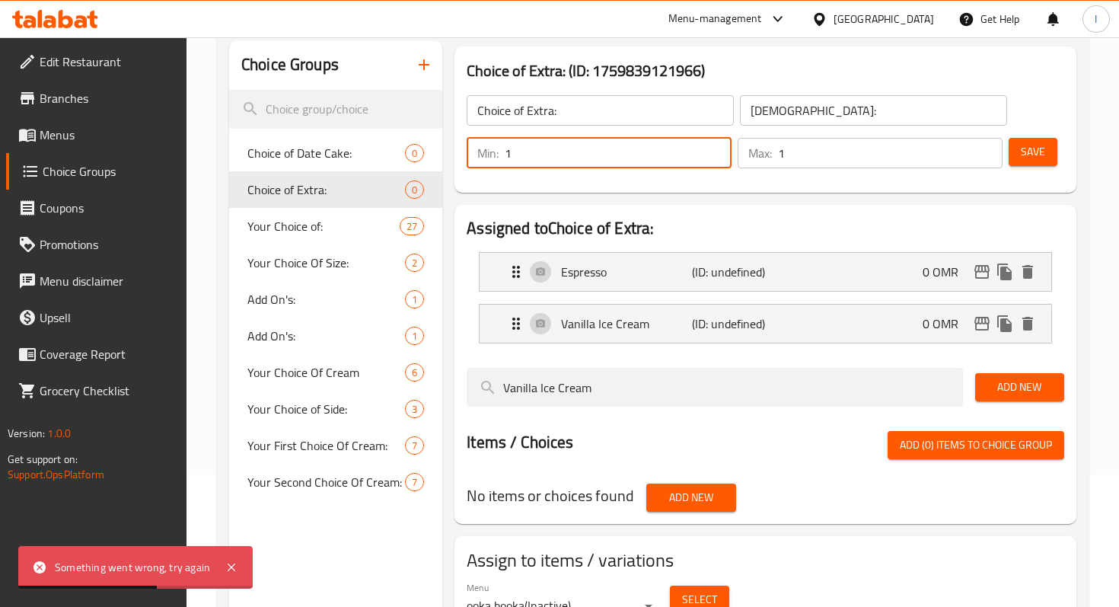
drag, startPoint x: 549, startPoint y: 162, endPoint x: 473, endPoint y: 174, distance: 77.0
click at [473, 174] on div "Min: 1 ​ Max: 1 ​" at bounding box center [735, 153] width 548 height 43
type input "0"
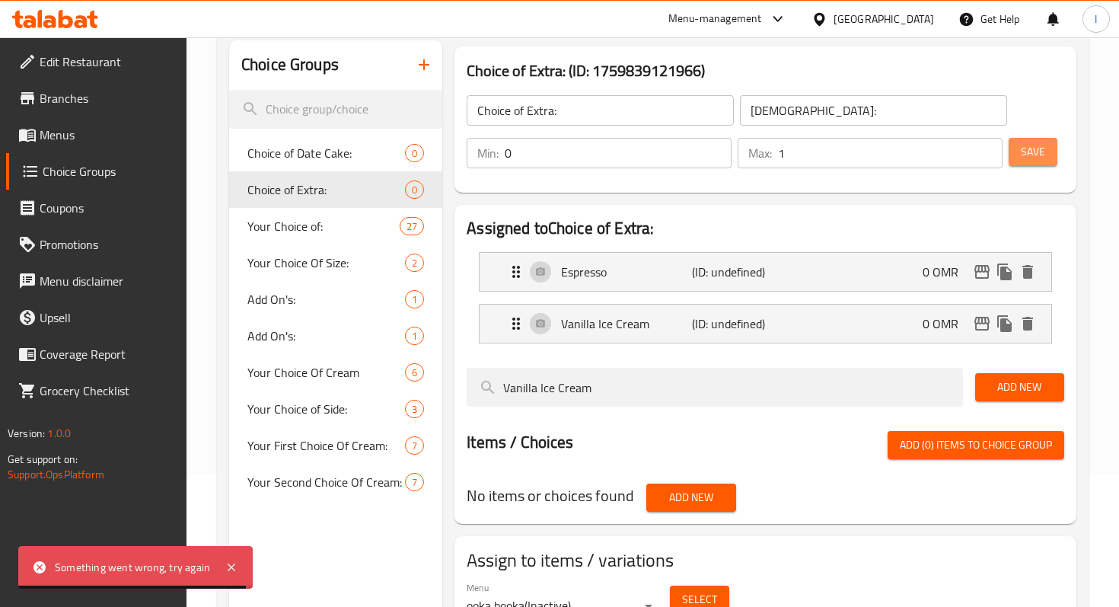
click at [1028, 158] on span "Save" at bounding box center [1033, 151] width 24 height 19
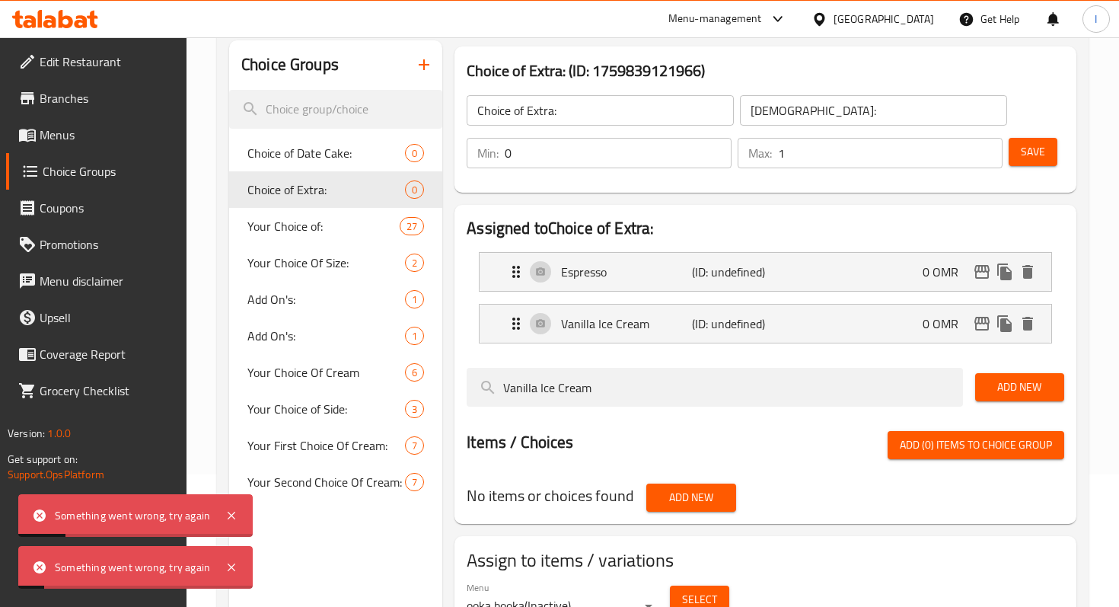
click at [534, 169] on div "Min: 0 ​" at bounding box center [599, 153] width 271 height 37
click at [428, 184] on div "Choice Groups Choice of Date Cake: 0 Choice of Extra: 0 Your Choice of: 27 Your…" at bounding box center [656, 343] width 854 height 607
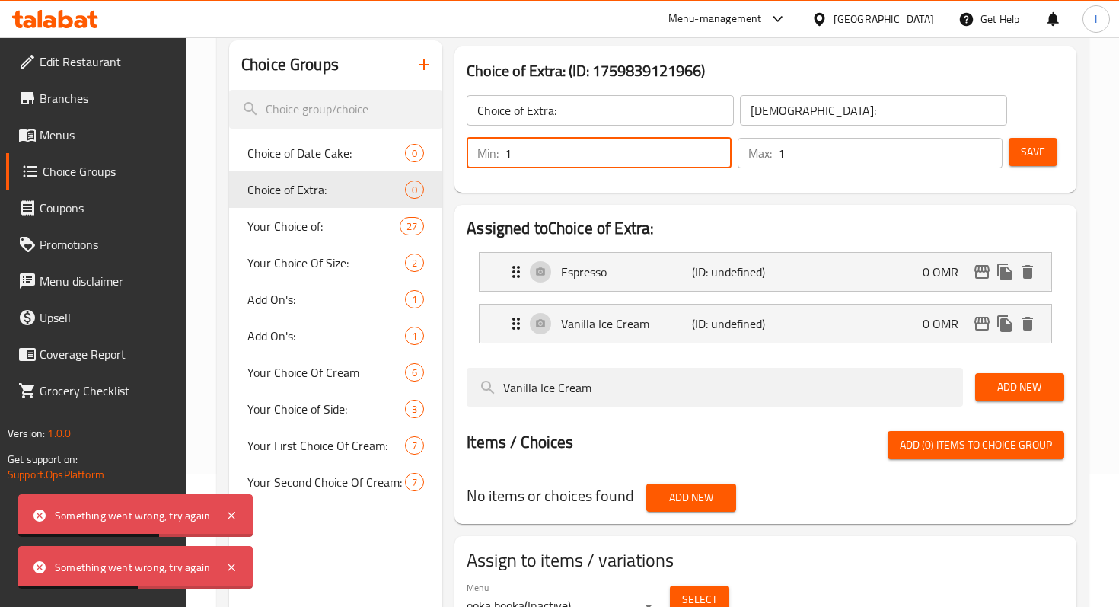
type input "1"
click at [1018, 155] on button "Save" at bounding box center [1033, 152] width 49 height 28
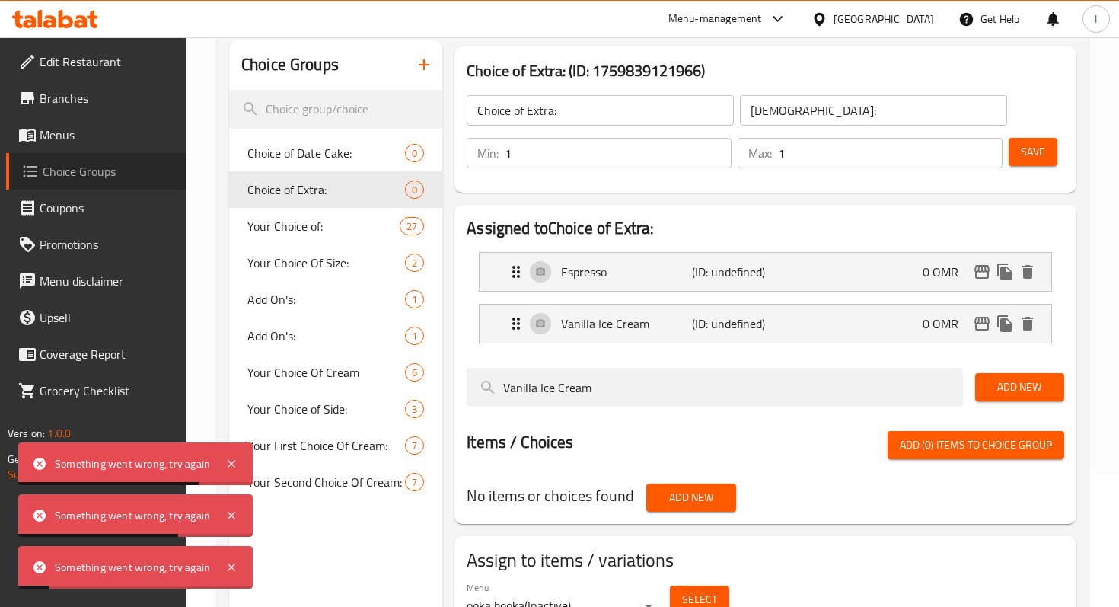
click at [49, 175] on span "Choice Groups" at bounding box center [109, 171] width 132 height 18
click at [68, 137] on span "Menus" at bounding box center [107, 135] width 135 height 18
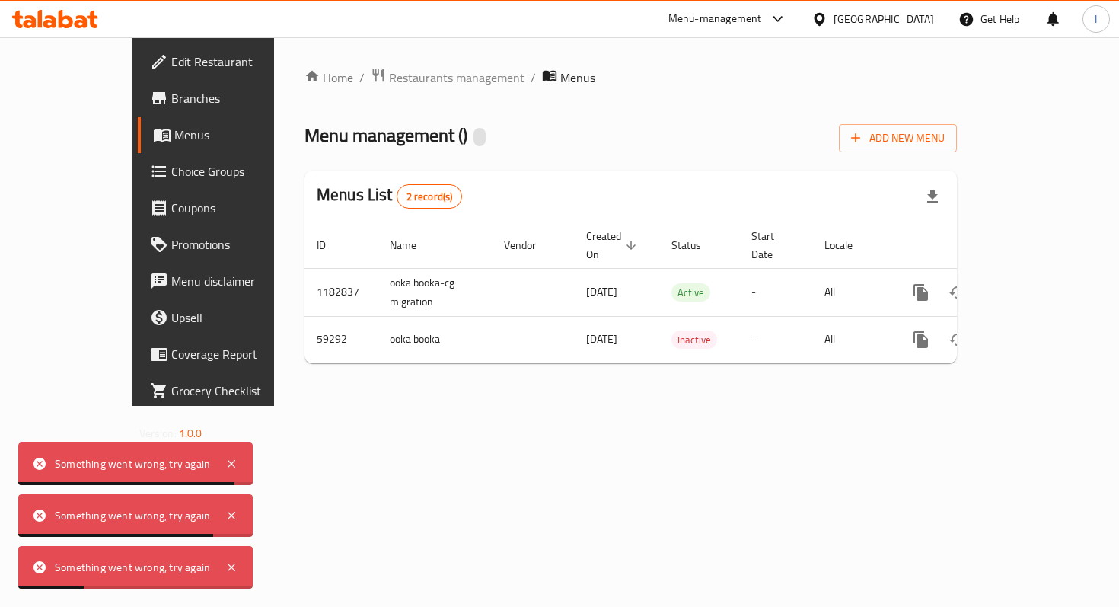
click at [171, 168] on span "Choice Groups" at bounding box center [238, 171] width 135 height 18
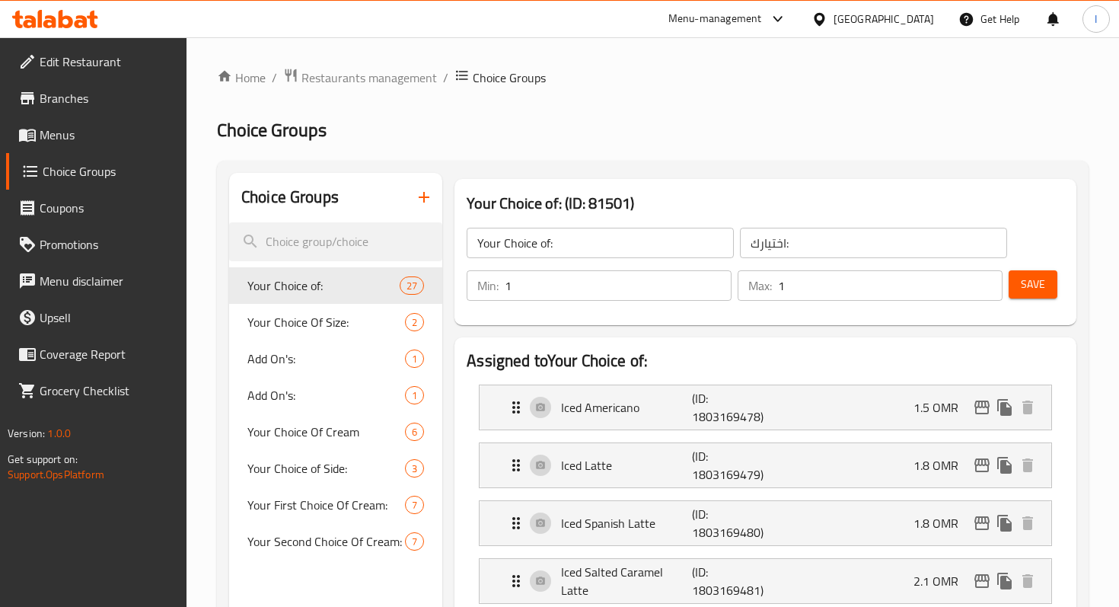
click at [666, 121] on h2 "Choice Groups" at bounding box center [653, 130] width 872 height 24
click at [1033, 277] on span "Save" at bounding box center [1033, 284] width 24 height 19
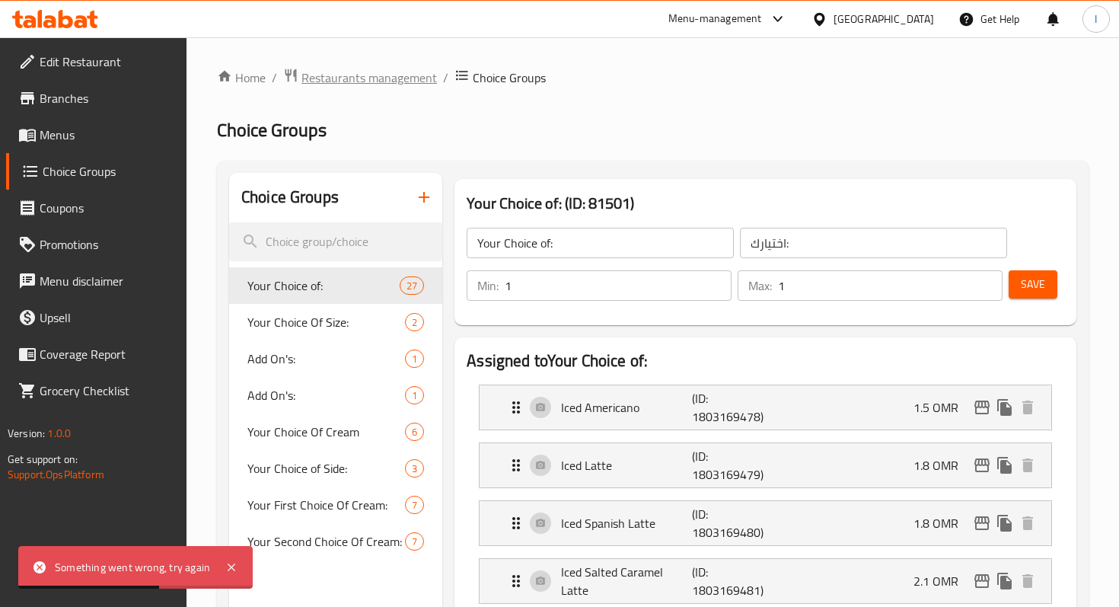
click at [375, 81] on span "Restaurants management" at bounding box center [370, 78] width 136 height 18
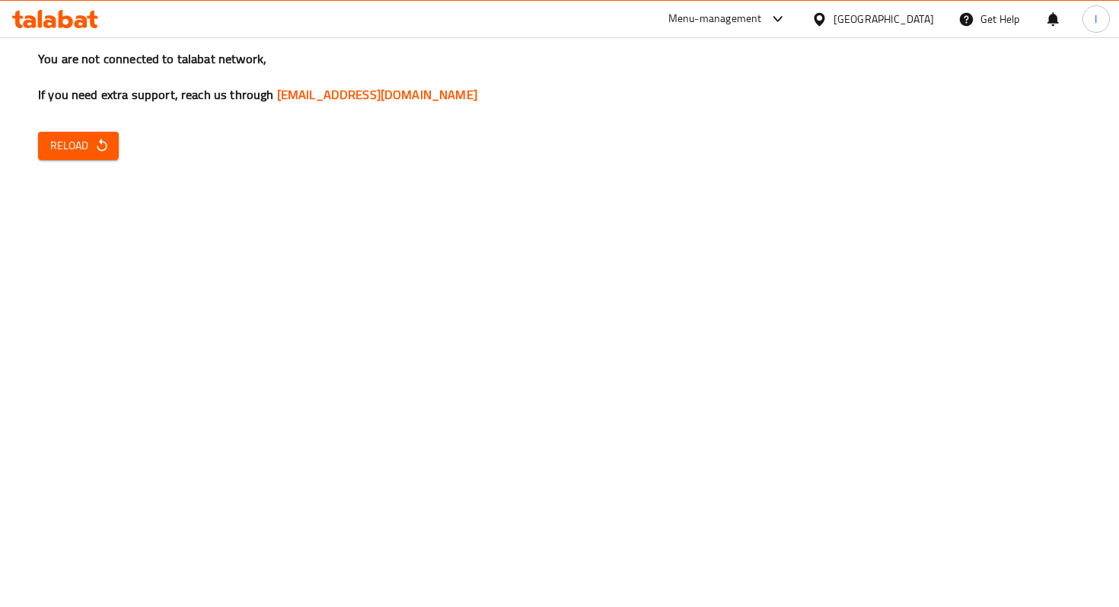
click at [63, 142] on span "Reload" at bounding box center [78, 145] width 56 height 19
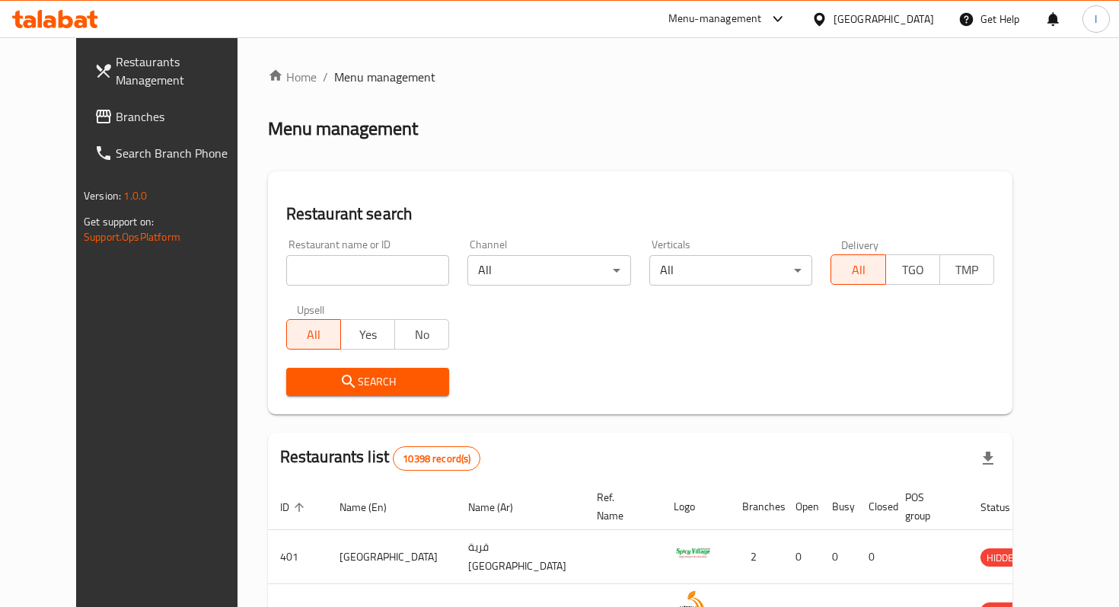
click at [344, 274] on input "search" at bounding box center [368, 270] width 164 height 30
type input "ooka booka"
click button "Search" at bounding box center [368, 382] width 164 height 28
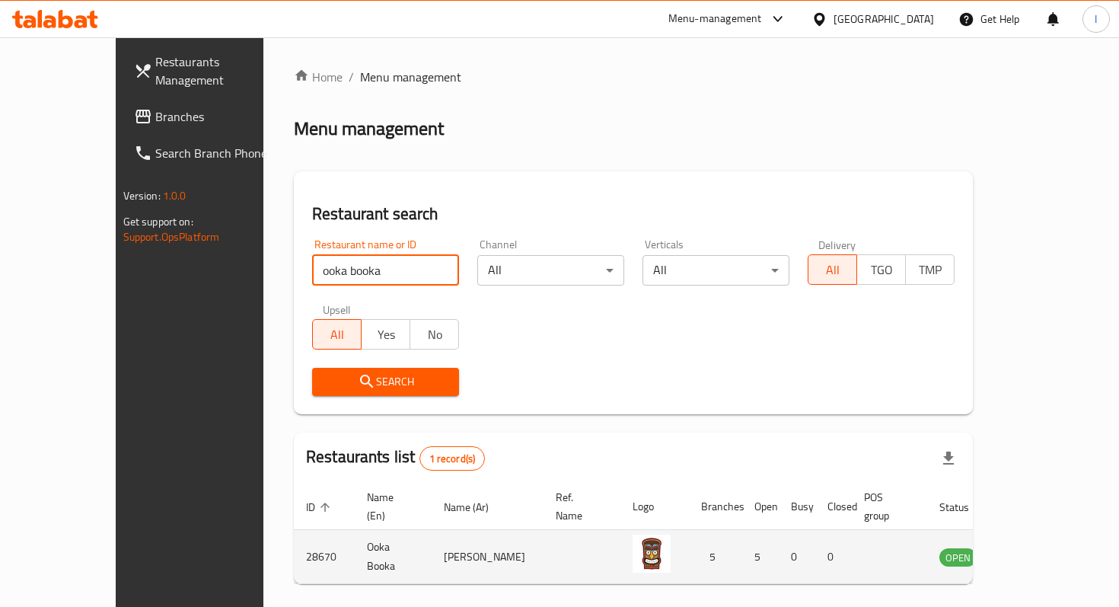
click at [1038, 548] on icon "enhanced table" at bounding box center [1029, 557] width 18 height 18
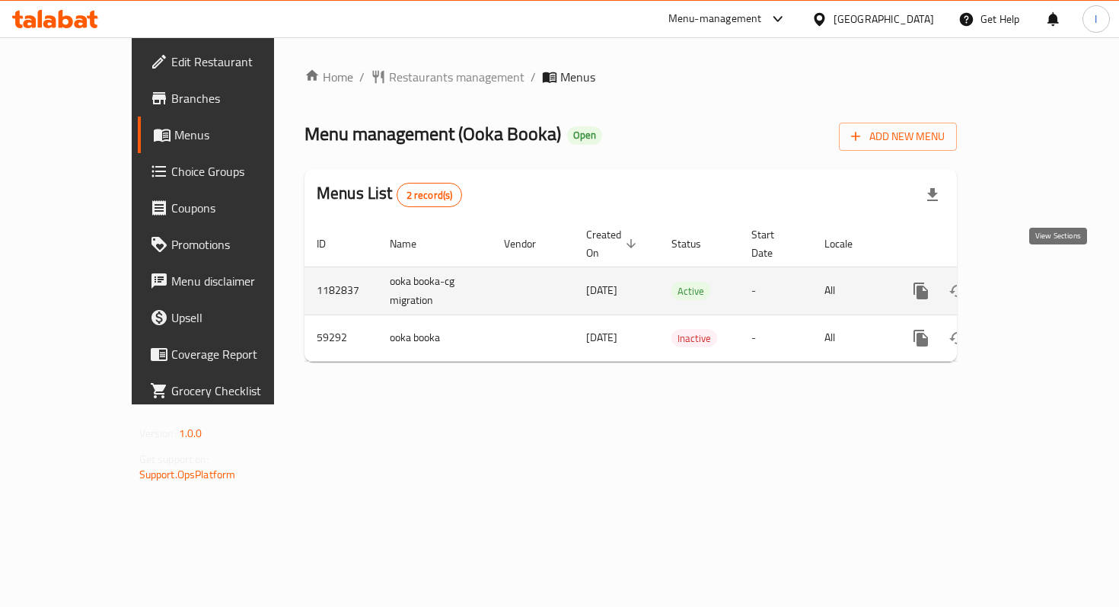
click at [1040, 282] on icon "enhanced table" at bounding box center [1031, 291] width 18 height 18
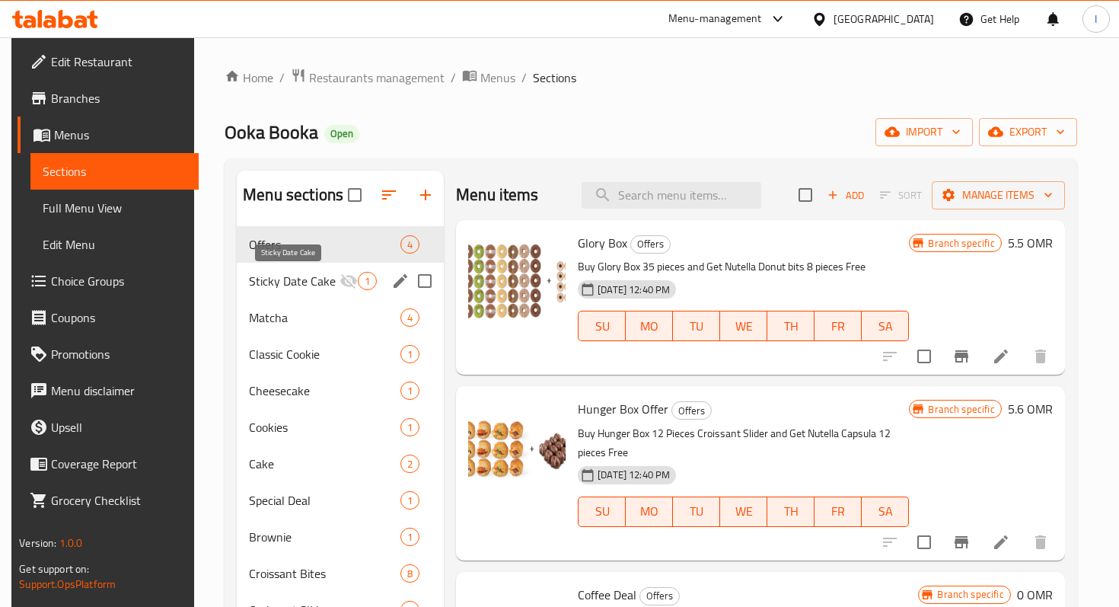
click at [289, 279] on span "Sticky Date Cake" at bounding box center [294, 281] width 91 height 18
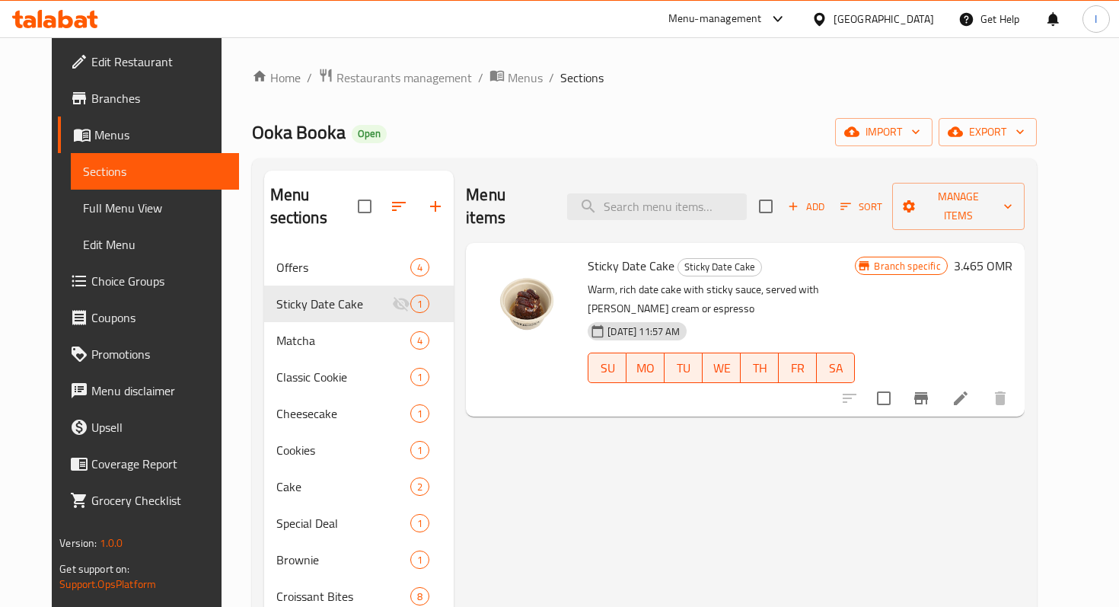
click at [982, 385] on li at bounding box center [961, 398] width 43 height 27
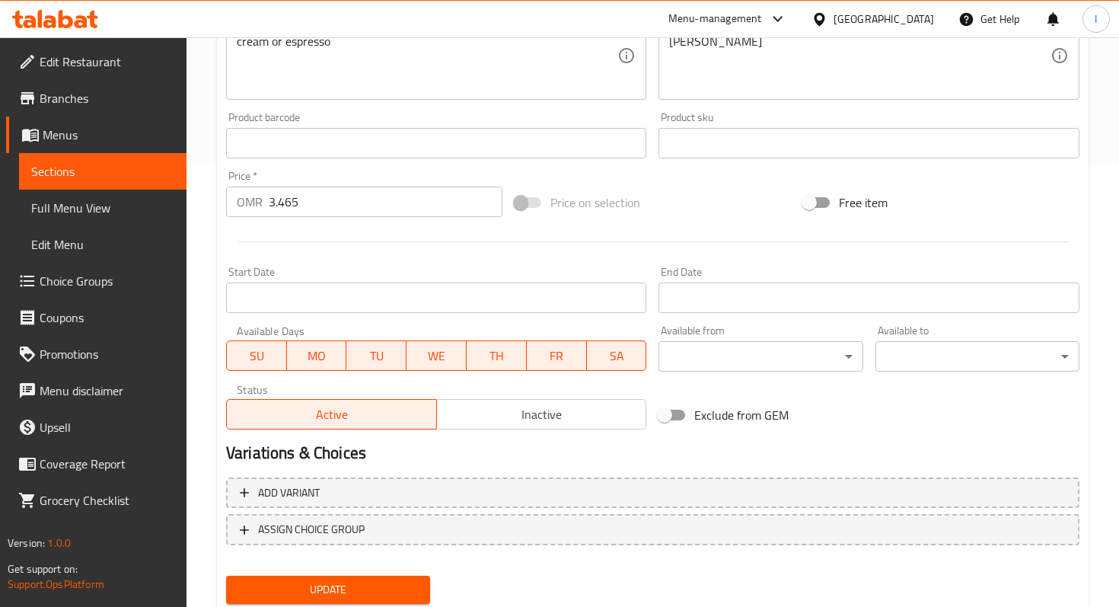
scroll to position [491, 0]
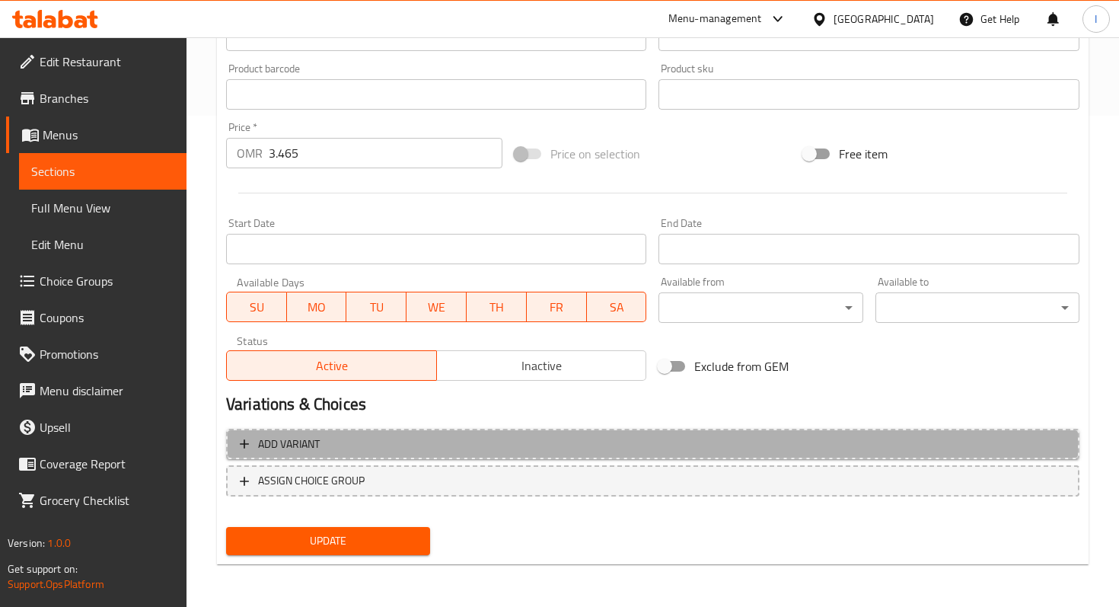
click at [605, 440] on span "Add variant" at bounding box center [653, 444] width 826 height 19
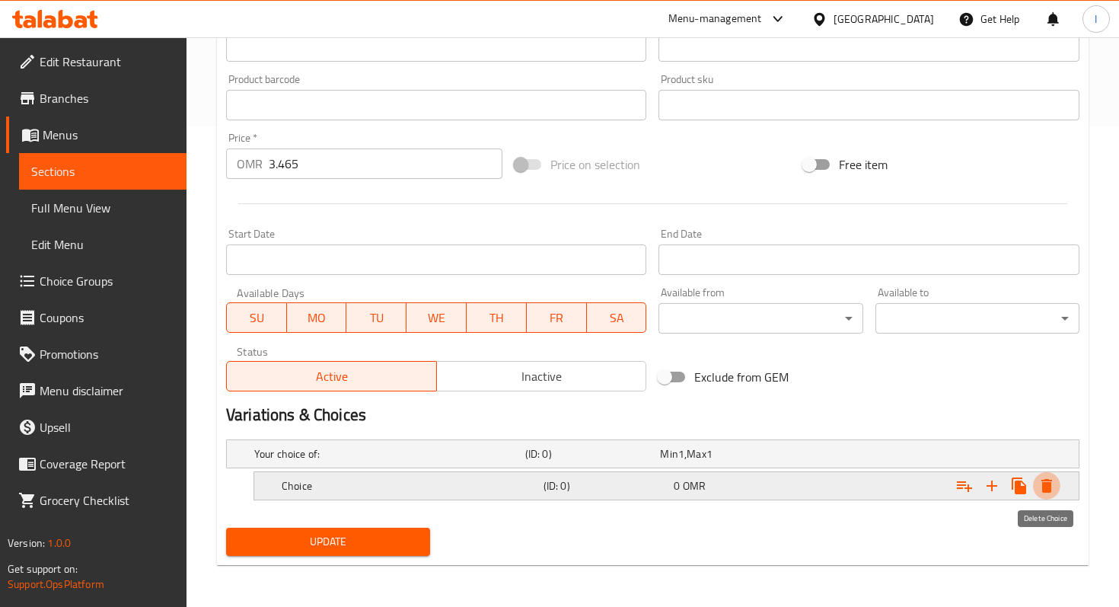
click at [1043, 484] on icon "Expand" at bounding box center [1047, 486] width 11 height 14
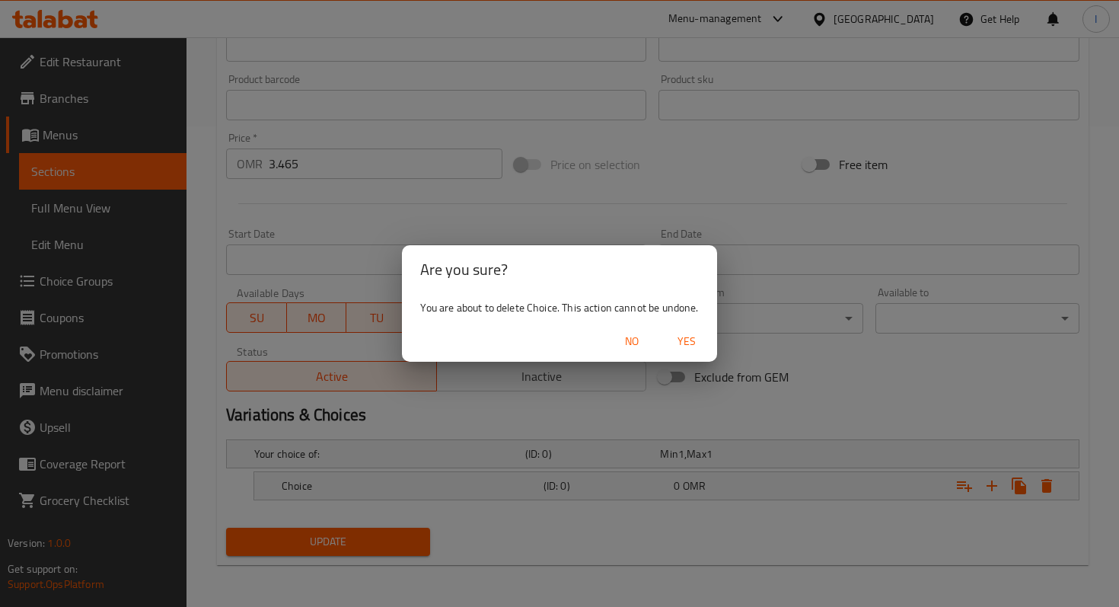
click at [690, 342] on span "Yes" at bounding box center [687, 341] width 37 height 19
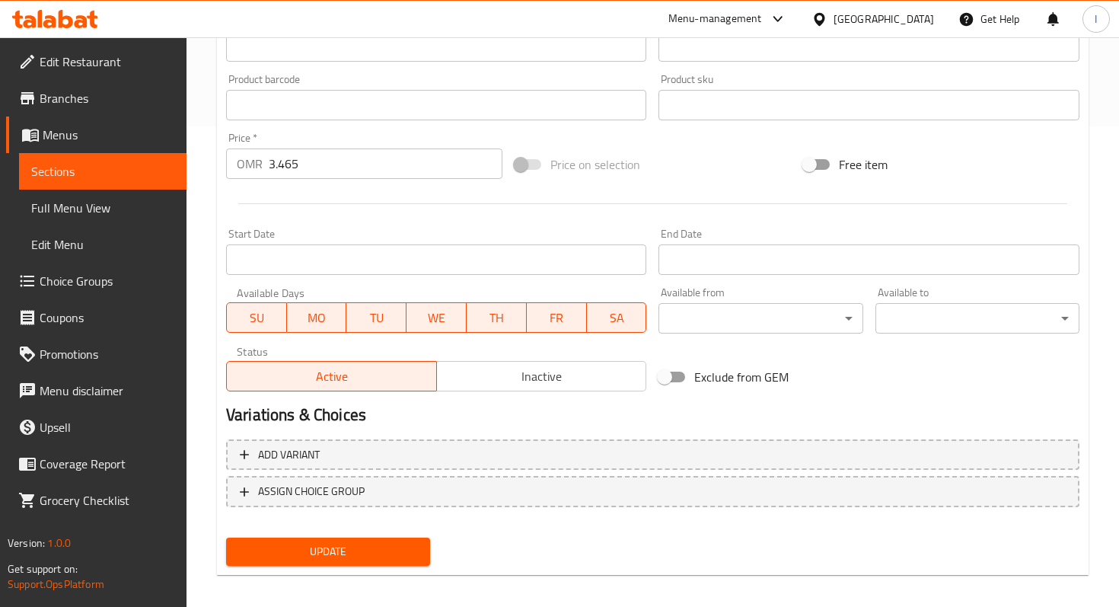
scroll to position [476, 0]
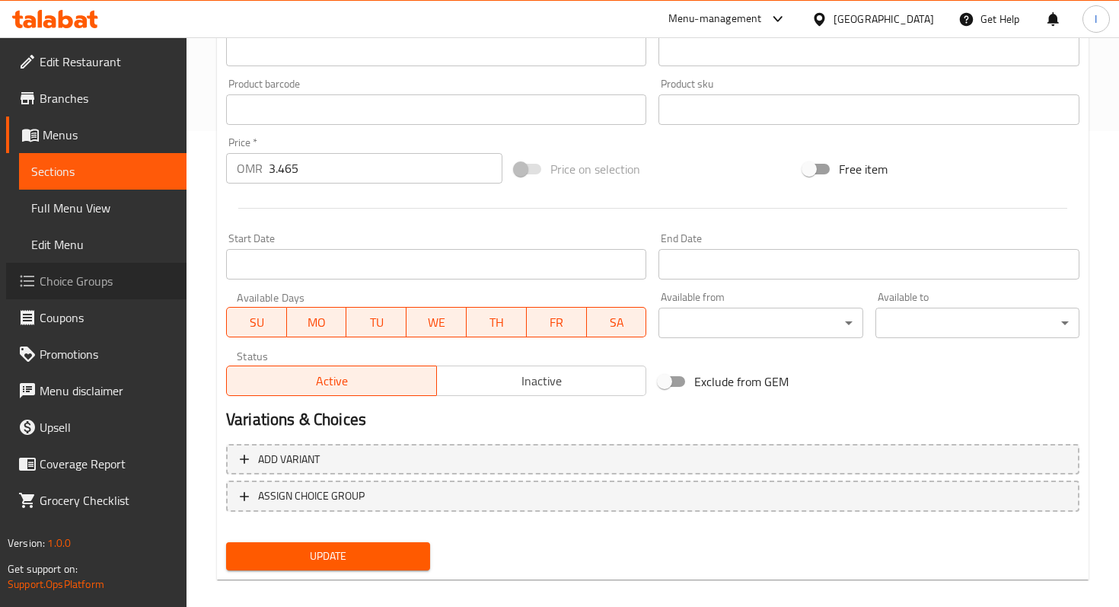
click at [72, 281] on span "Choice Groups" at bounding box center [107, 281] width 135 height 18
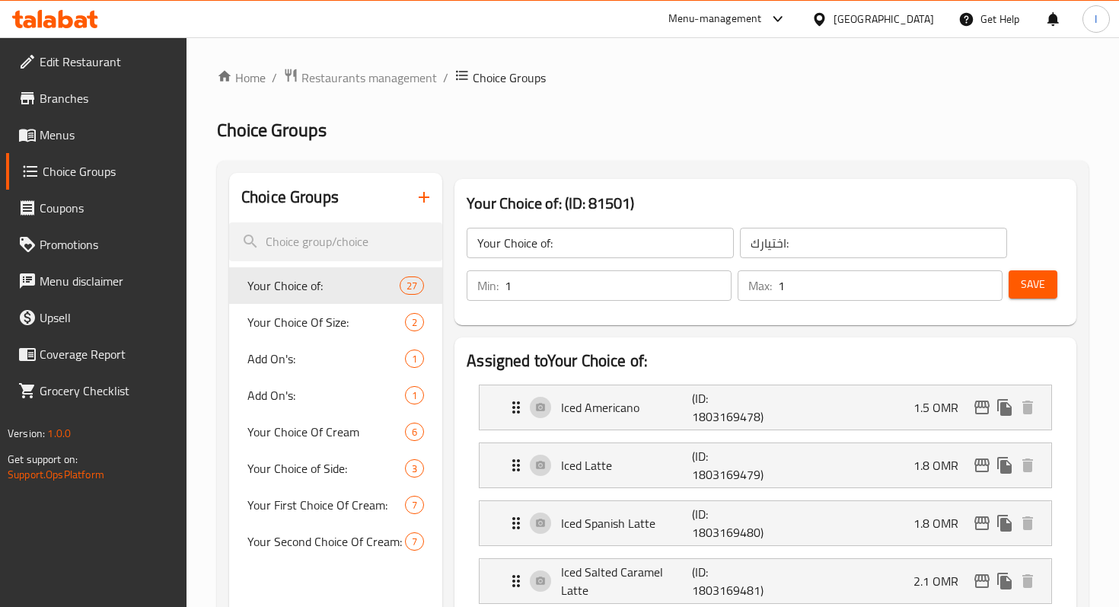
click at [708, 140] on h2 "Choice Groups" at bounding box center [653, 130] width 872 height 24
click at [1031, 286] on span "Save" at bounding box center [1033, 284] width 24 height 19
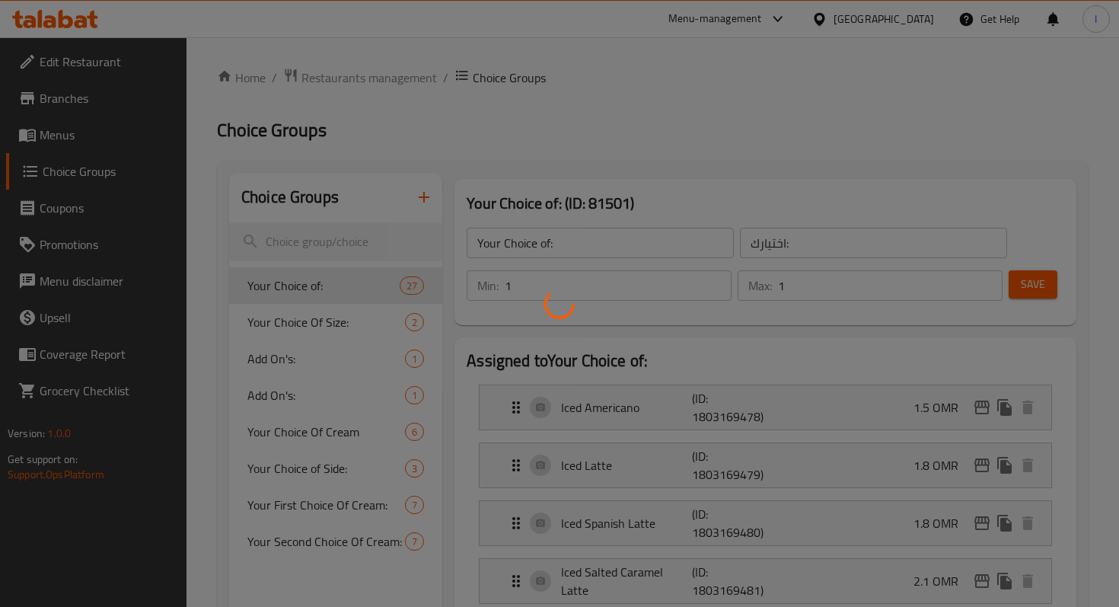
click at [424, 193] on div at bounding box center [559, 303] width 1119 height 607
click at [432, 203] on div at bounding box center [559, 303] width 1119 height 607
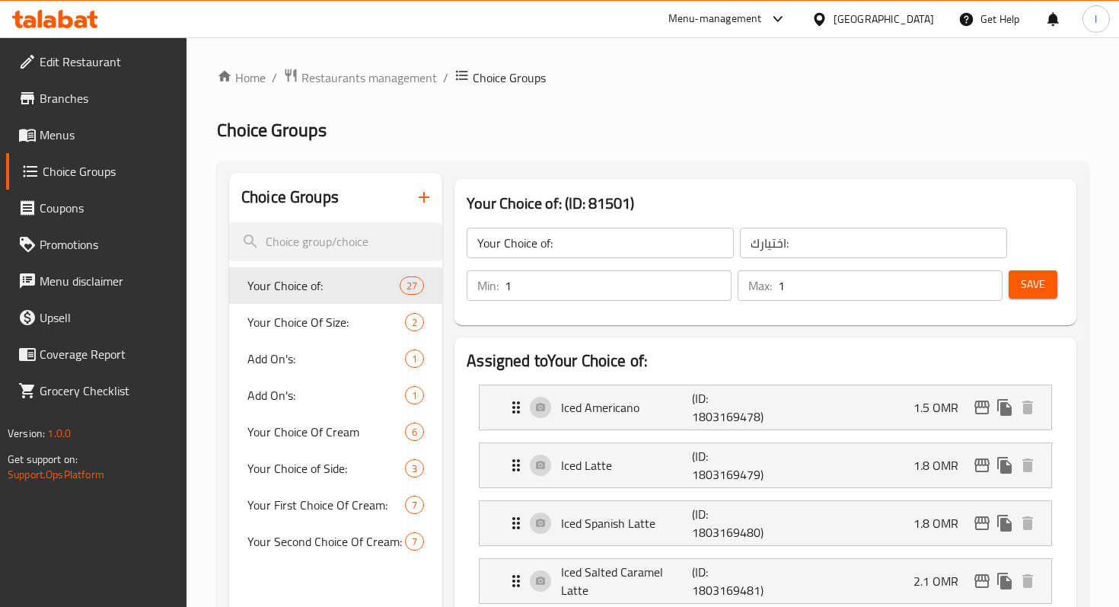
click at [424, 200] on icon "button" at bounding box center [424, 197] width 11 height 11
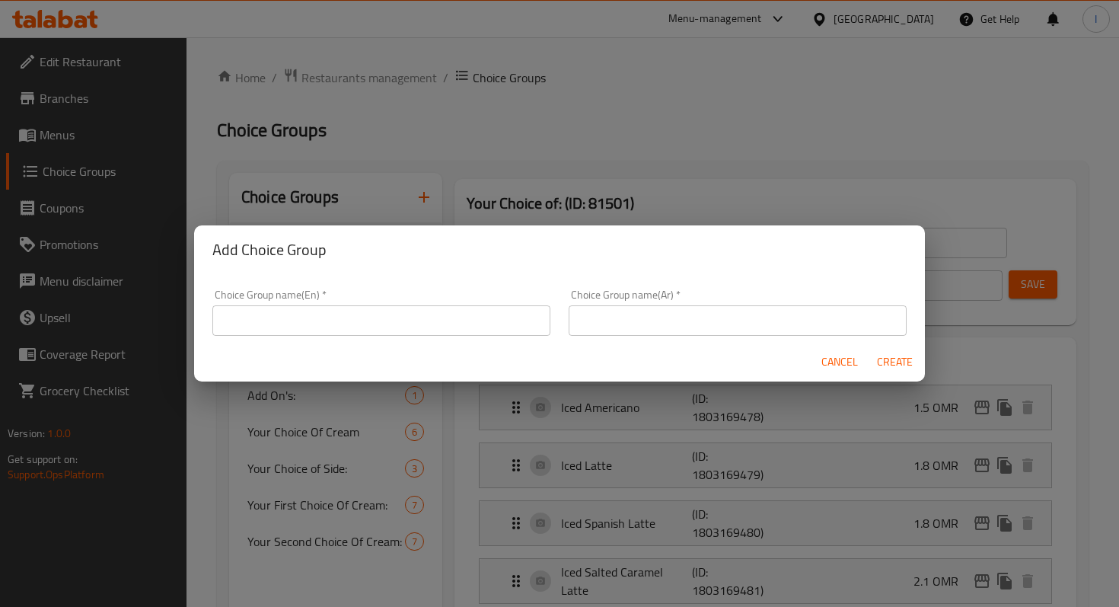
click at [363, 324] on input "text" at bounding box center [381, 320] width 338 height 30
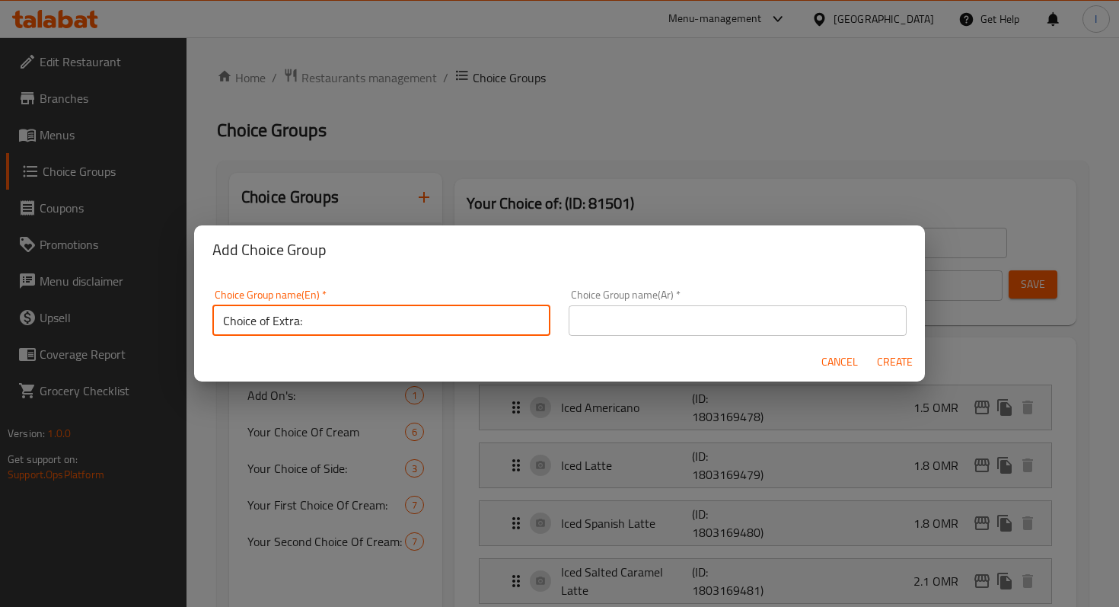
type input "Choice of Extra:"
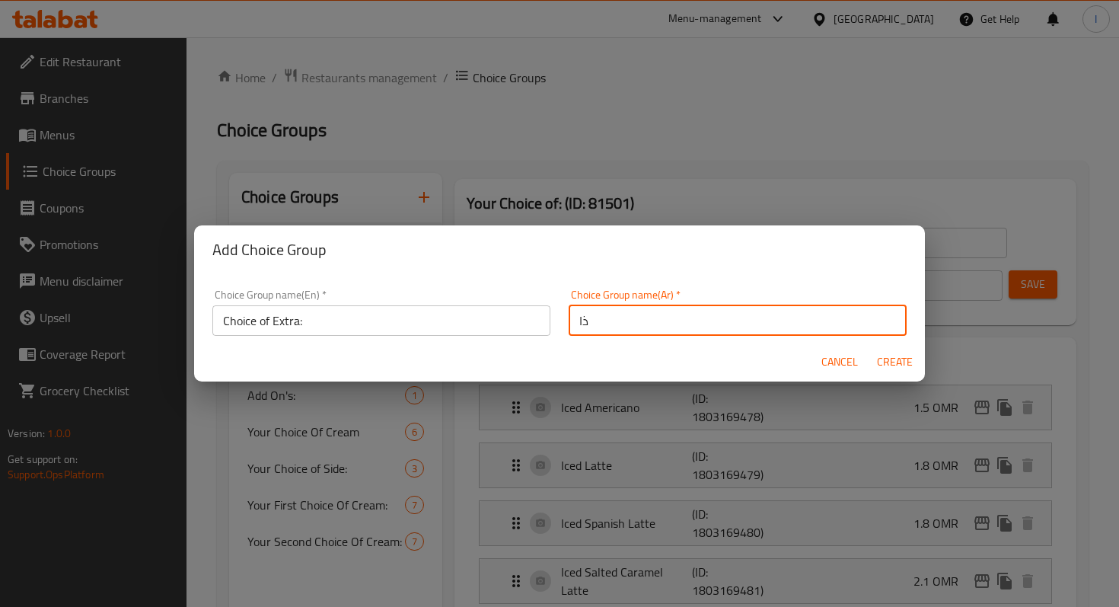
type input "ذ"
type input "[DEMOGRAPHIC_DATA]:"
click at [880, 370] on span "Create" at bounding box center [894, 362] width 37 height 19
type input "Choice of Extra:"
type input "[DEMOGRAPHIC_DATA]:"
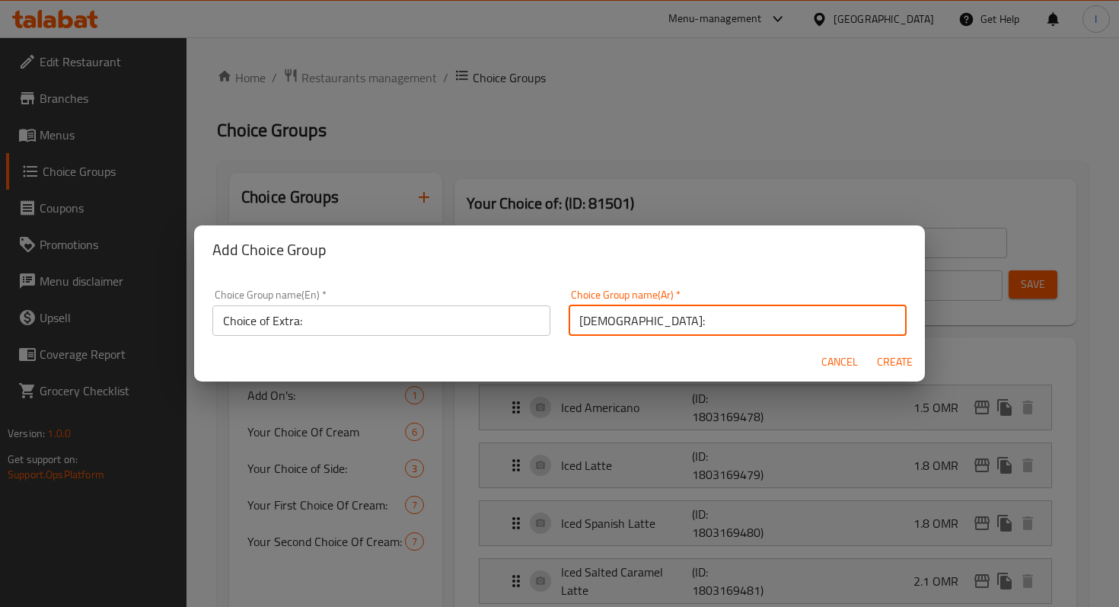
type input "0"
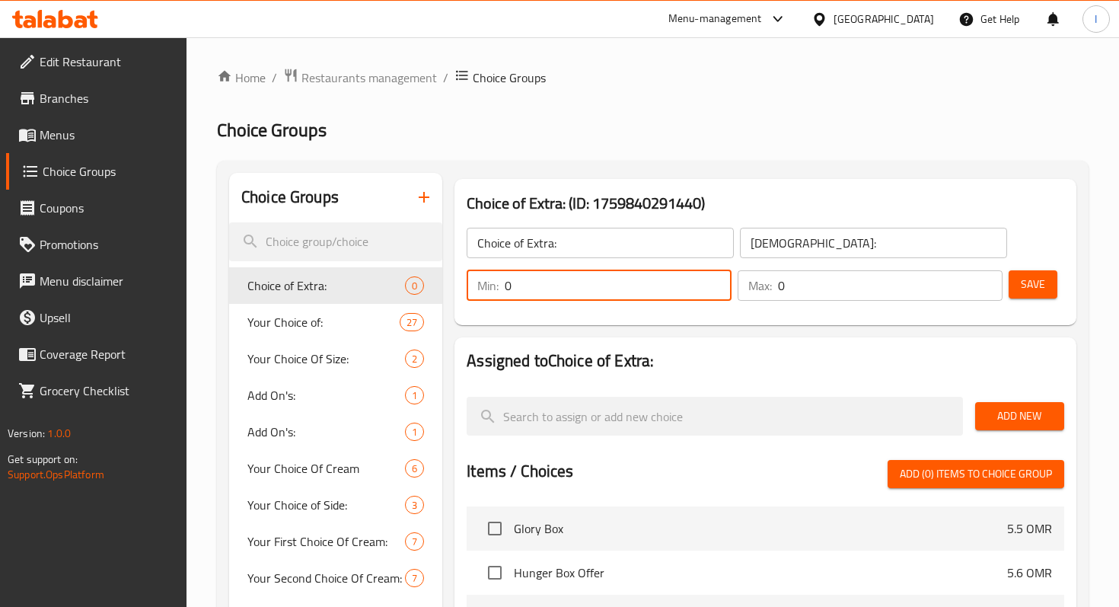
click at [644, 295] on input "0" at bounding box center [618, 285] width 227 height 30
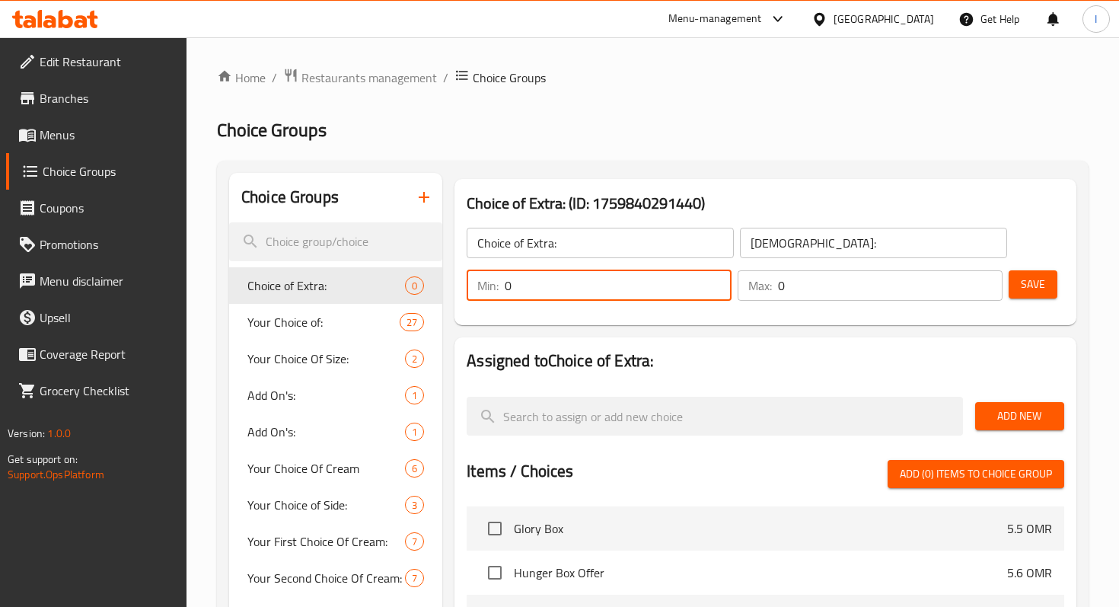
click at [644, 295] on input "0" at bounding box center [618, 285] width 227 height 30
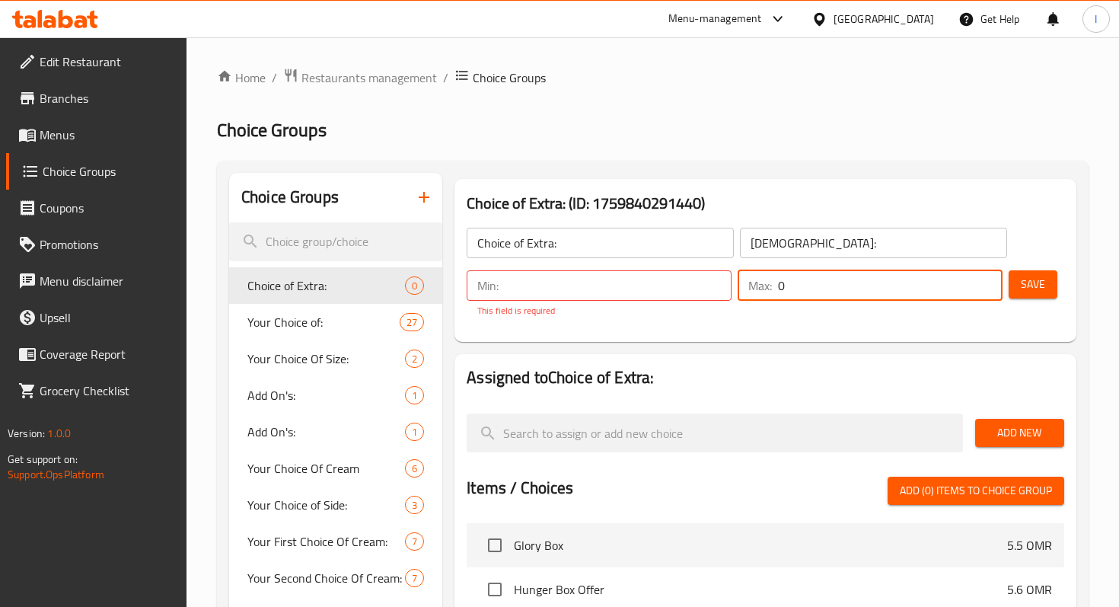
click at [786, 284] on input "0" at bounding box center [890, 285] width 225 height 30
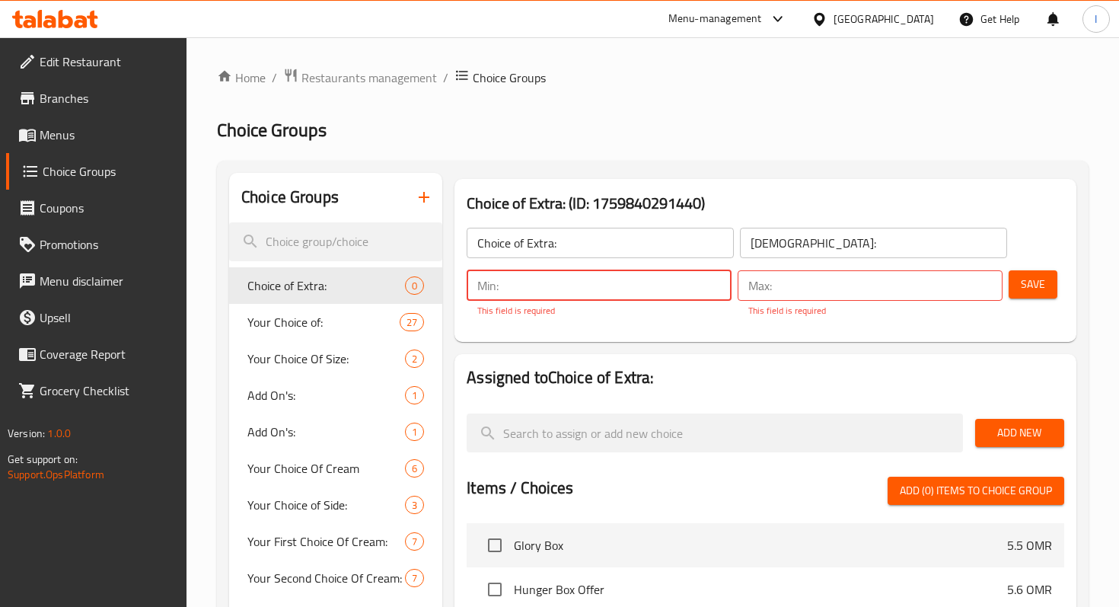
click at [558, 274] on input "number" at bounding box center [618, 285] width 227 height 30
type input "1"
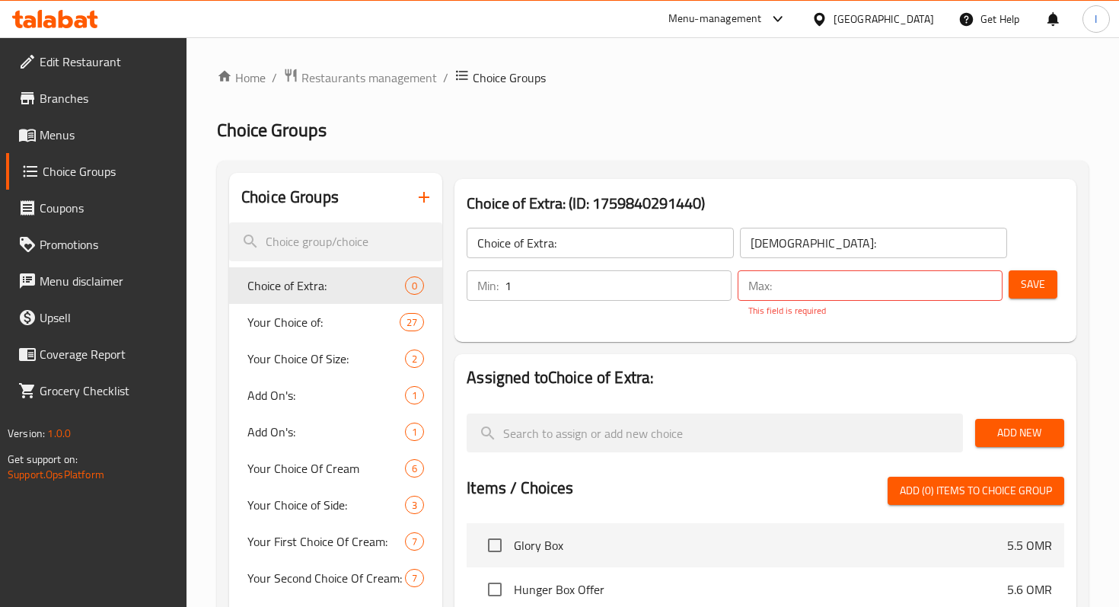
click at [740, 280] on div "Max: ​" at bounding box center [870, 285] width 265 height 30
type input "1"
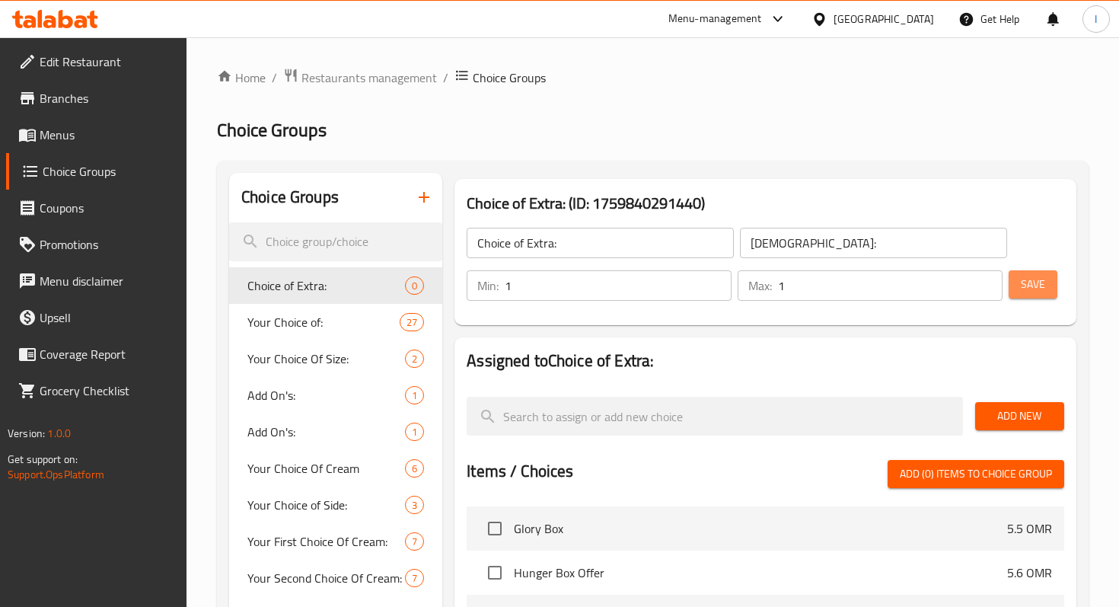
click at [1015, 282] on button "Save" at bounding box center [1033, 284] width 49 height 28
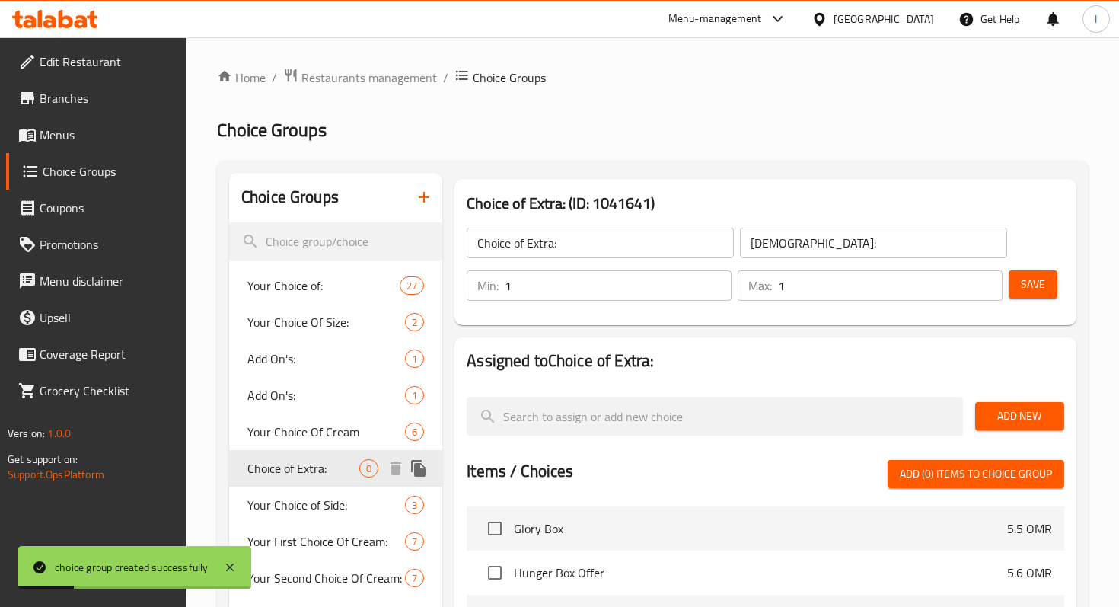
click at [306, 475] on span "Choice of Extra:" at bounding box center [303, 468] width 112 height 18
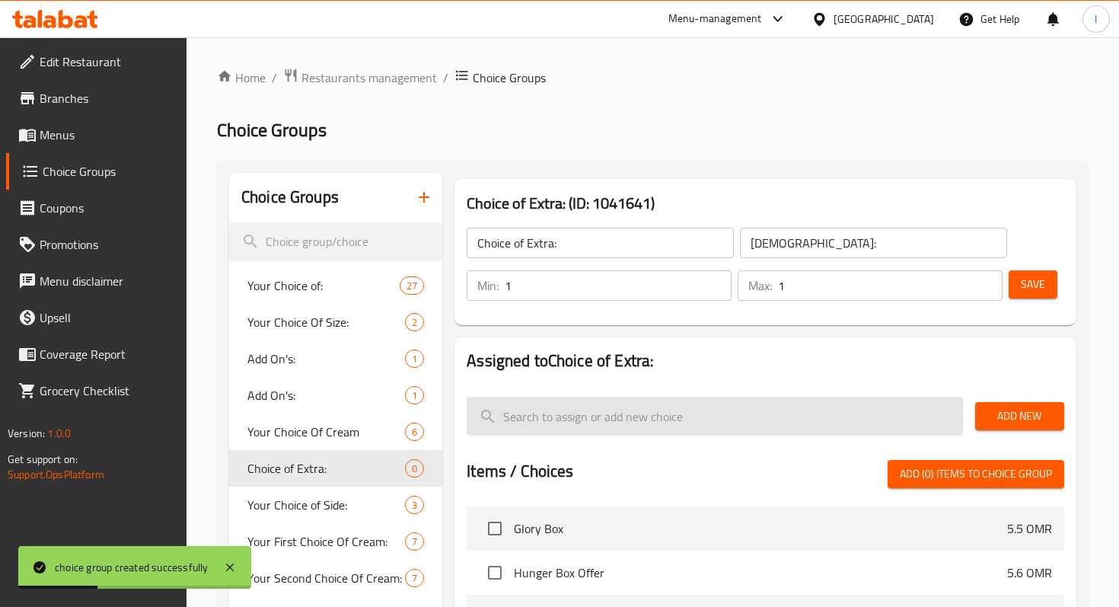
click at [540, 434] on input "search" at bounding box center [715, 416] width 496 height 39
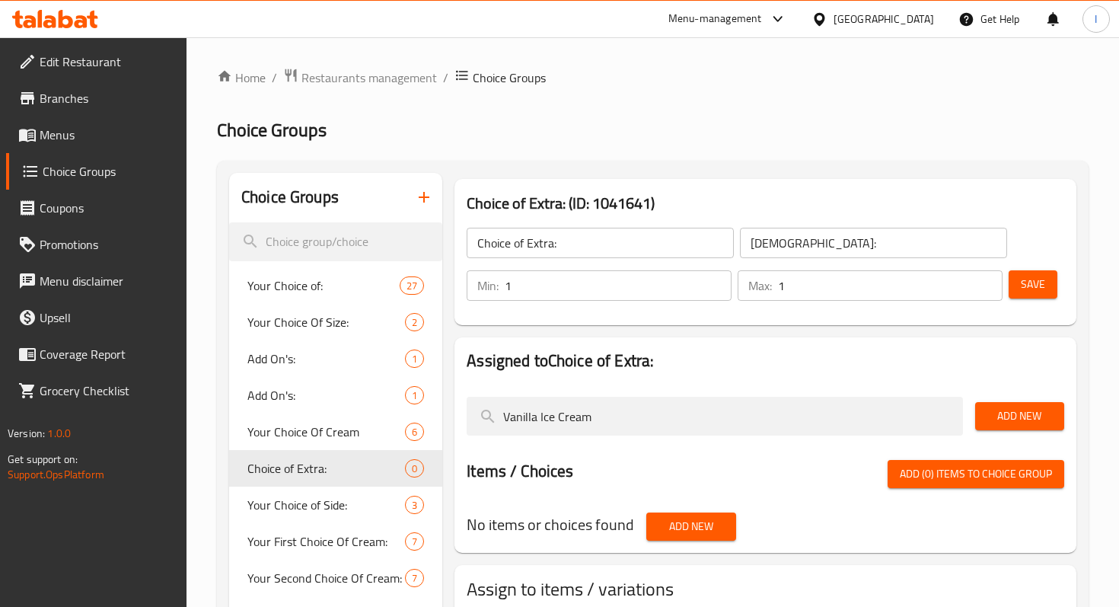
type input "Vanilla Ice Cream"
click at [1008, 423] on span "Add New" at bounding box center [1020, 416] width 65 height 19
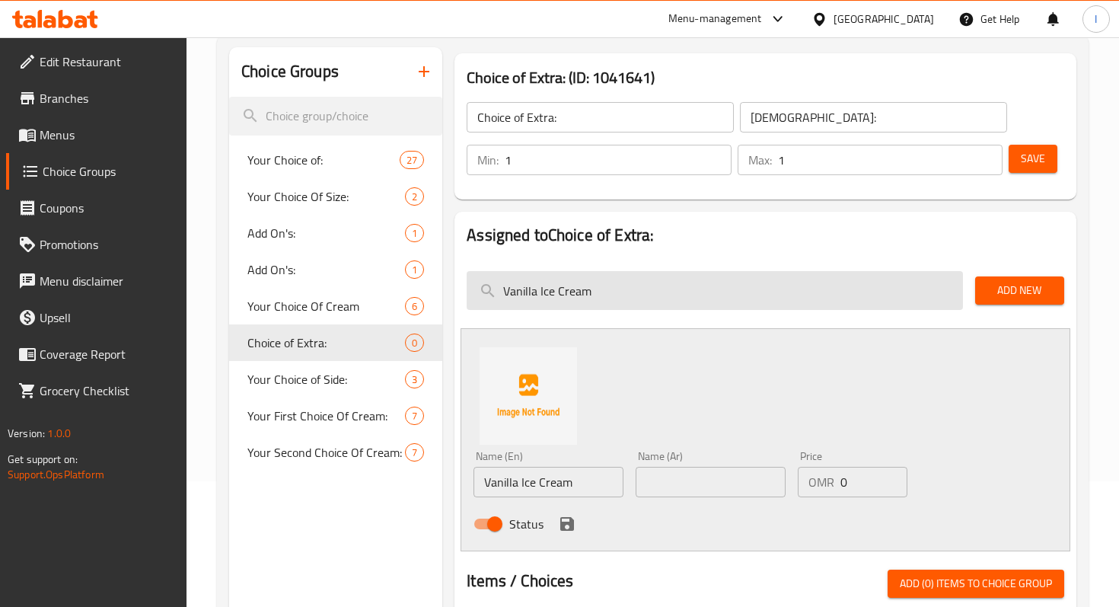
scroll to position [134, 0]
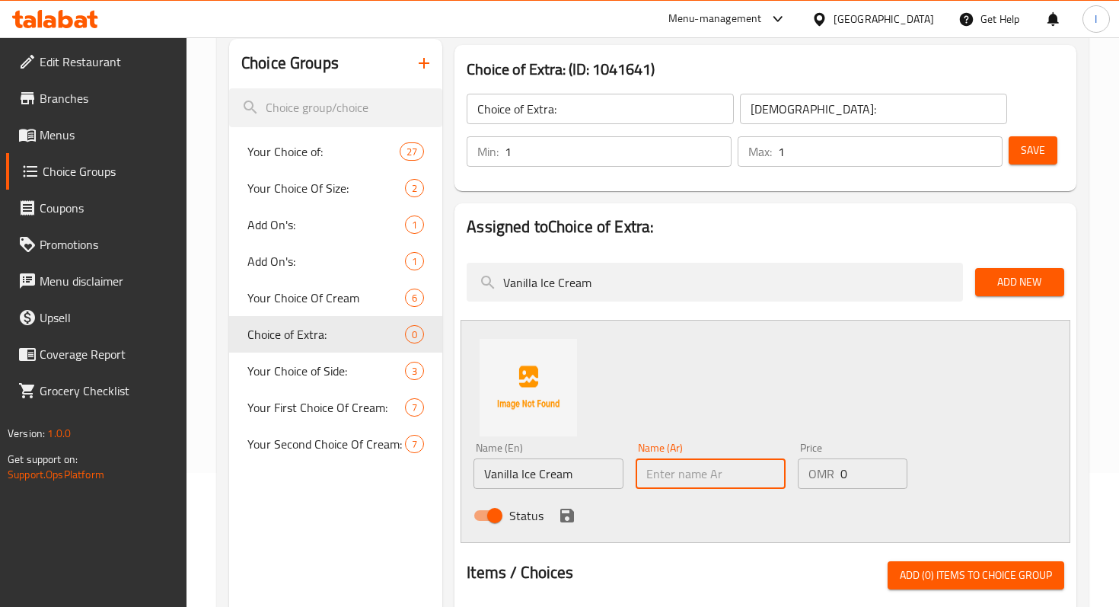
click at [699, 474] on input "text" at bounding box center [711, 473] width 150 height 30
paste input "آيس [PERSON_NAME]"
type input "آيس [PERSON_NAME]"
click at [567, 519] on icon "save" at bounding box center [567, 515] width 18 height 18
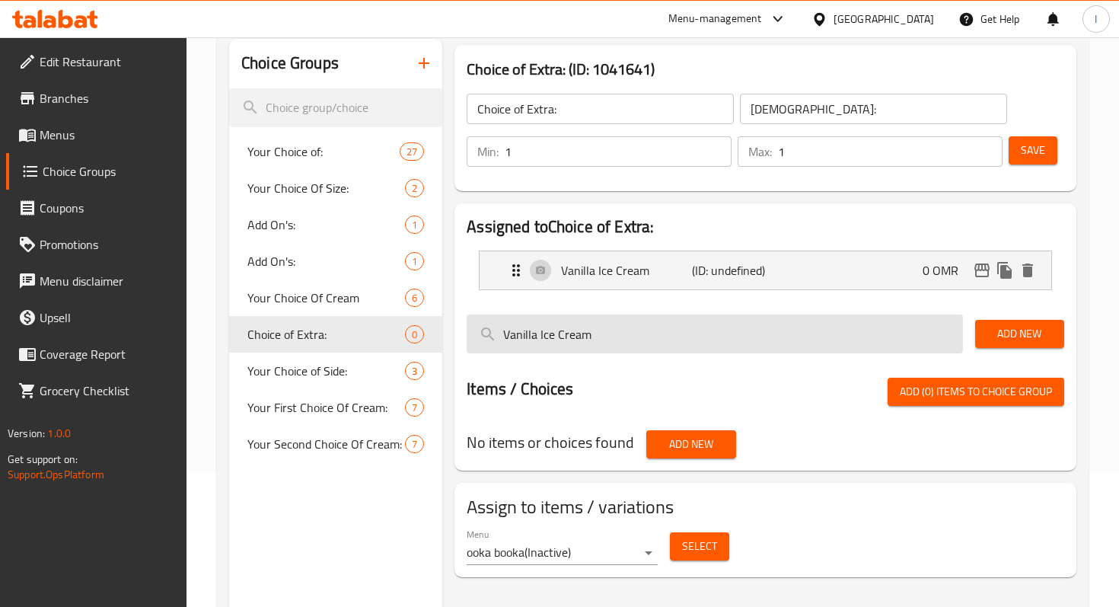
click at [859, 350] on input "Vanilla Ice Cream" at bounding box center [715, 333] width 496 height 39
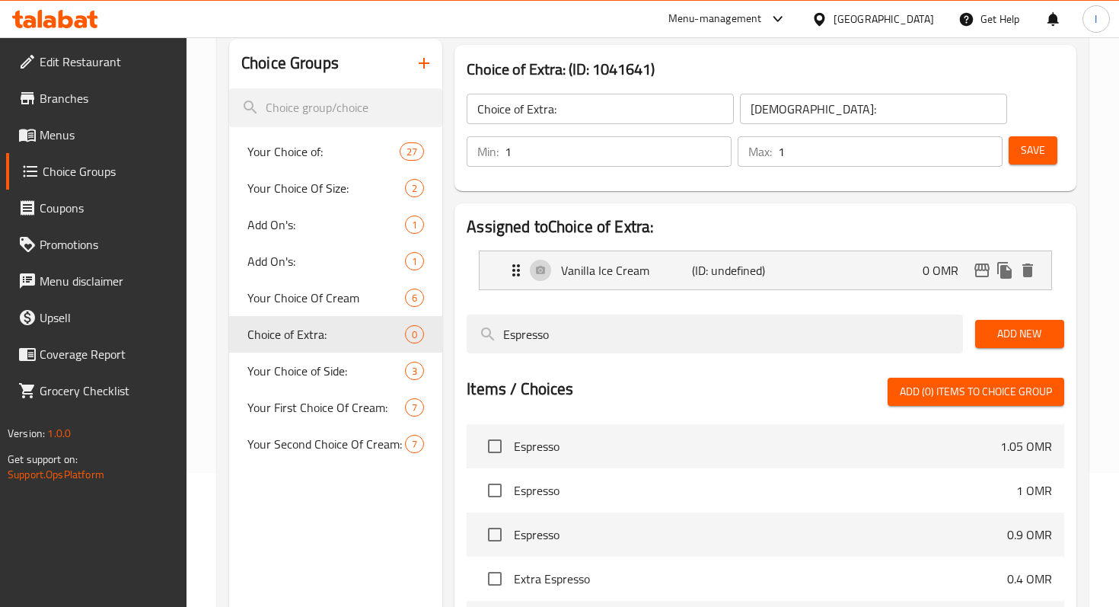
type input "Espresso"
click at [1013, 344] on button "Add New" at bounding box center [1019, 334] width 89 height 28
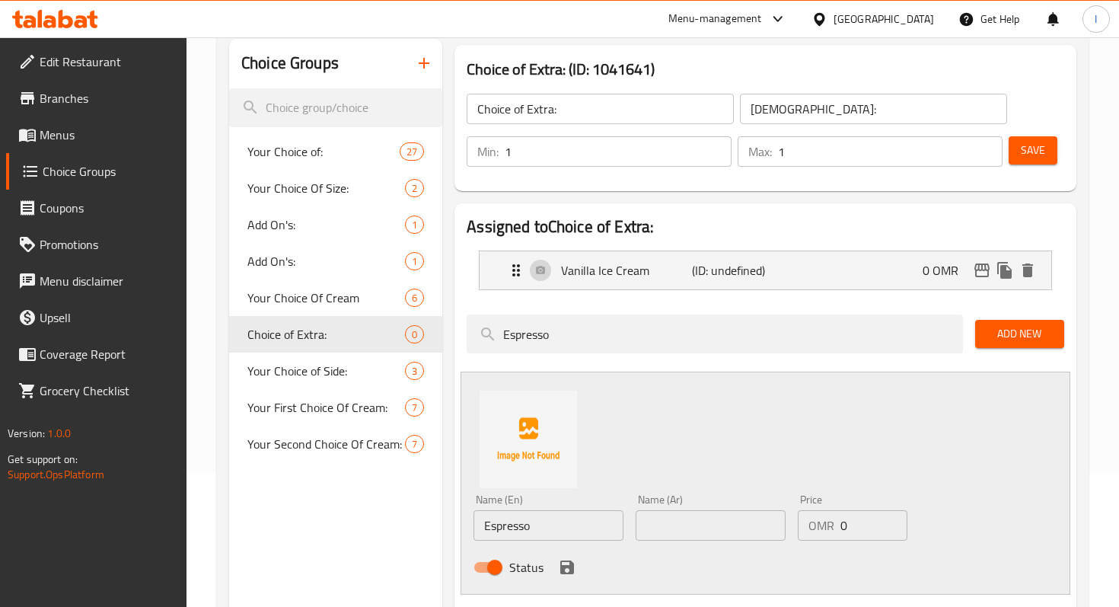
click at [994, 332] on span "Add New" at bounding box center [1020, 333] width 65 height 19
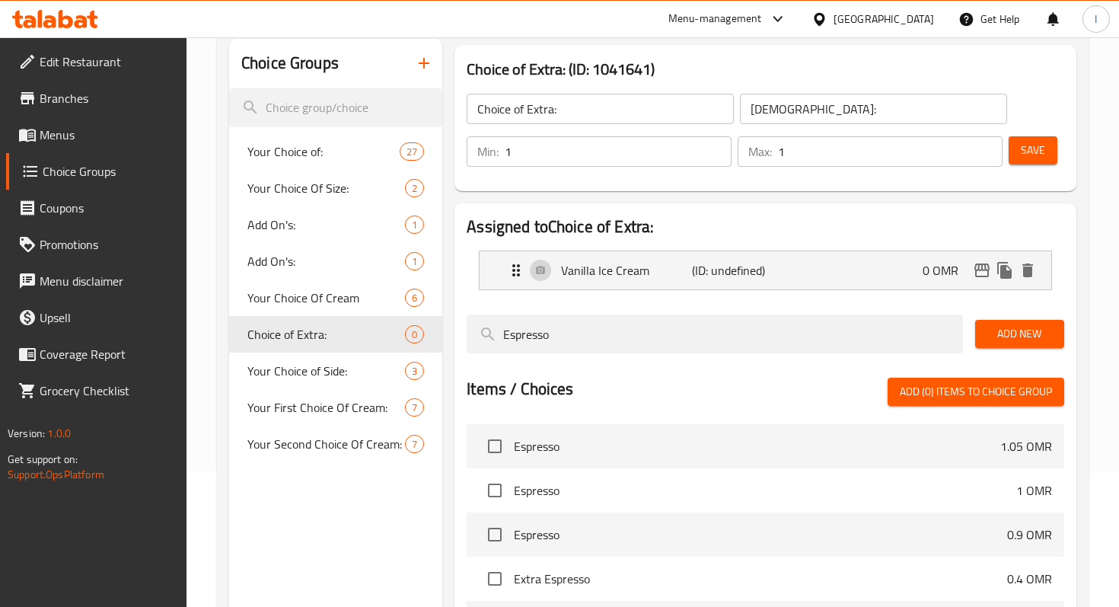
click at [983, 333] on button "Add New" at bounding box center [1019, 334] width 89 height 28
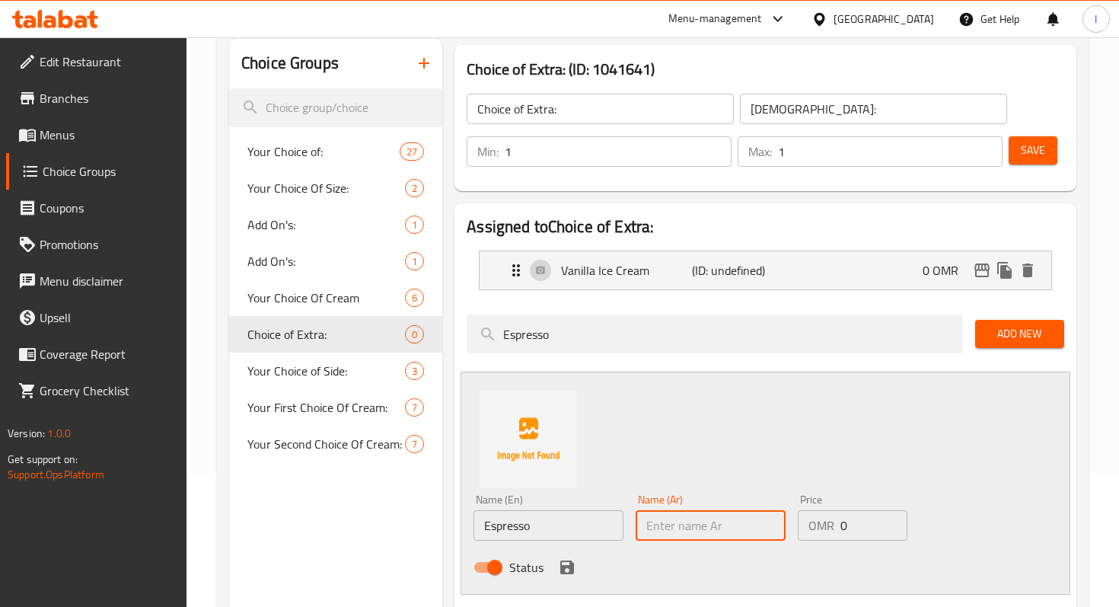
click at [666, 525] on input "text" at bounding box center [711, 525] width 150 height 30
paste input "اسبريسو"
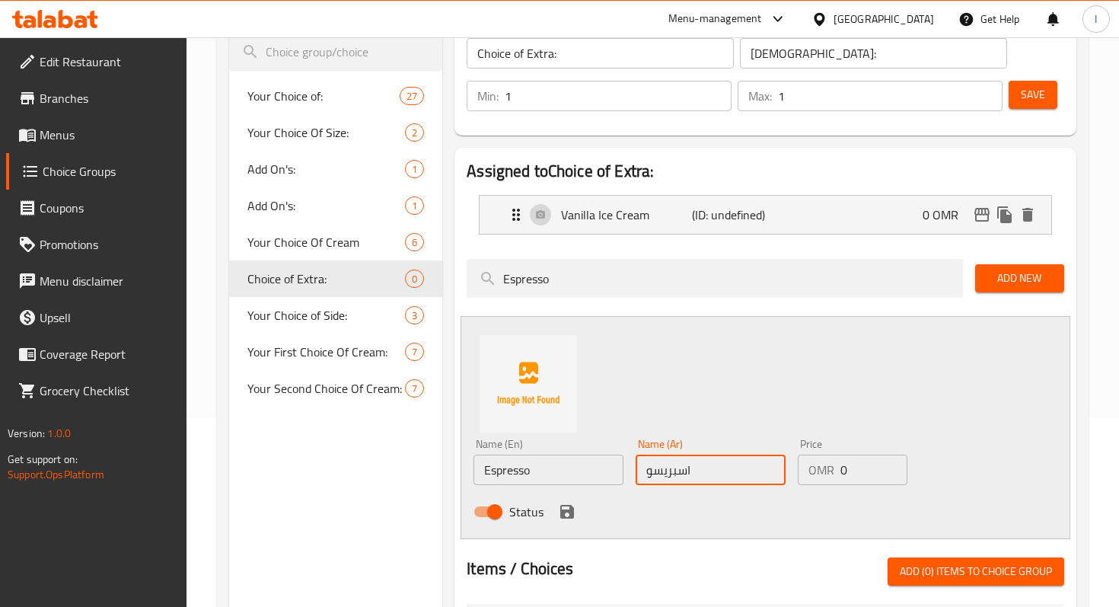
scroll to position [212, 0]
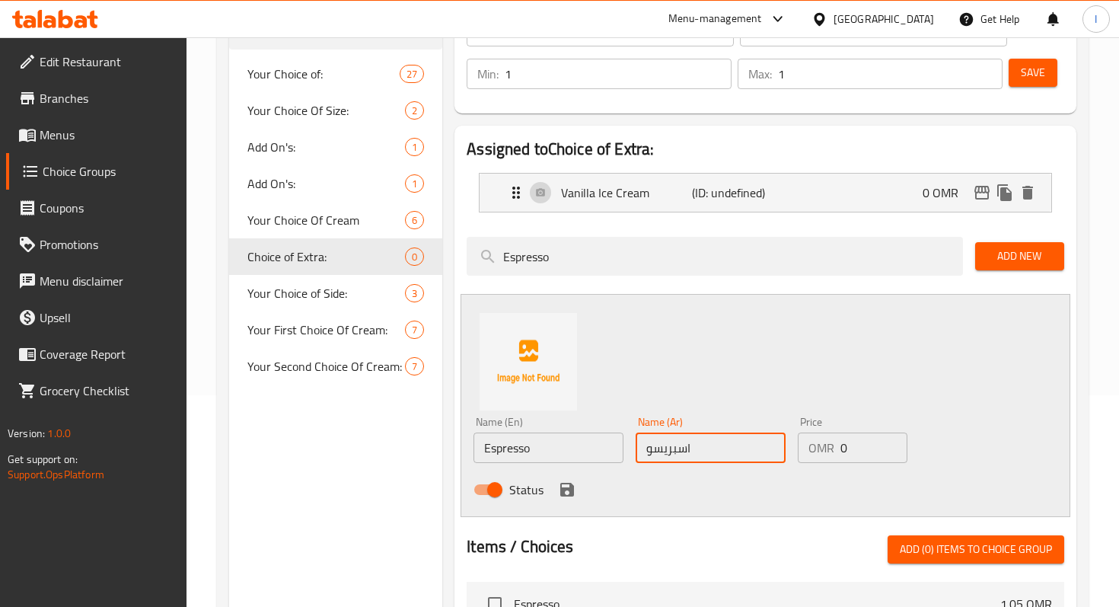
type input "اسبريسو"
click at [570, 497] on icon "save" at bounding box center [567, 489] width 18 height 18
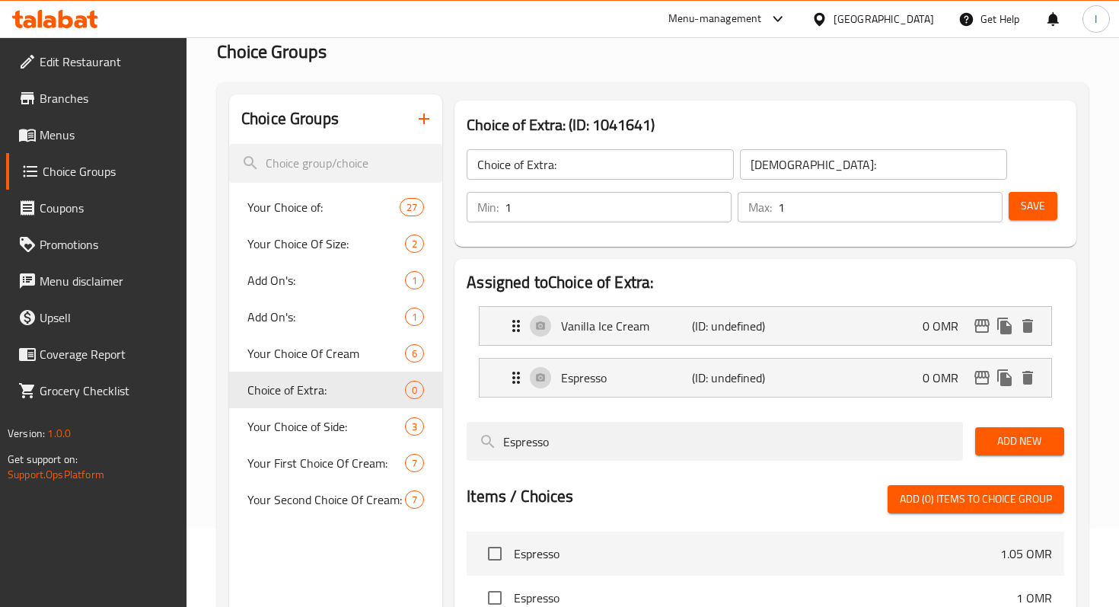
scroll to position [7, 0]
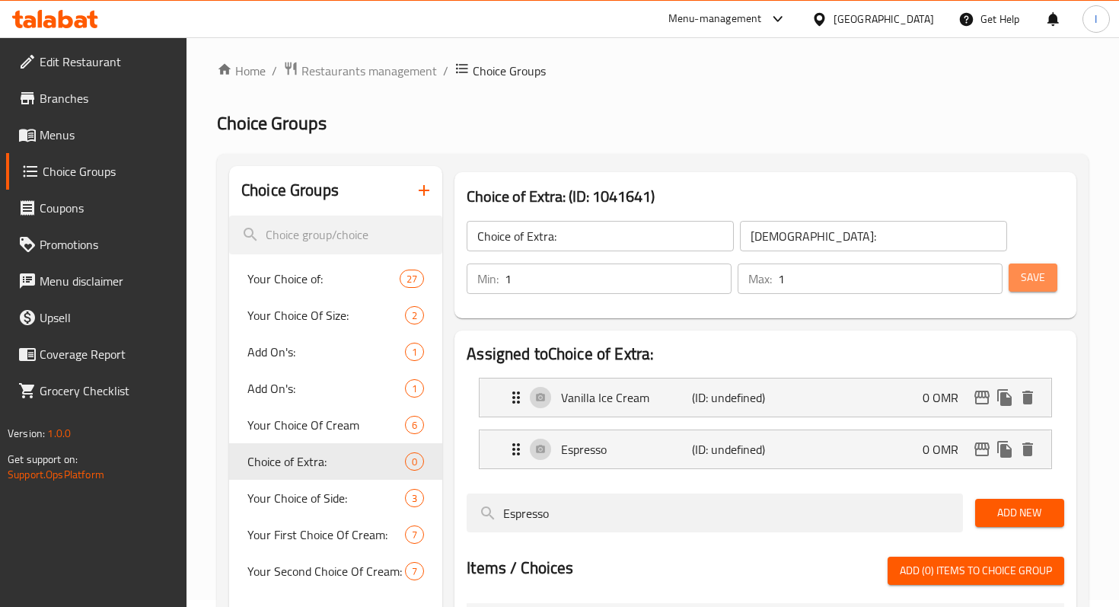
click at [1021, 276] on span "Save" at bounding box center [1033, 277] width 24 height 19
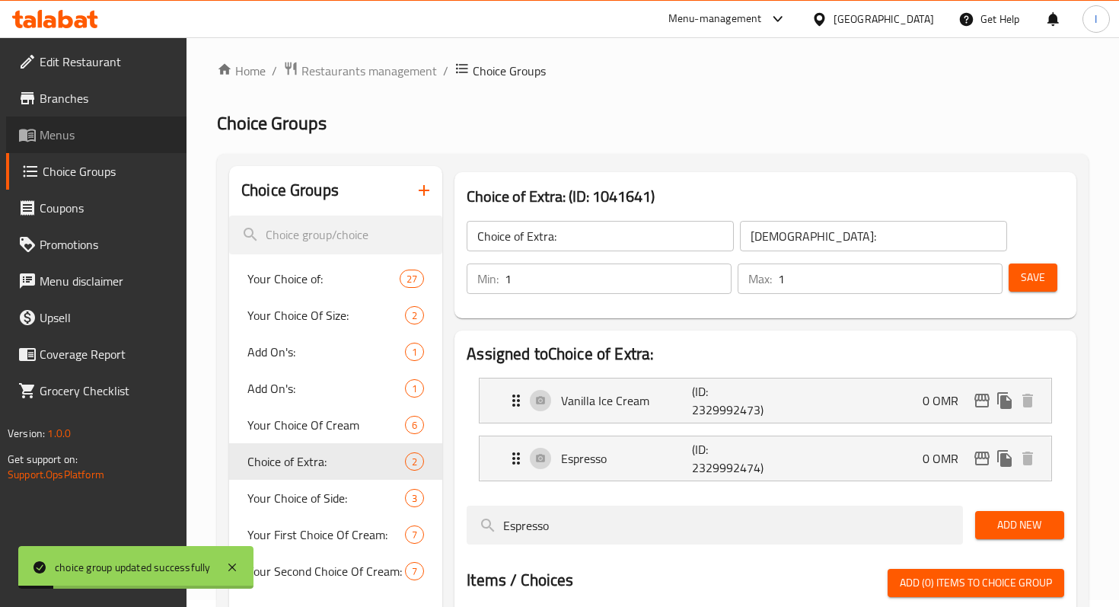
click at [72, 144] on span "Menus" at bounding box center [107, 135] width 135 height 18
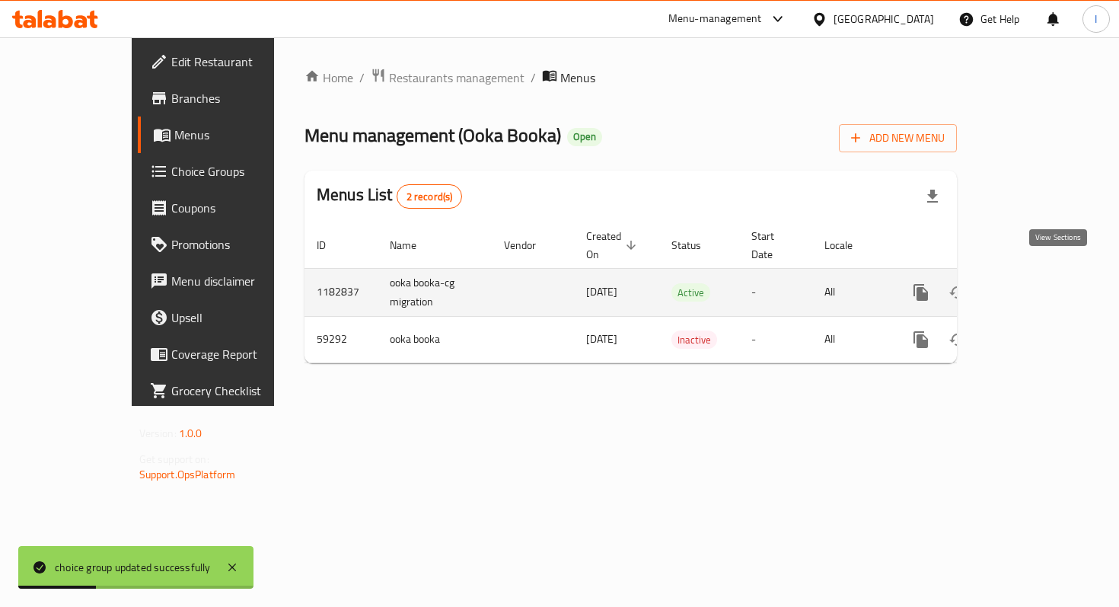
click at [1040, 283] on icon "enhanced table" at bounding box center [1031, 292] width 18 height 18
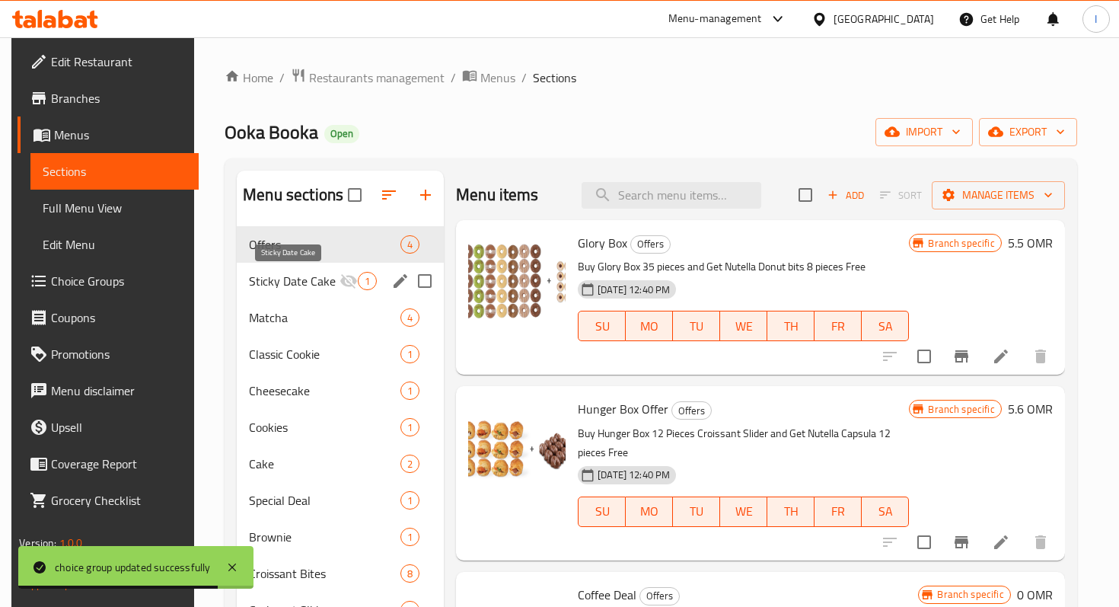
click at [302, 284] on span "Sticky Date Cake" at bounding box center [294, 281] width 91 height 18
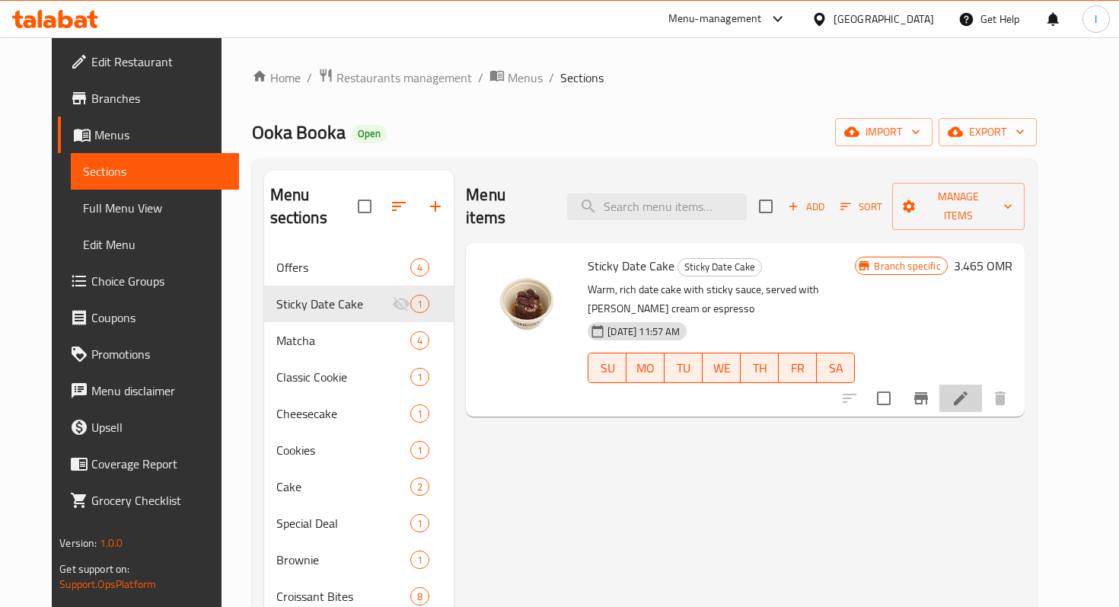
click at [982, 385] on li at bounding box center [961, 398] width 43 height 27
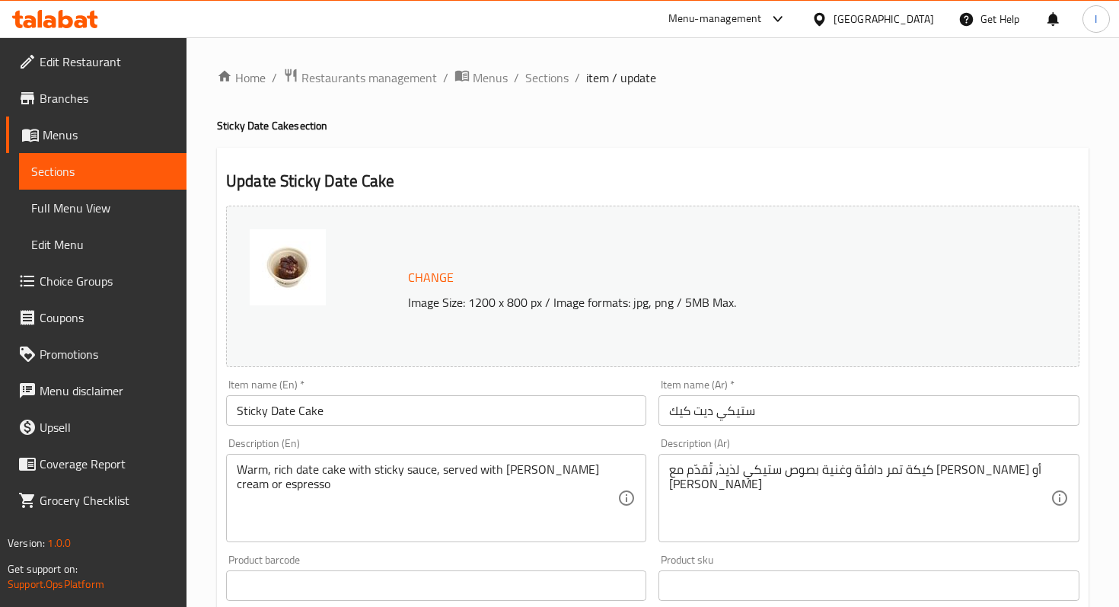
scroll to position [491, 0]
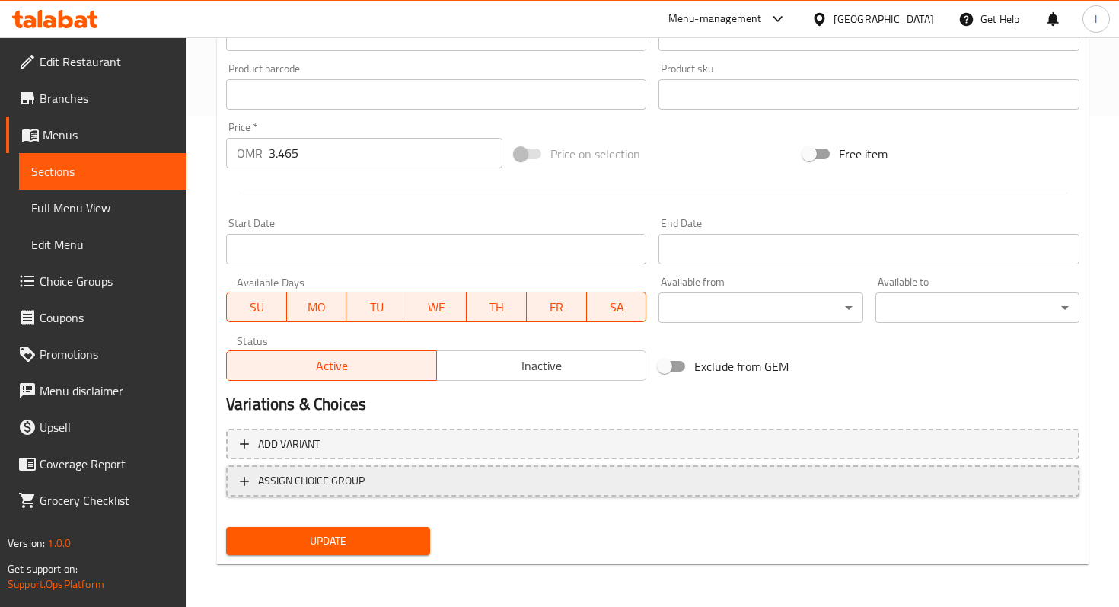
click at [445, 478] on span "ASSIGN CHOICE GROUP" at bounding box center [653, 480] width 826 height 19
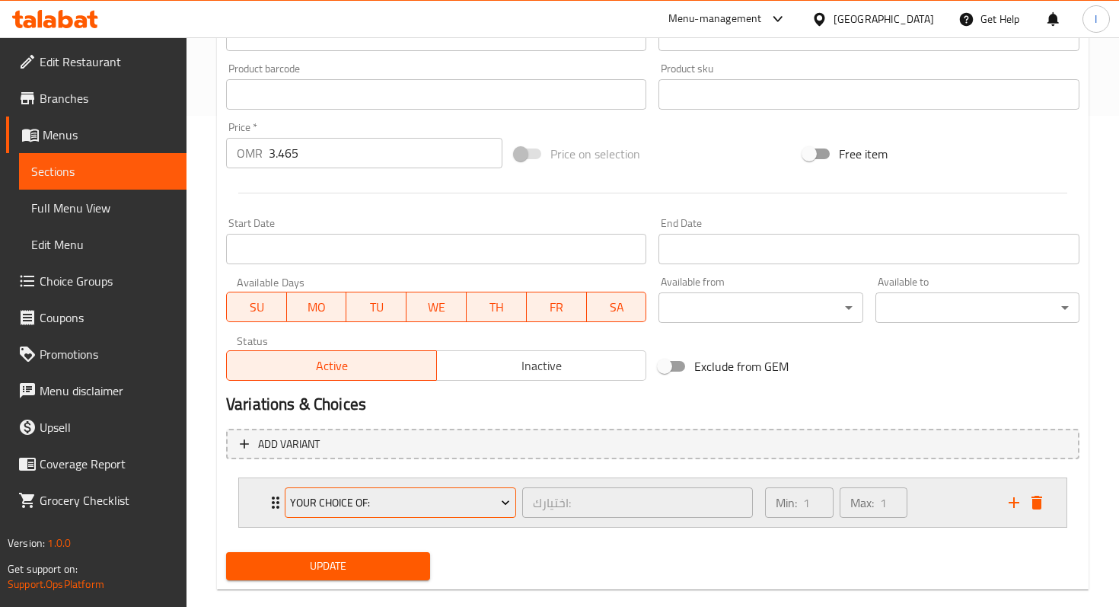
click at [439, 493] on span "Your Choice of:" at bounding box center [400, 502] width 220 height 19
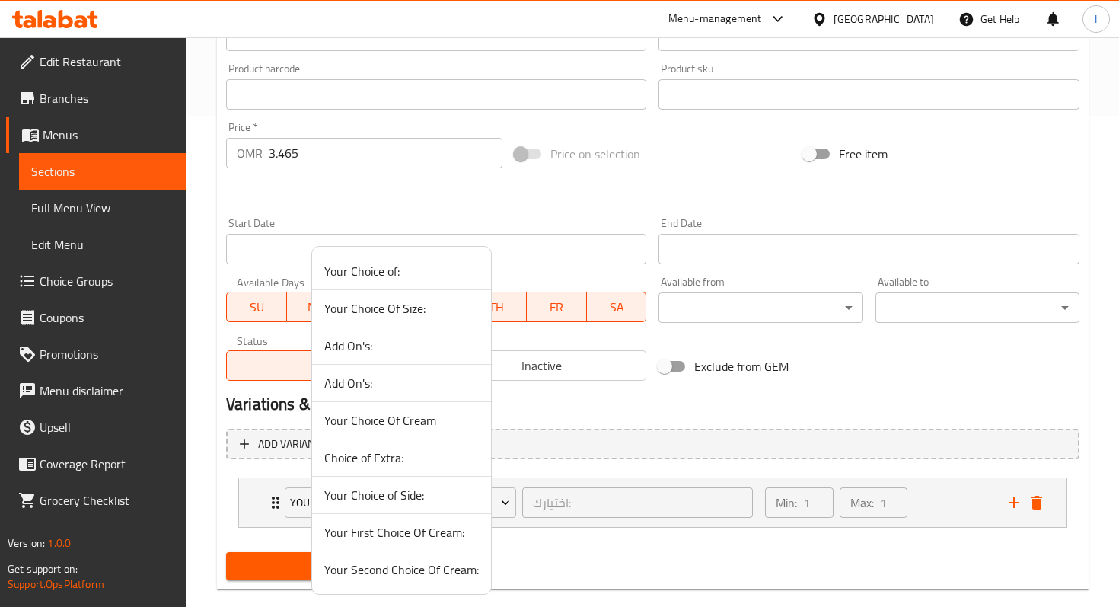
click at [391, 462] on span "Choice of Extra:" at bounding box center [401, 458] width 155 height 18
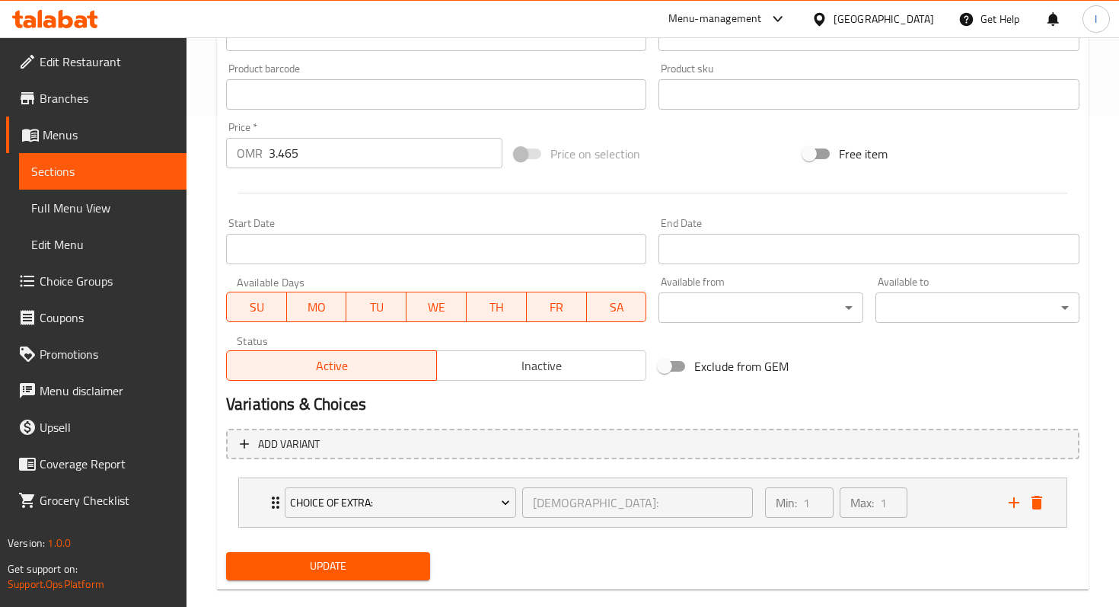
click at [356, 562] on span "Update" at bounding box center [328, 566] width 180 height 19
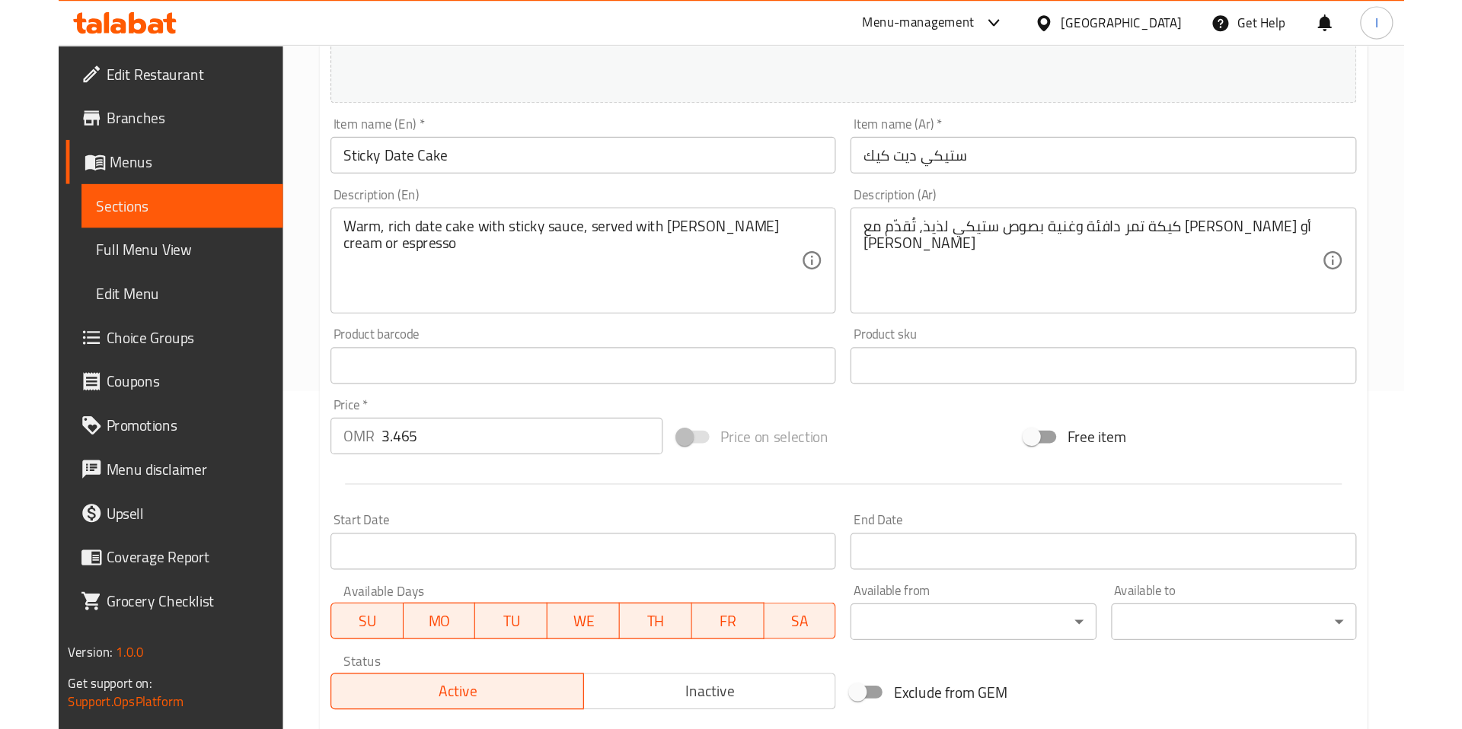
scroll to position [0, 0]
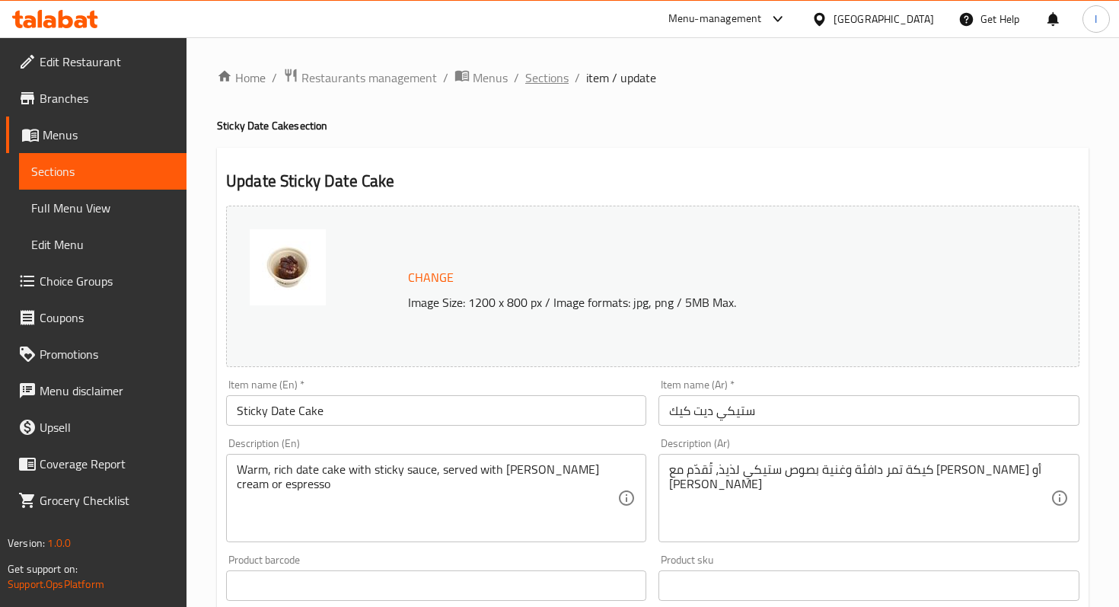
click at [549, 78] on span "Sections" at bounding box center [546, 78] width 43 height 18
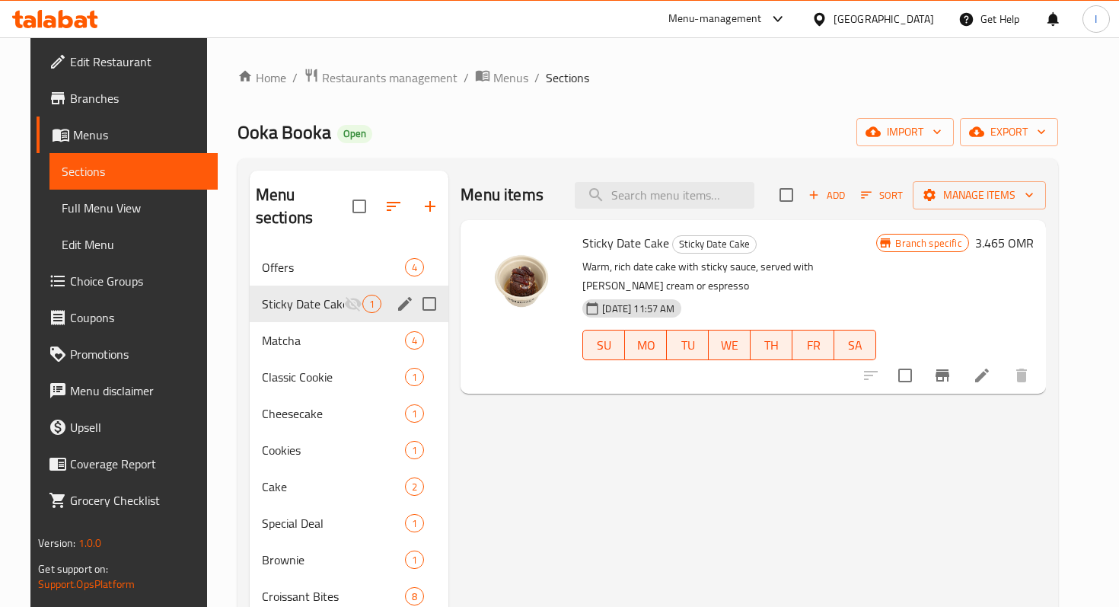
click at [397, 295] on icon "edit" at bounding box center [405, 304] width 18 height 18
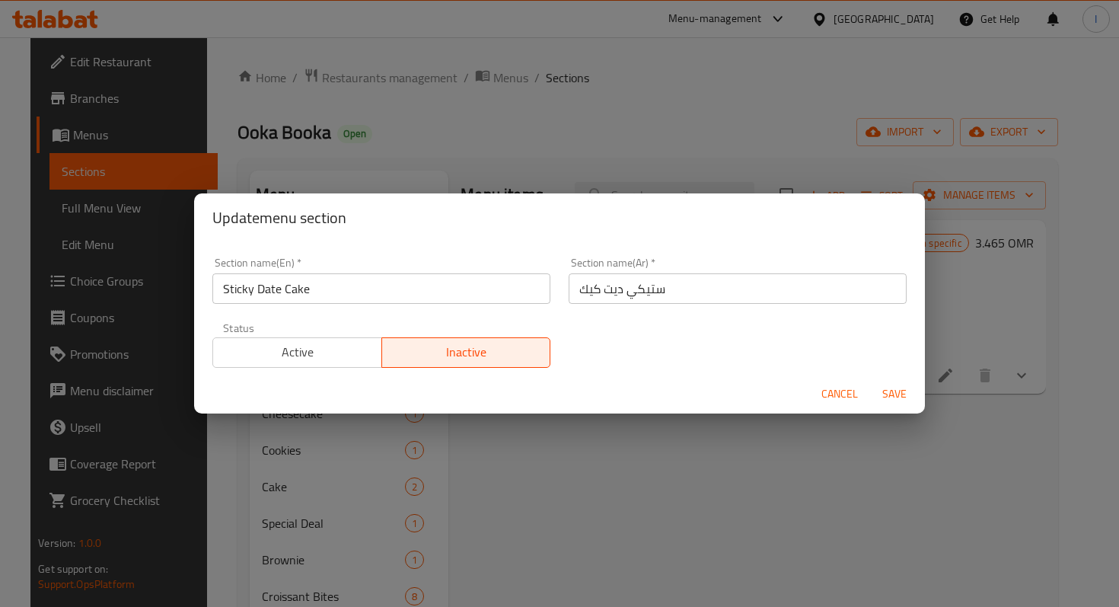
click at [321, 354] on span "Active" at bounding box center [297, 352] width 157 height 22
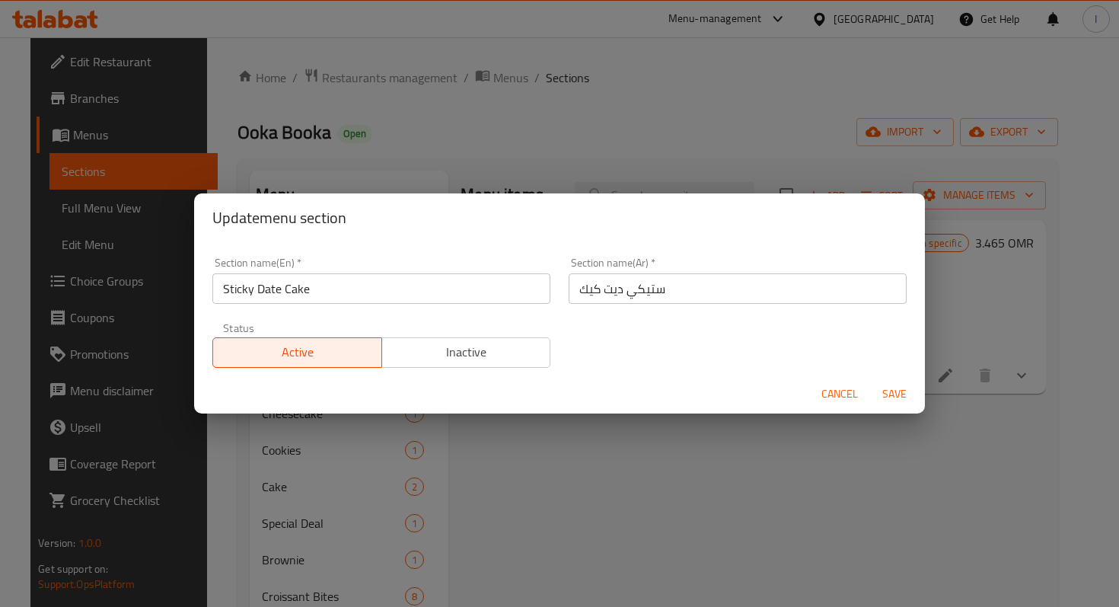
click at [891, 391] on span "Save" at bounding box center [894, 394] width 37 height 19
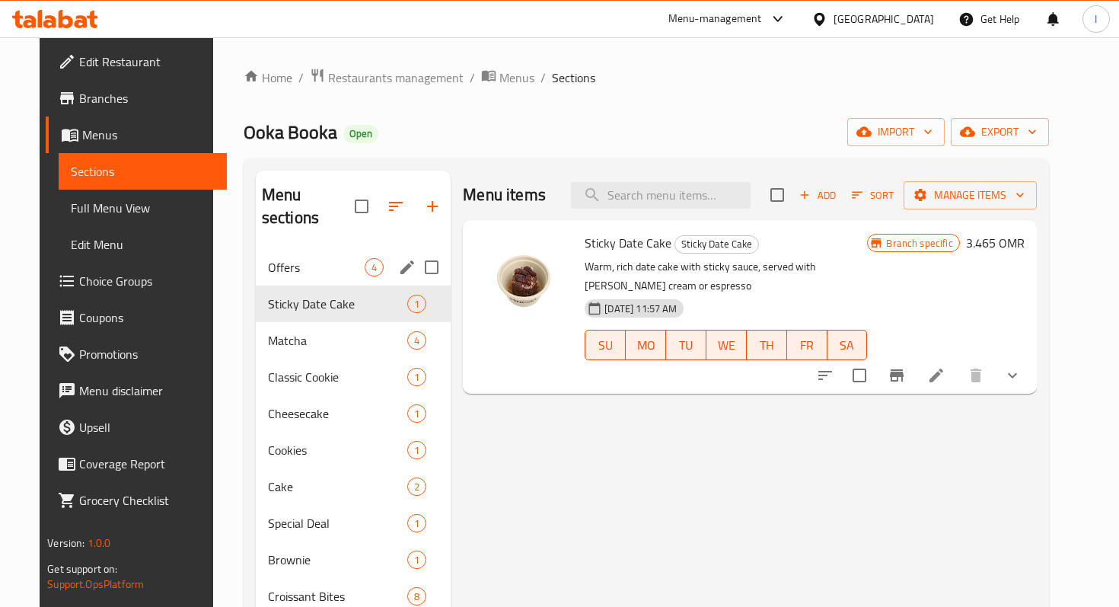
click at [274, 258] on span "Offers" at bounding box center [316, 267] width 97 height 18
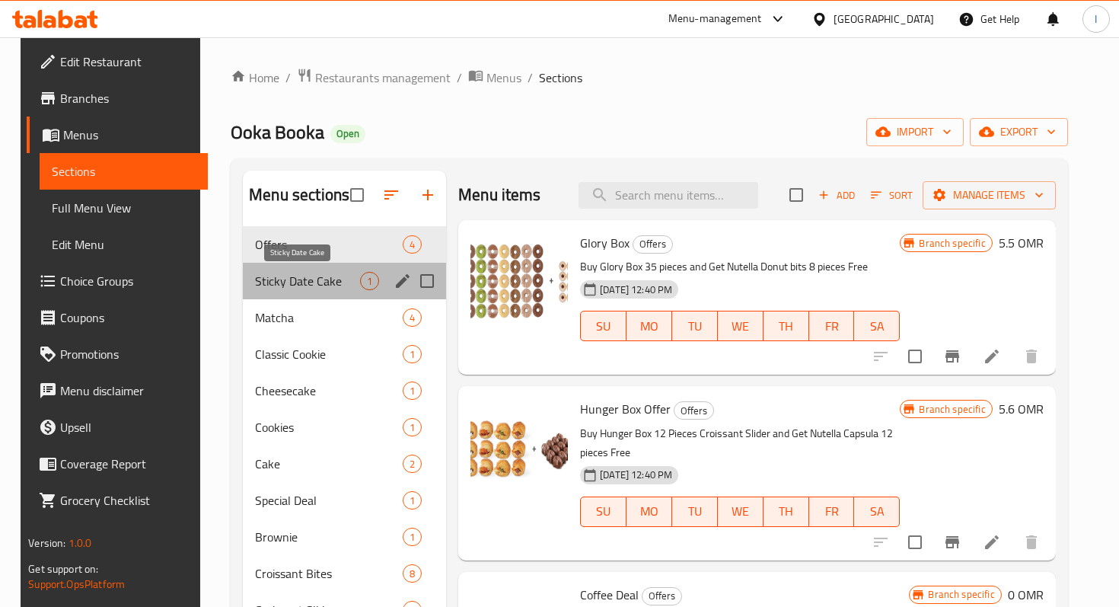
click at [305, 272] on span "Sticky Date Cake" at bounding box center [307, 281] width 105 height 18
